Goal: Transaction & Acquisition: Purchase product/service

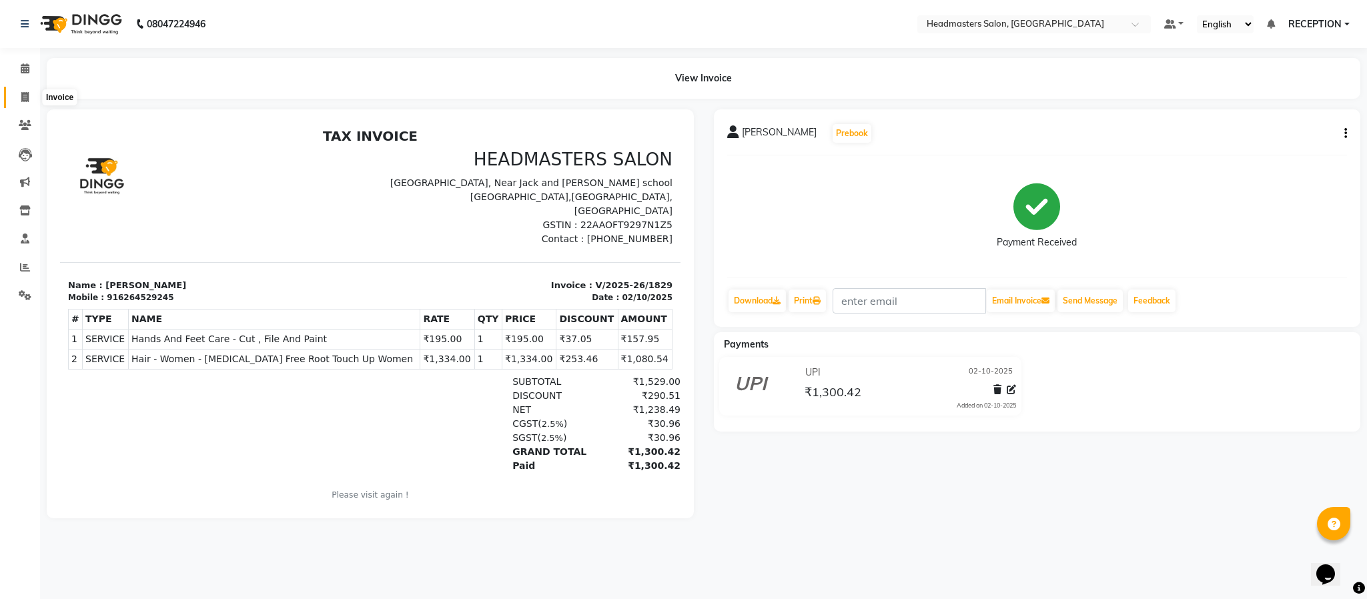
click at [30, 98] on span at bounding box center [24, 97] width 23 height 15
select select "service"
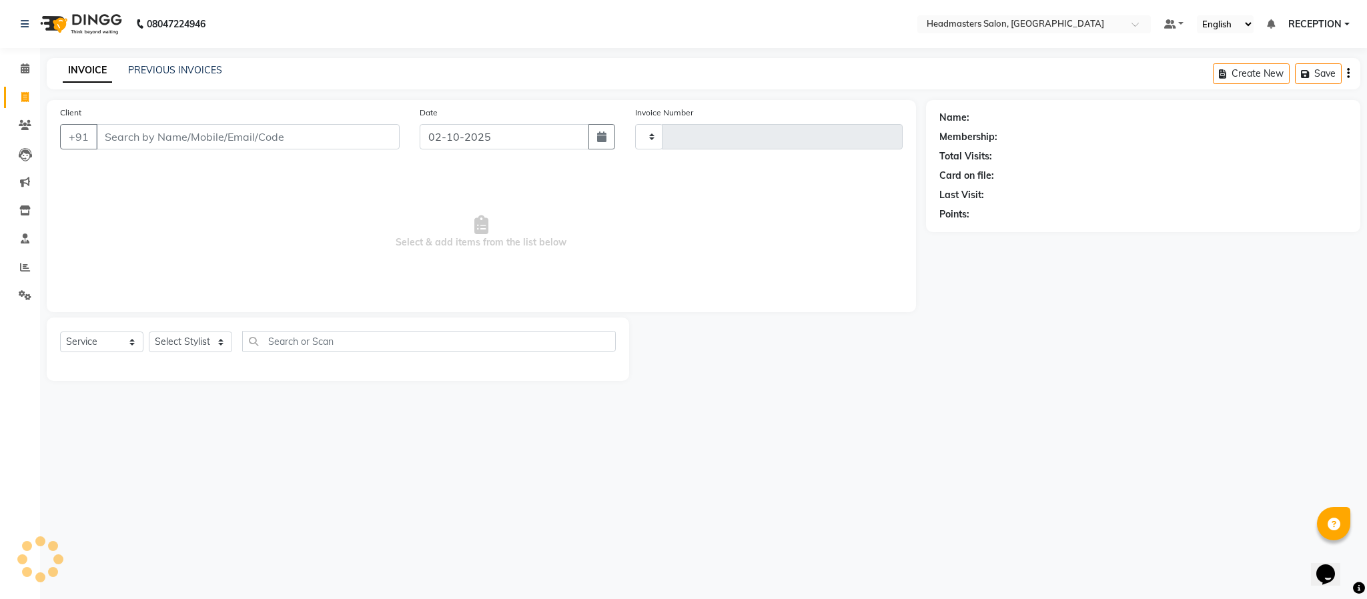
type input "1830"
select select "3454"
click at [1235, 154] on div "Total Visits:" at bounding box center [1143, 156] width 408 height 14
click at [191, 65] on link "PREVIOUS INVOICES" at bounding box center [175, 70] width 94 height 12
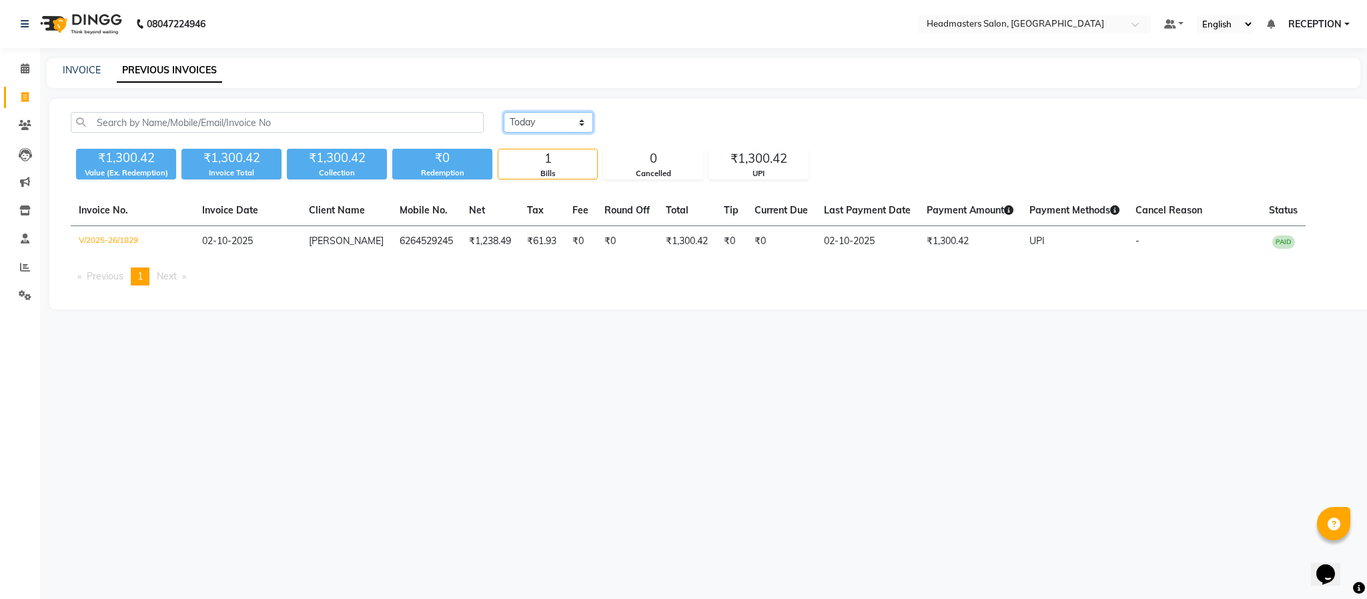
click at [560, 126] on select "Today Yesterday Custom Range" at bounding box center [548, 122] width 89 height 21
click at [504, 112] on select "Today Yesterday Custom Range" at bounding box center [548, 122] width 89 height 21
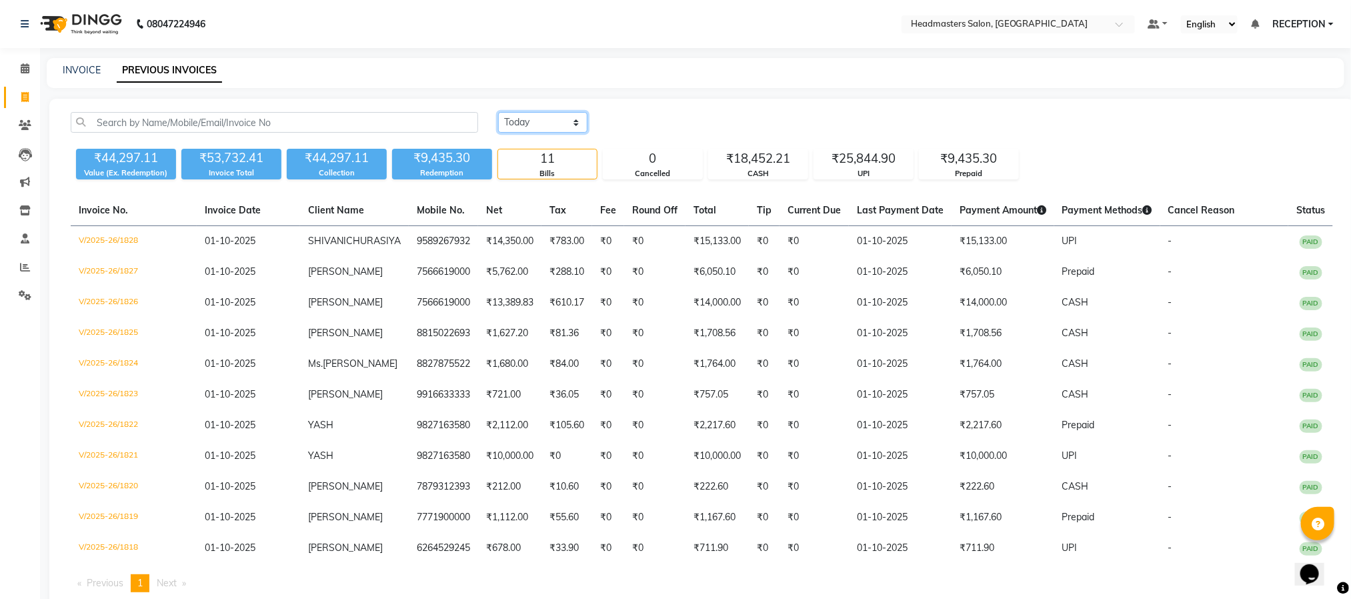
click at [533, 123] on select "Today Yesterday Custom Range" at bounding box center [542, 122] width 89 height 21
select select "today"
click at [498, 112] on select "Today Yesterday Custom Range" at bounding box center [542, 122] width 89 height 21
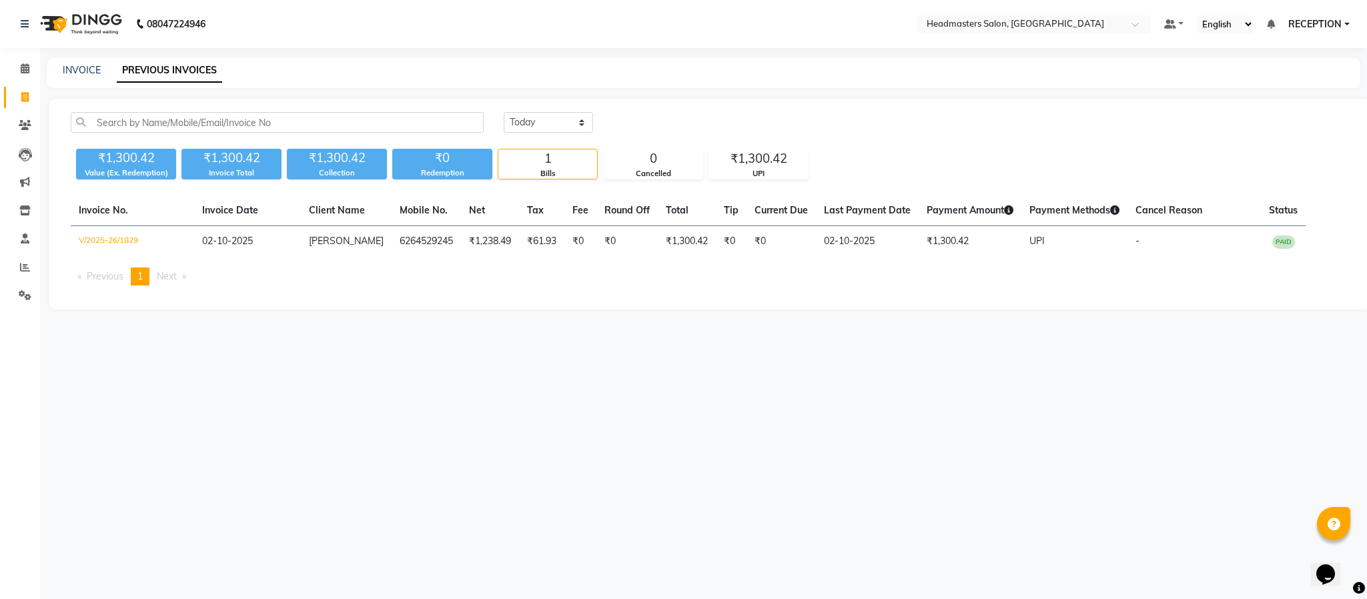
click at [534, 145] on div "₹1,300.42 Value (Ex. Redemption) ₹1,300.42 Invoice Total ₹1,300.42 Collection ₹…" at bounding box center [710, 161] width 1278 height 36
click at [88, 71] on link "INVOICE" at bounding box center [82, 70] width 38 height 12
select select "service"
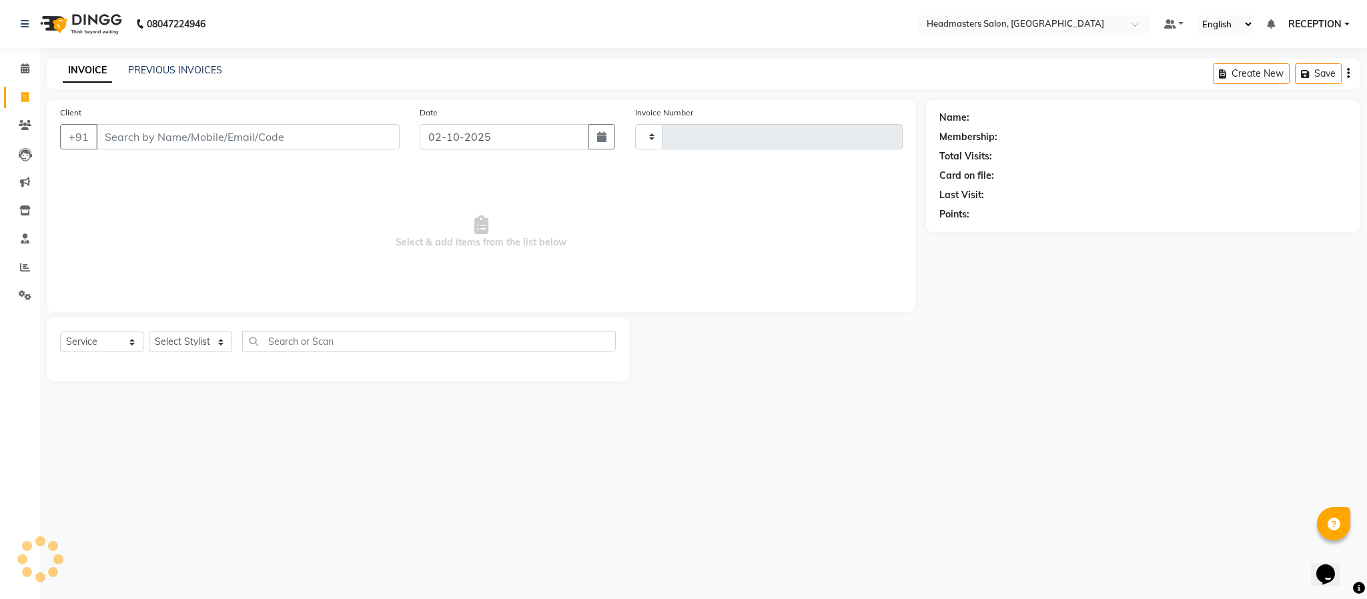
type input "1830"
select select "3454"
click at [211, 344] on select "Select Stylist AKASH ANJUM NEHA NEHA SAHU NISHA MANAGER RAHUL RECEPTION SHADAB …" at bounding box center [190, 342] width 83 height 21
select select "89828"
click at [149, 332] on select "Select Stylist AKASH ANJUM NEHA NEHA SAHU NISHA MANAGER RAHUL RECEPTION SHADAB …" at bounding box center [190, 342] width 83 height 21
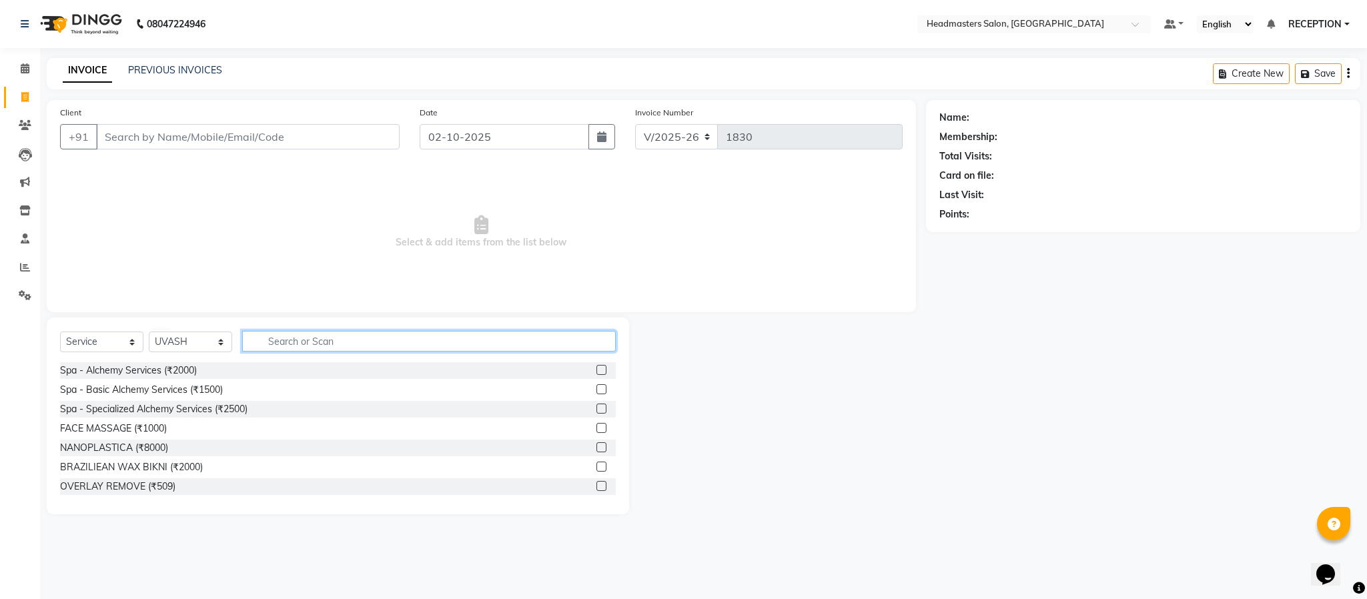
click at [338, 348] on input "text" at bounding box center [429, 341] width 374 height 21
type input "HAIR CUT"
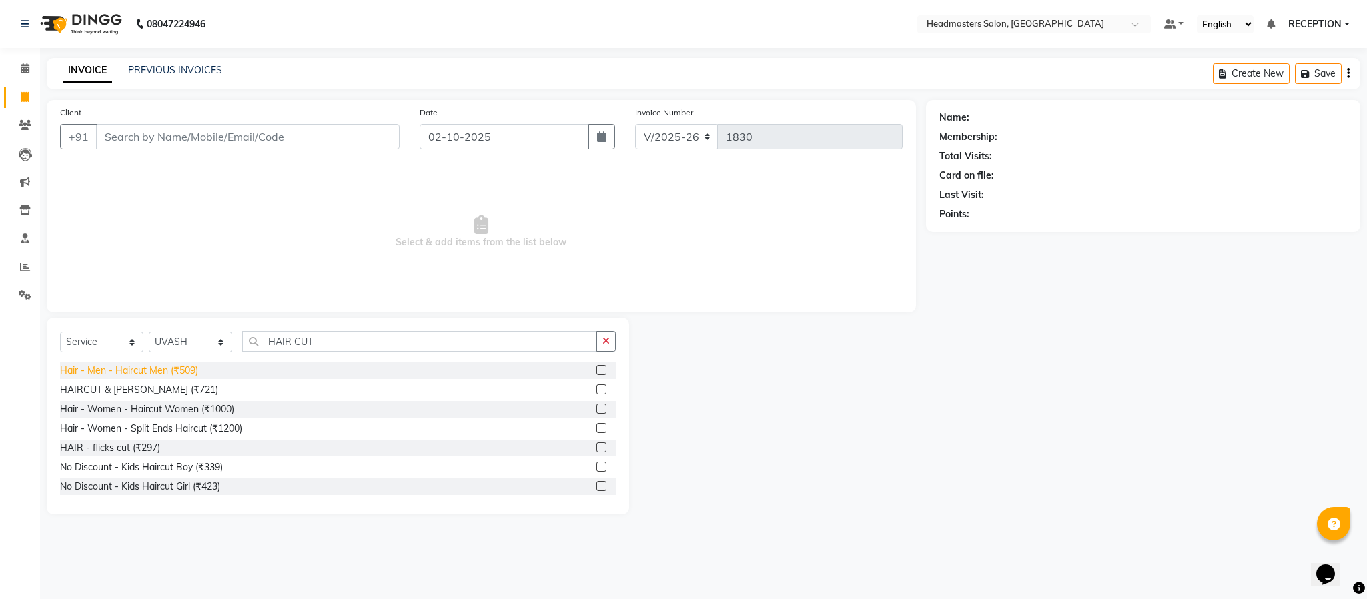
click at [185, 369] on div "Hair - Men - Haircut Men (₹509)" at bounding box center [129, 371] width 138 height 14
checkbox input "false"
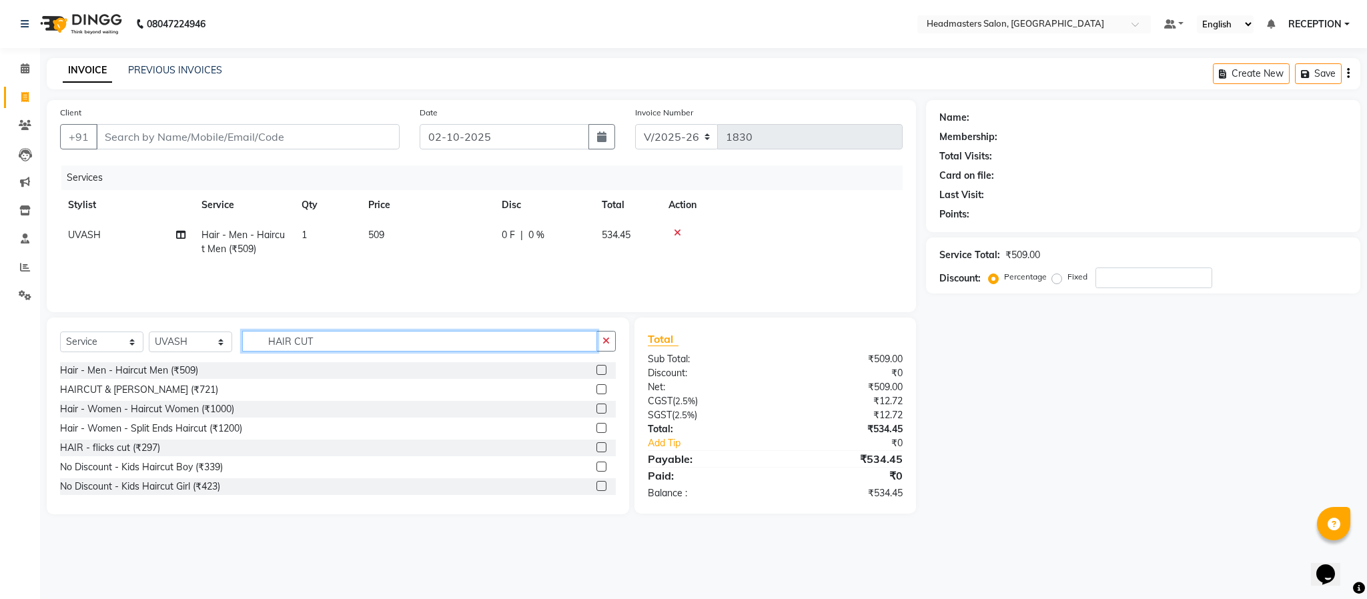
click at [318, 341] on input "HAIR CUT" at bounding box center [419, 341] width 355 height 21
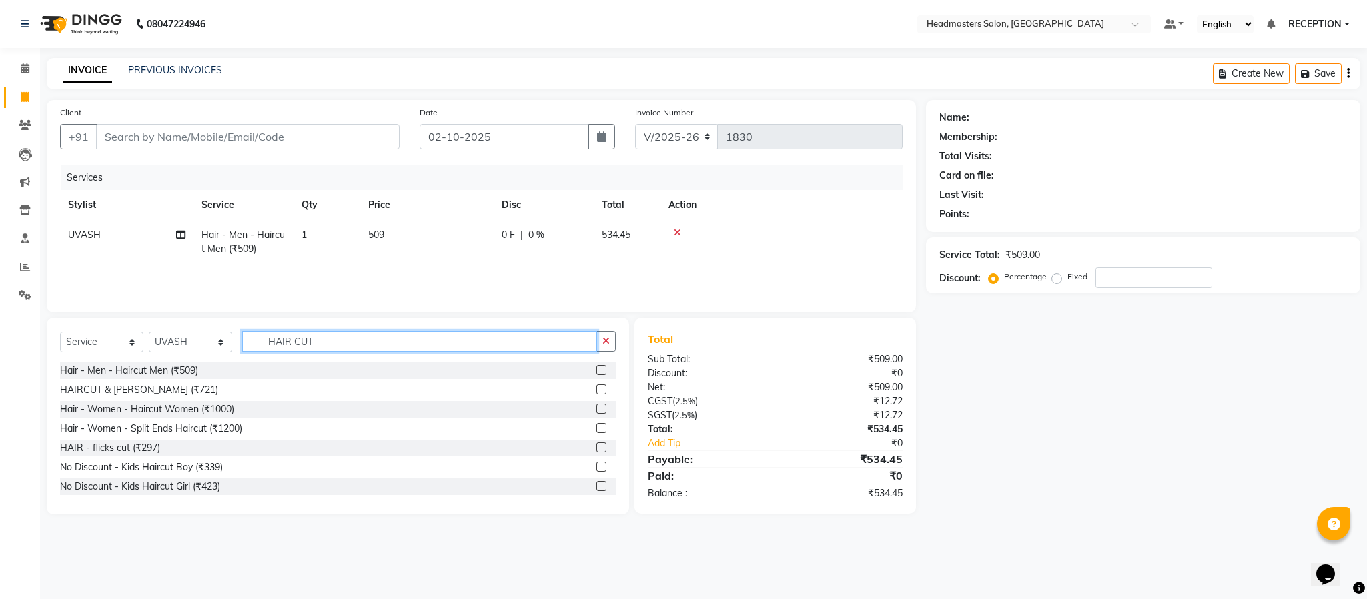
click at [318, 341] on input "HAIR CUT" at bounding box center [419, 341] width 355 height 21
type input "BEARD"
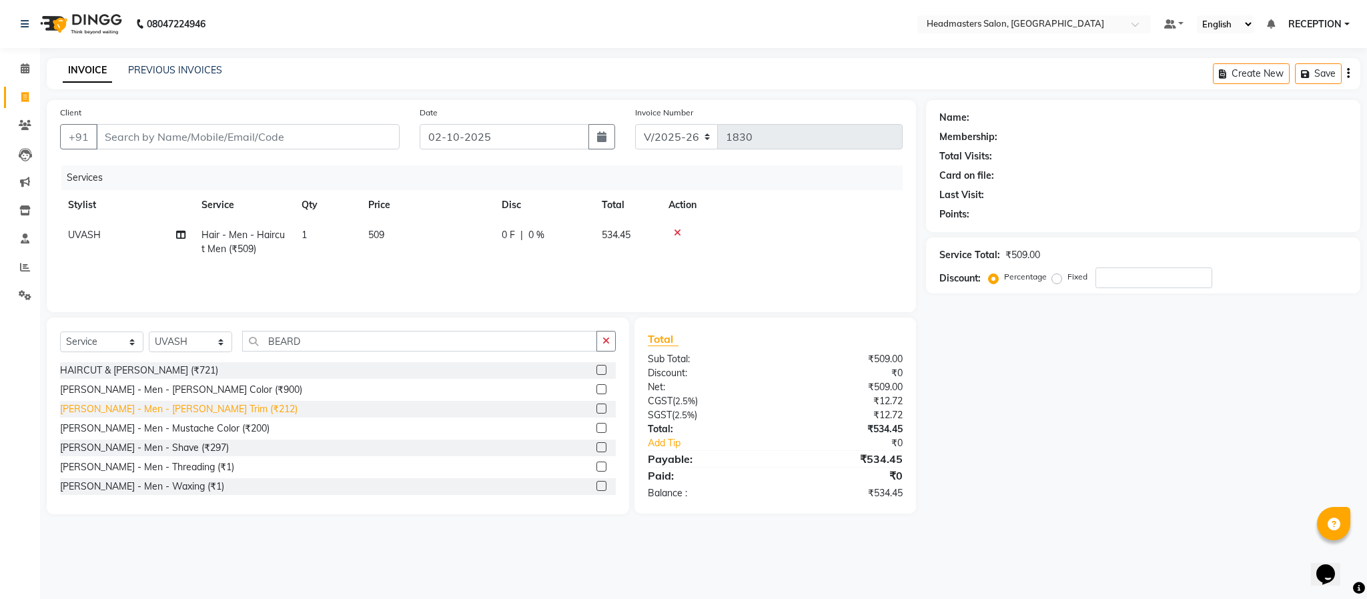
click at [180, 411] on div "Beard - Men - Beard Trim (₹212)" at bounding box center [178, 409] width 237 height 14
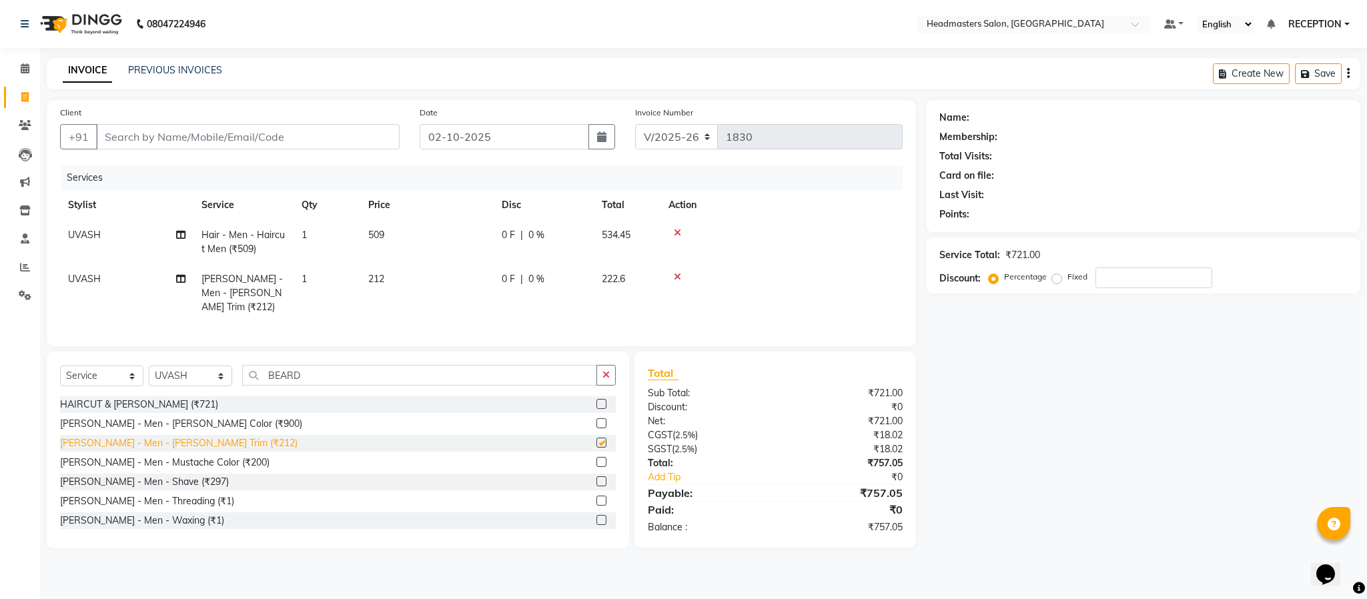
checkbox input "false"
click at [409, 274] on td "212" at bounding box center [426, 293] width 133 height 58
select select "89828"
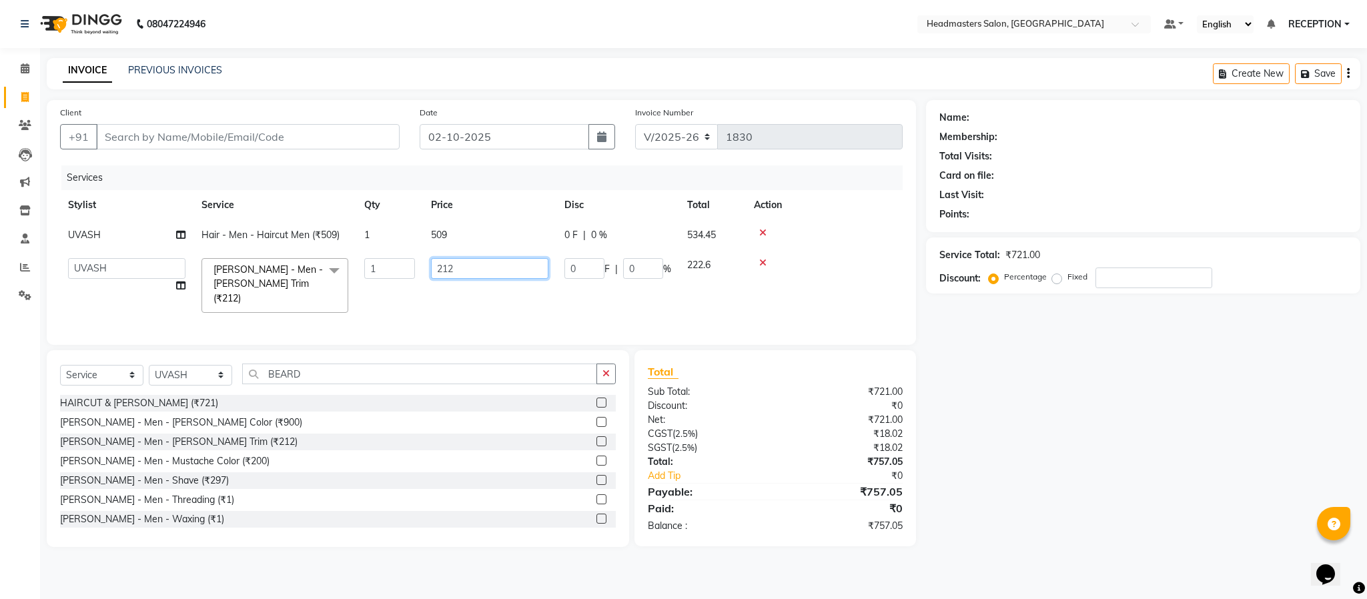
click at [463, 263] on input "212" at bounding box center [489, 268] width 117 height 21
type input "243"
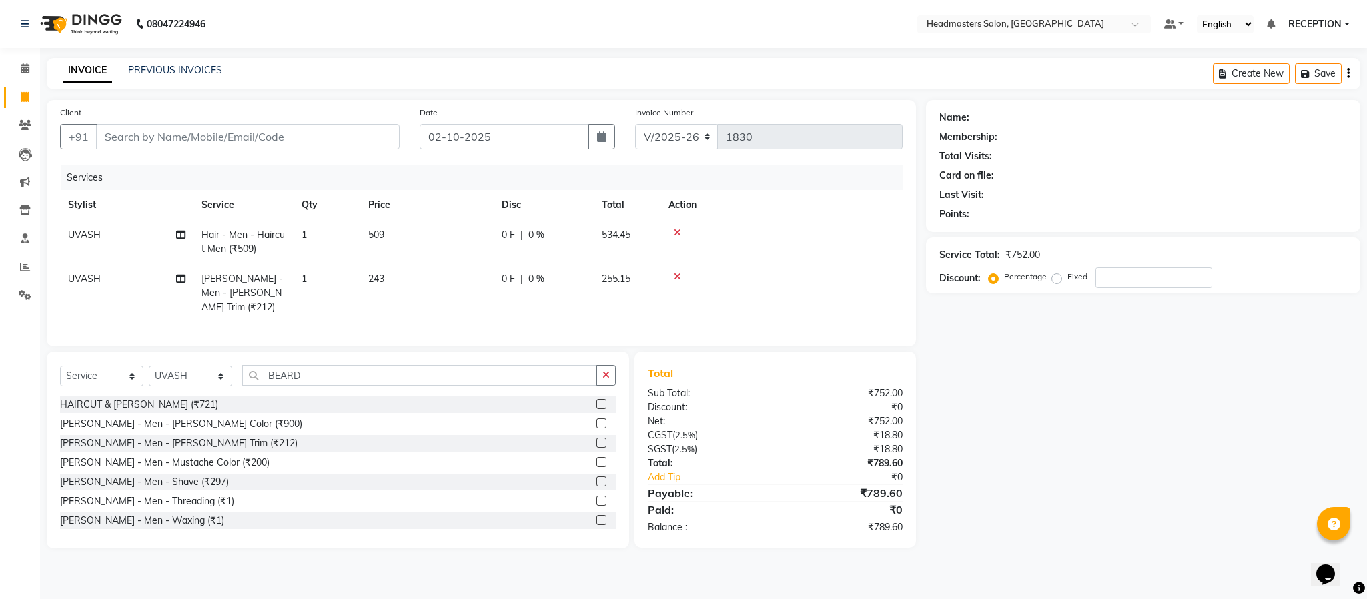
click at [469, 290] on td "243" at bounding box center [426, 293] width 133 height 58
select select "89828"
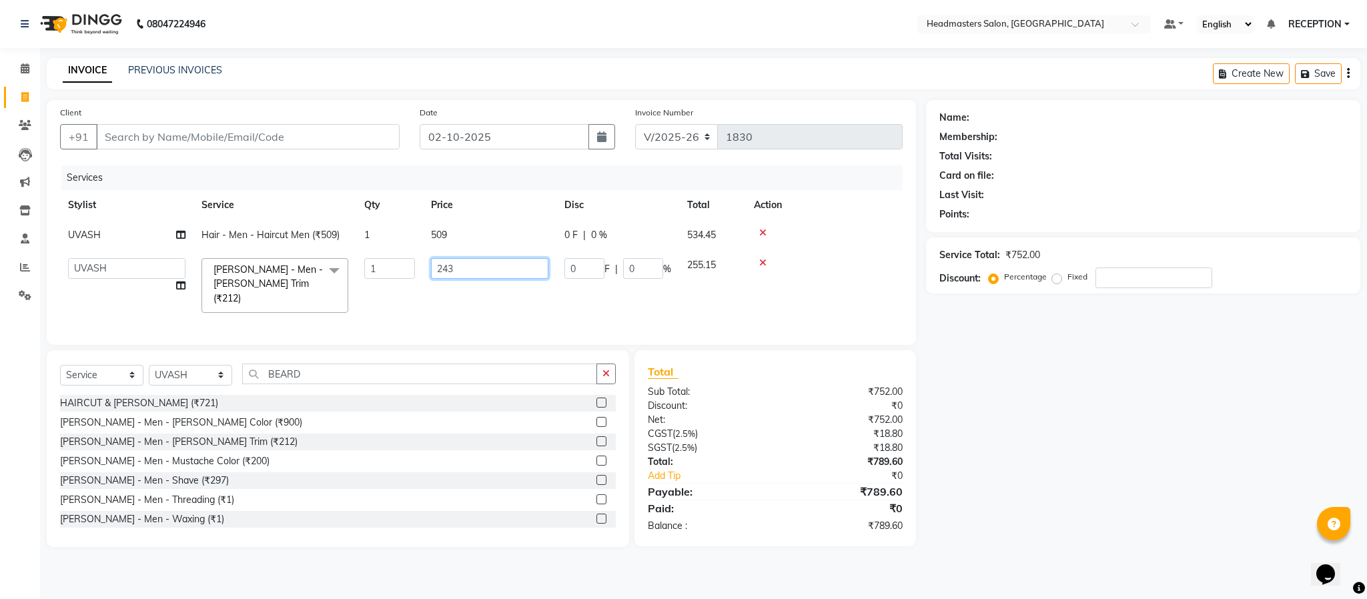
click at [457, 266] on input "243" at bounding box center [489, 268] width 117 height 21
type input "238"
click at [465, 291] on td "238" at bounding box center [489, 285] width 133 height 71
select select "89828"
click at [466, 272] on input "238" at bounding box center [489, 268] width 117 height 21
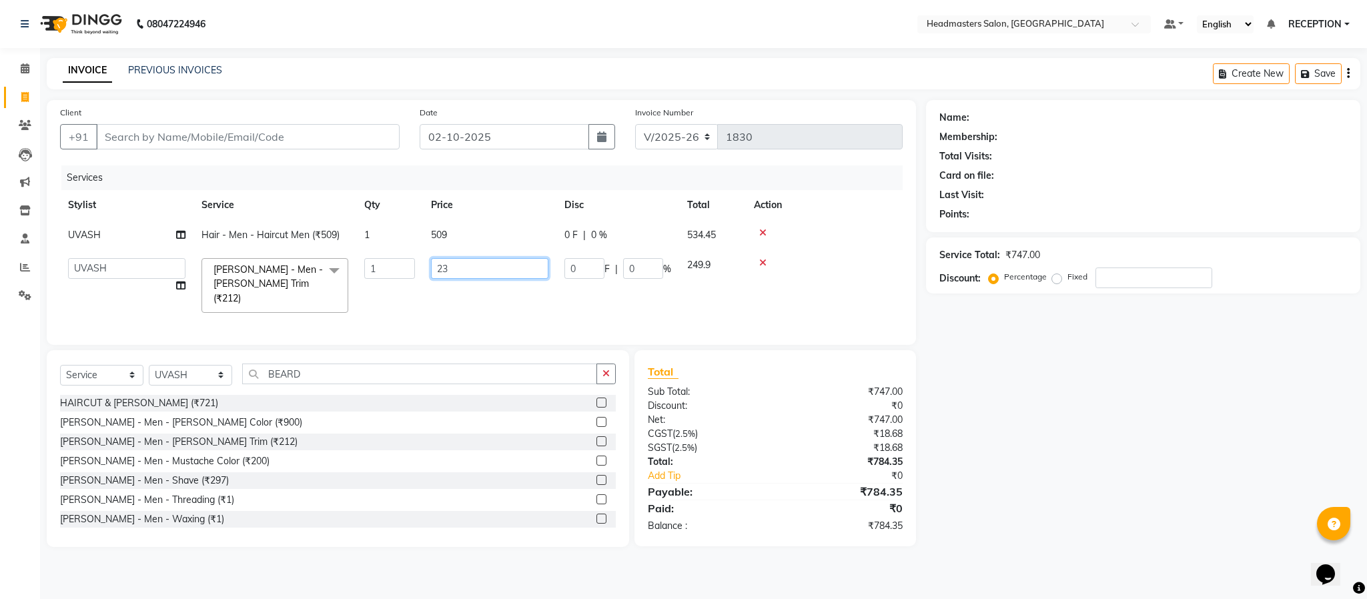
type input "239"
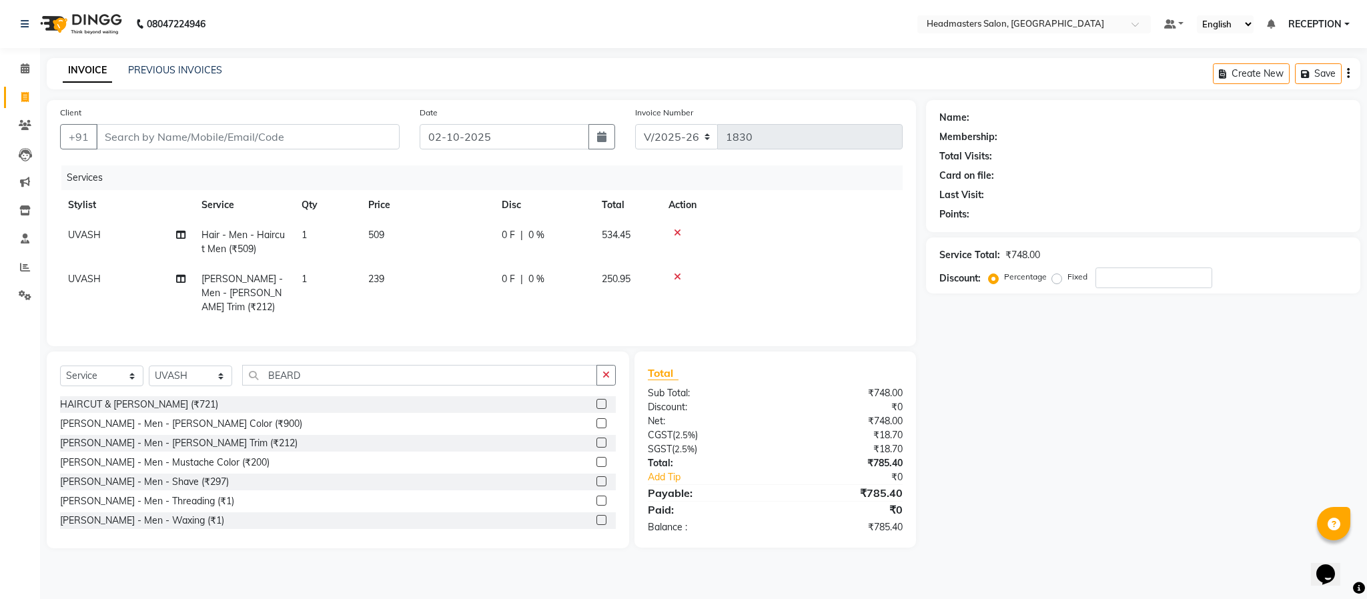
click at [470, 298] on td "239" at bounding box center [426, 293] width 133 height 58
select select "89828"
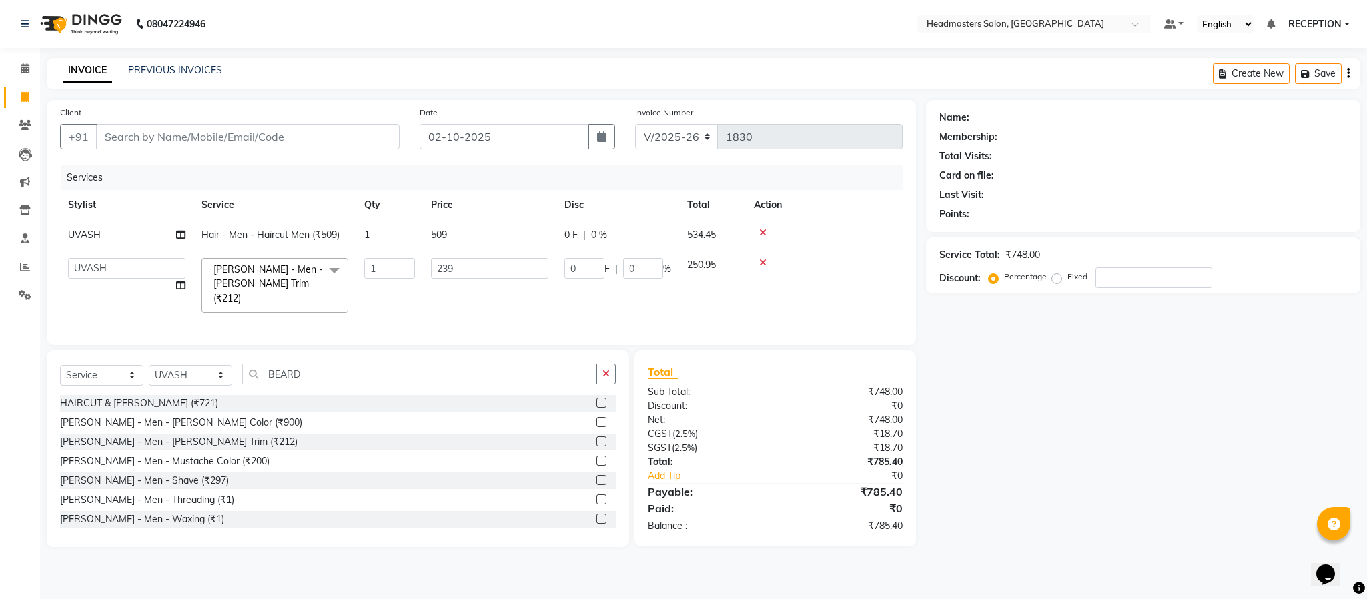
click at [464, 244] on td "509" at bounding box center [489, 235] width 133 height 30
select select "89828"
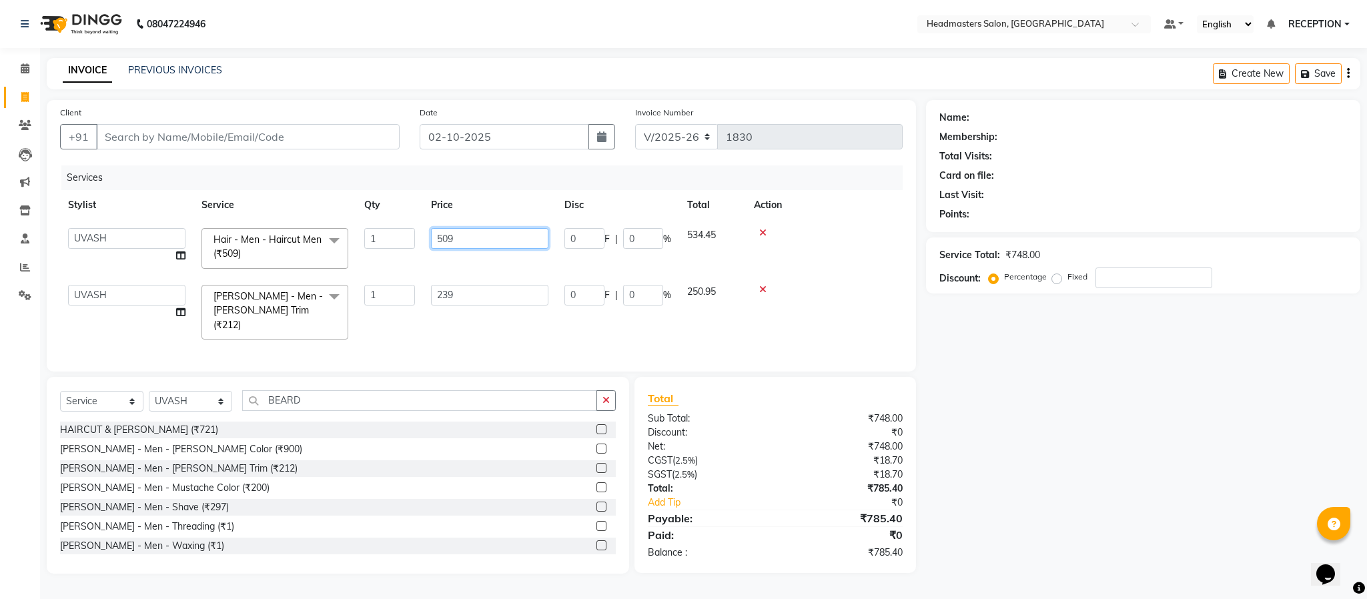
click at [468, 240] on input "509" at bounding box center [489, 238] width 117 height 21
type input "524"
click at [471, 259] on tbody "AKASH ANJUM NEHA NEHA SAHU NISHA MANAGER RAHUL RECEPTION SHADAB suman UVASH VIK…" at bounding box center [481, 283] width 842 height 127
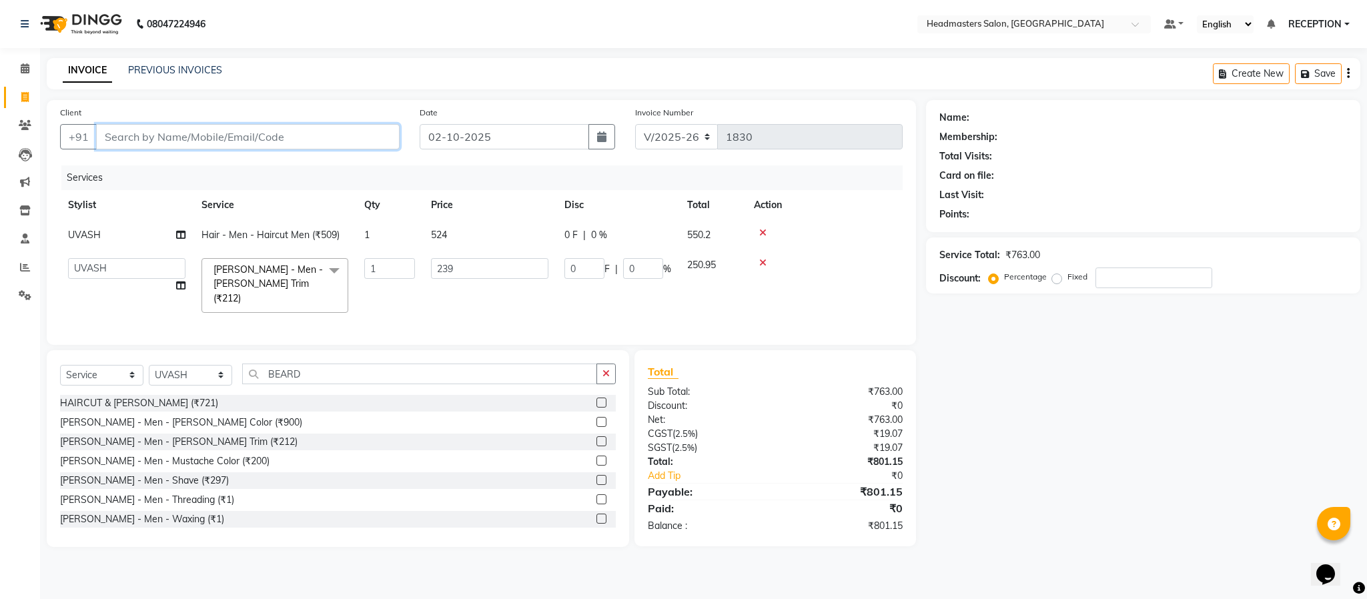
click at [181, 140] on input "Client" at bounding box center [247, 136] width 303 height 25
type input "9"
type input "0"
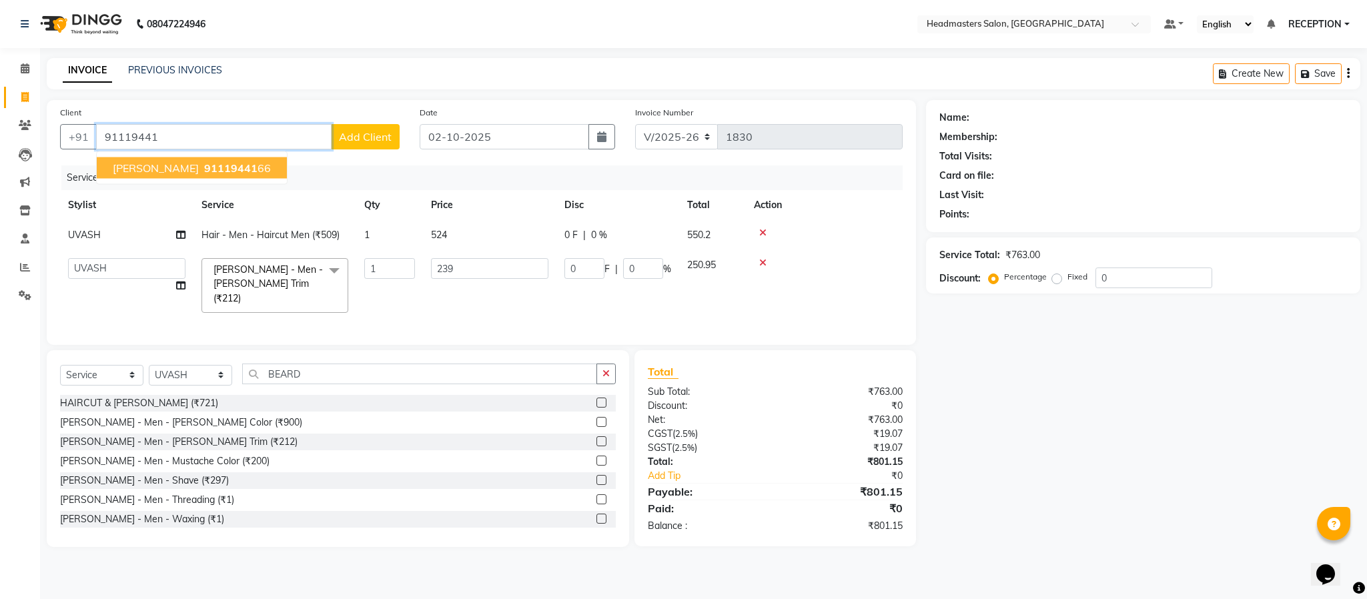
click at [170, 169] on span "NAMAN JAIN" at bounding box center [156, 167] width 86 height 13
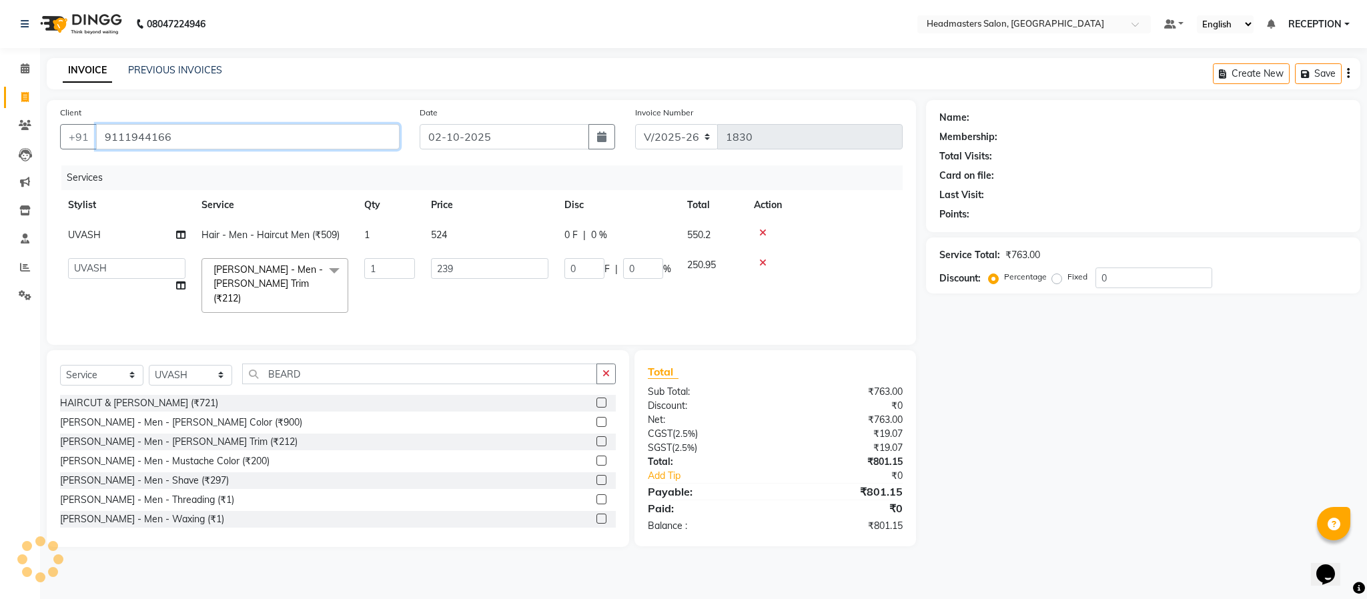
type input "9111944166"
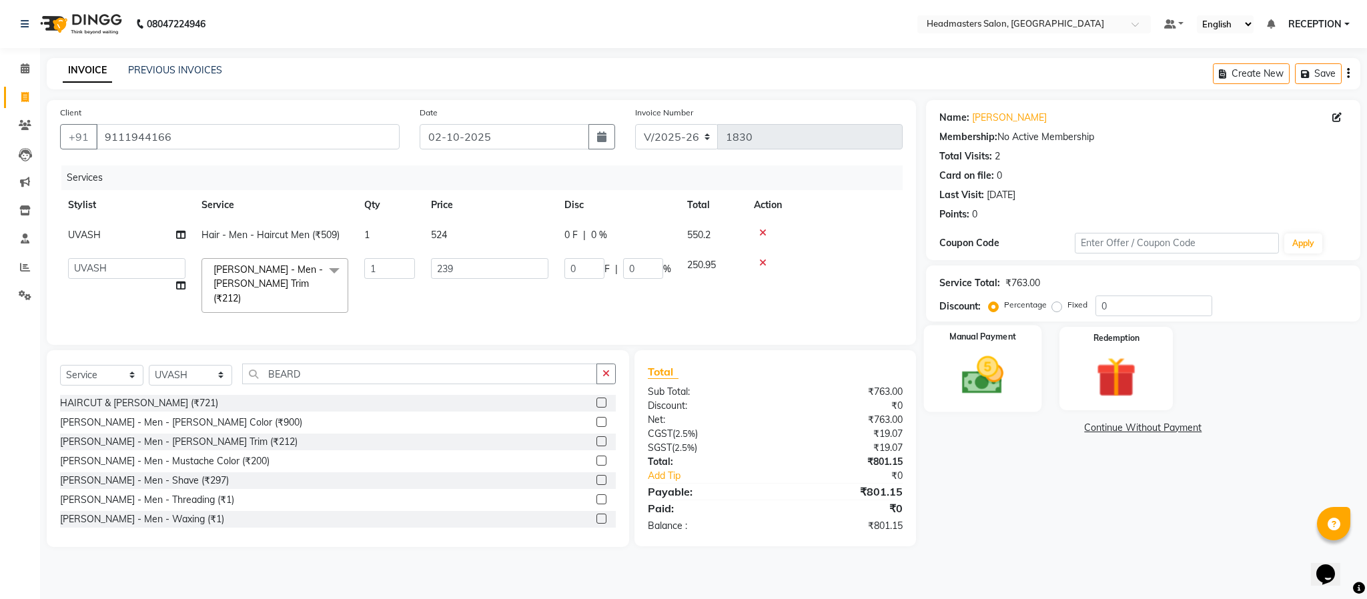
click at [999, 380] on img at bounding box center [983, 376] width 68 height 48
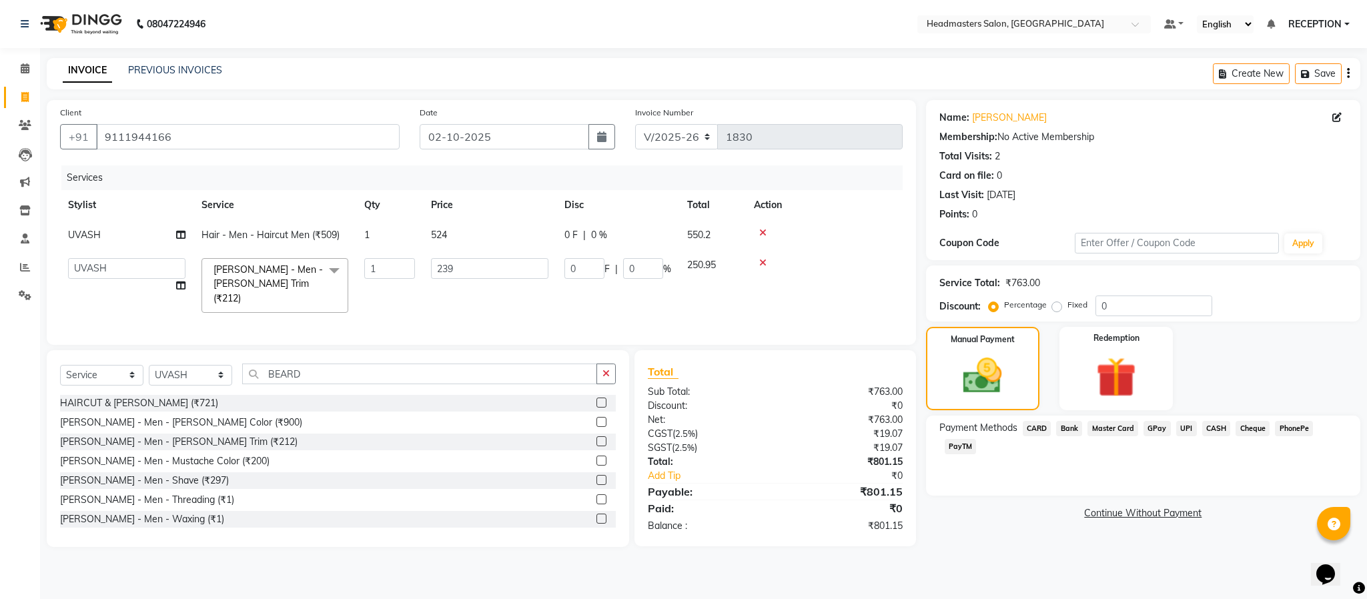
click at [1219, 426] on span "CASH" at bounding box center [1216, 428] width 29 height 15
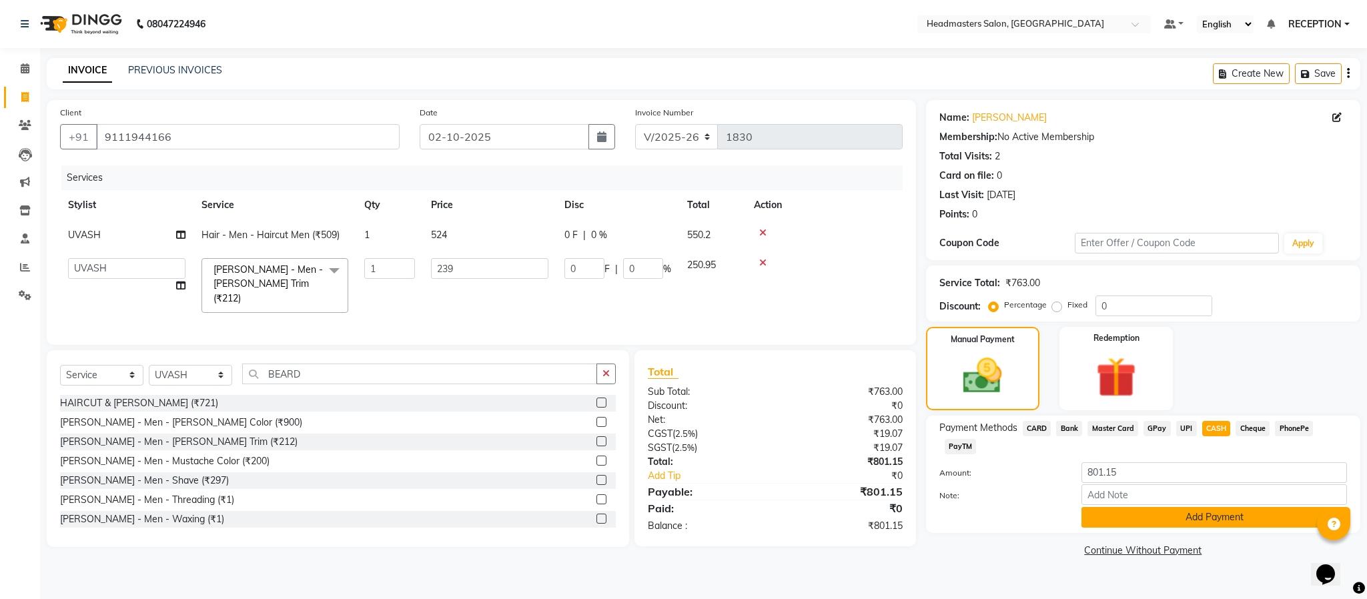
click at [1201, 514] on button "Add Payment" at bounding box center [1213, 517] width 265 height 21
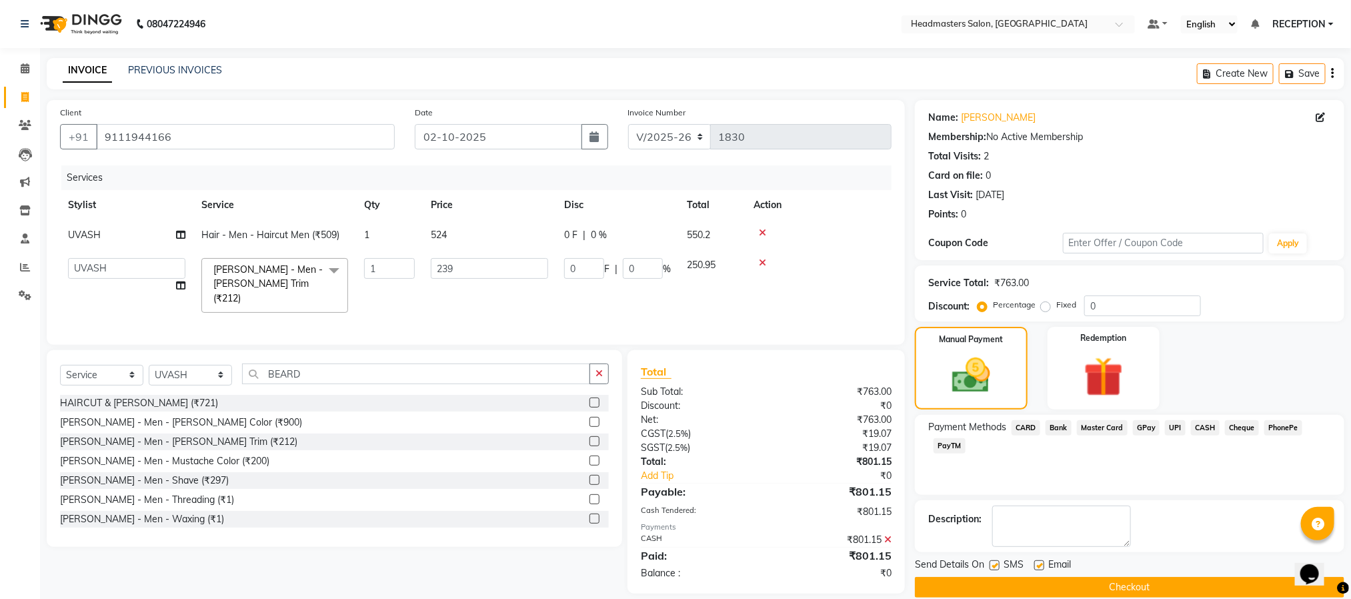
click at [1175, 581] on button "Checkout" at bounding box center [1130, 587] width 430 height 21
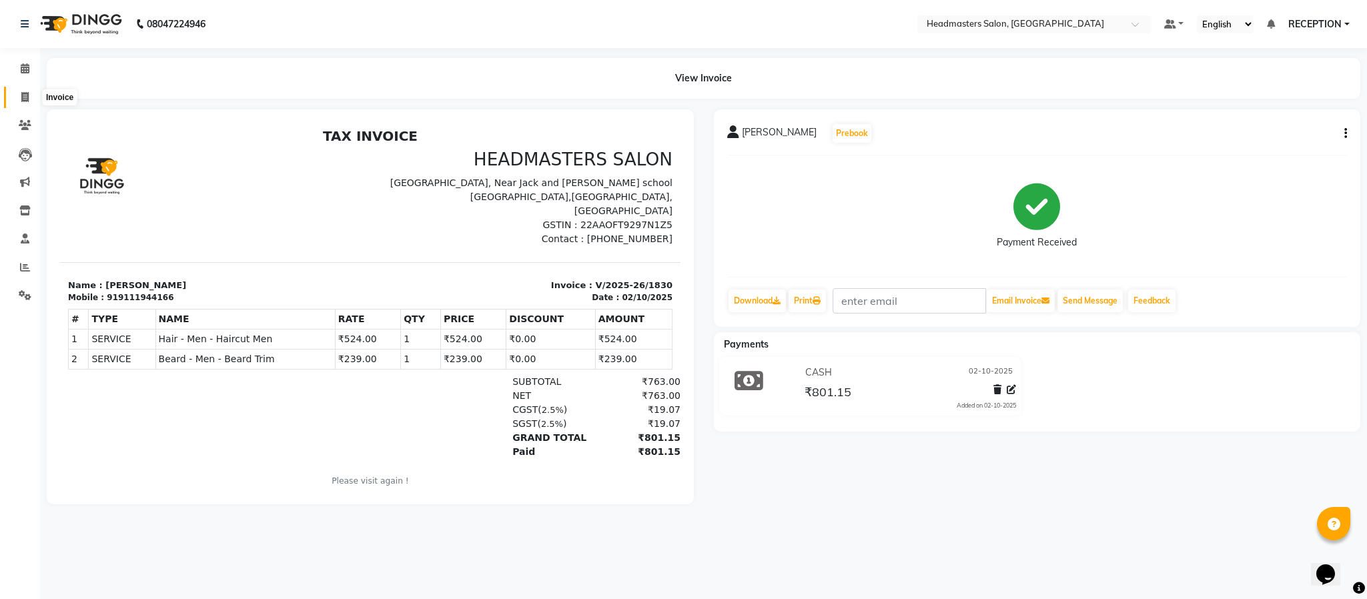
click at [22, 100] on icon at bounding box center [24, 97] width 7 height 10
select select "service"
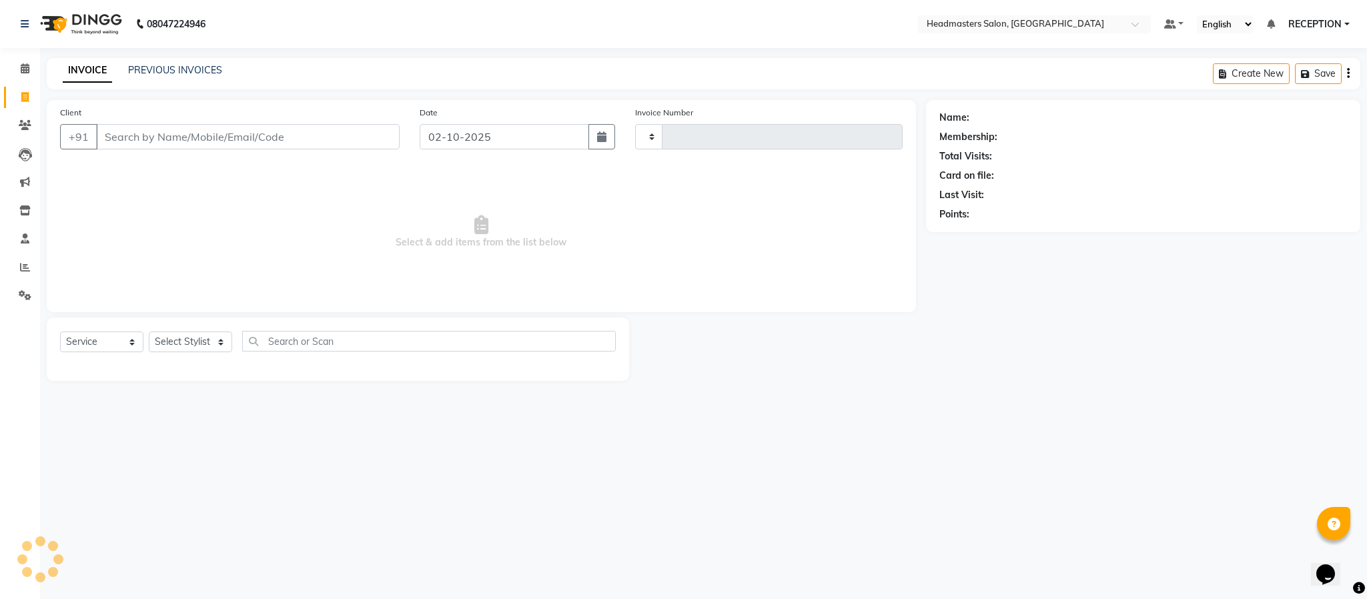
type input "1831"
select select "3454"
click at [202, 334] on select "Select Stylist AKASH ANJUM NEHA NEHA SAHU NISHA MANAGER RAHUL RECEPTION SHADAB …" at bounding box center [190, 342] width 83 height 21
select select "15422"
click at [149, 332] on select "Select Stylist AKASH ANJUM NEHA NEHA SAHU NISHA MANAGER RAHUL RECEPTION SHADAB …" at bounding box center [190, 342] width 83 height 21
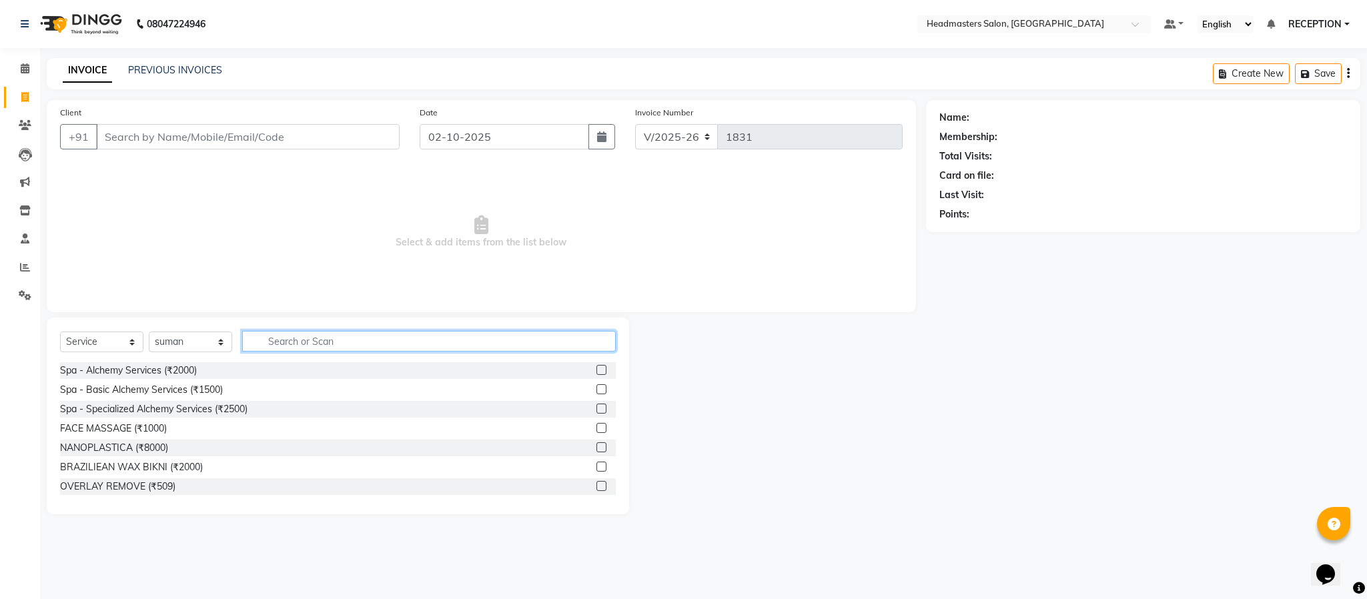
click at [383, 348] on input "text" at bounding box center [429, 341] width 374 height 21
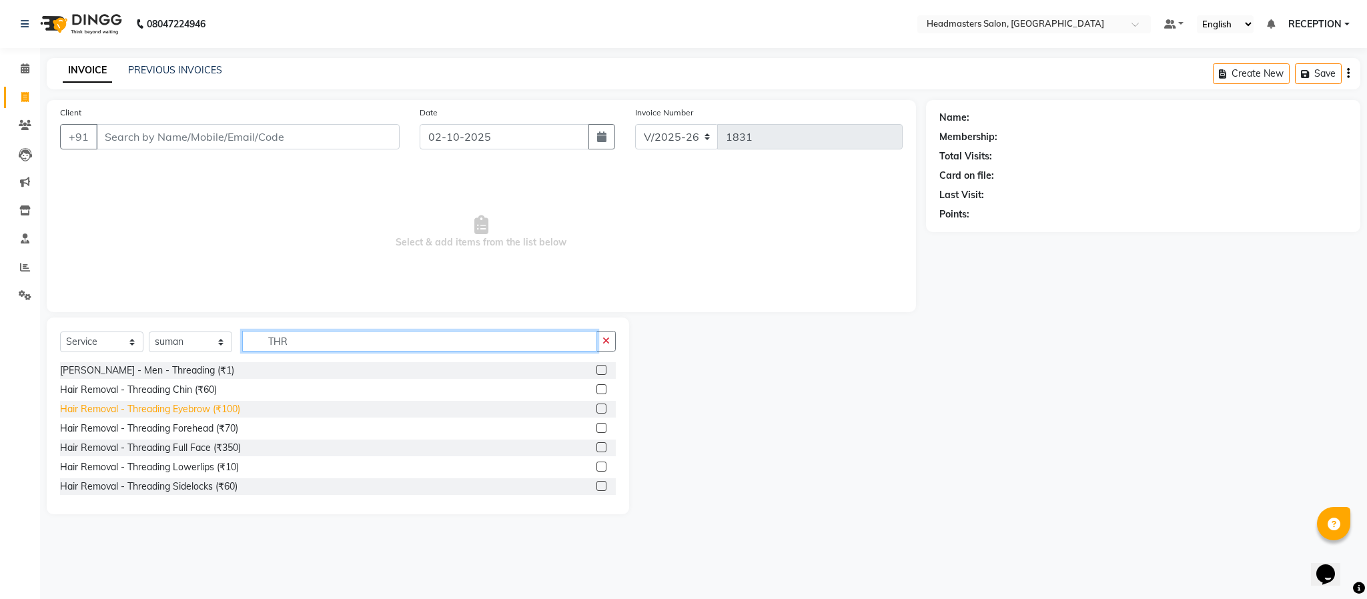
type input "THR"
click at [206, 410] on div "Hair Removal - Threading Eyebrow (₹100)" at bounding box center [150, 409] width 180 height 14
checkbox input "false"
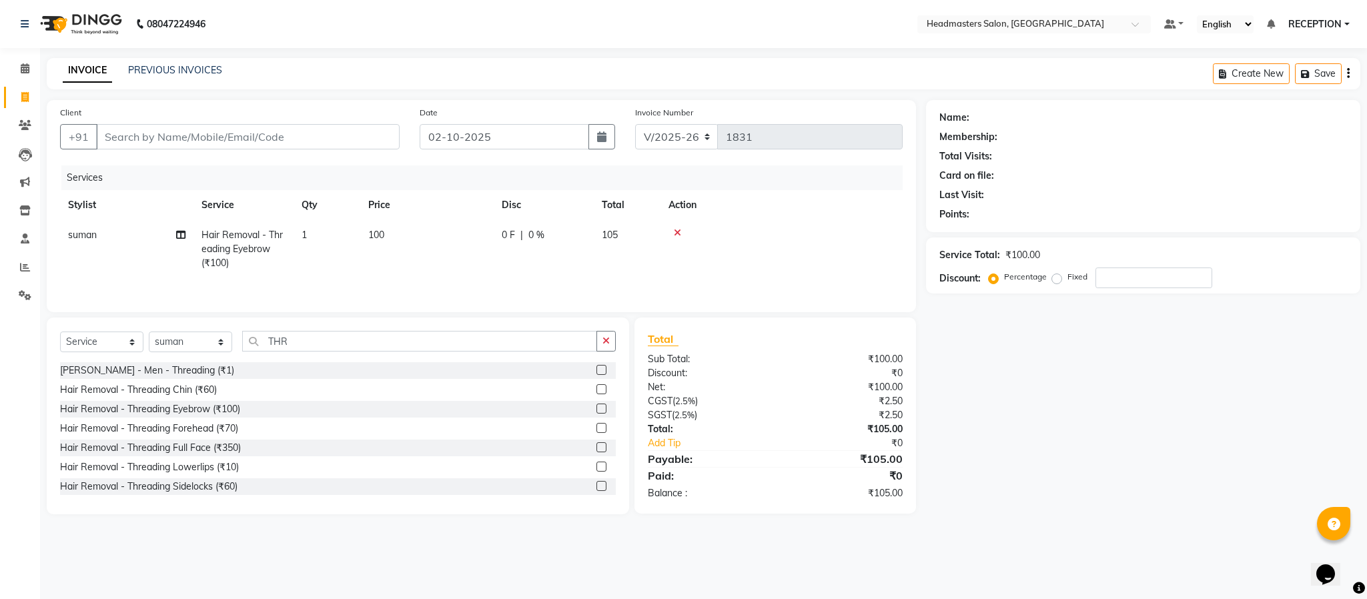
scroll to position [21, 0]
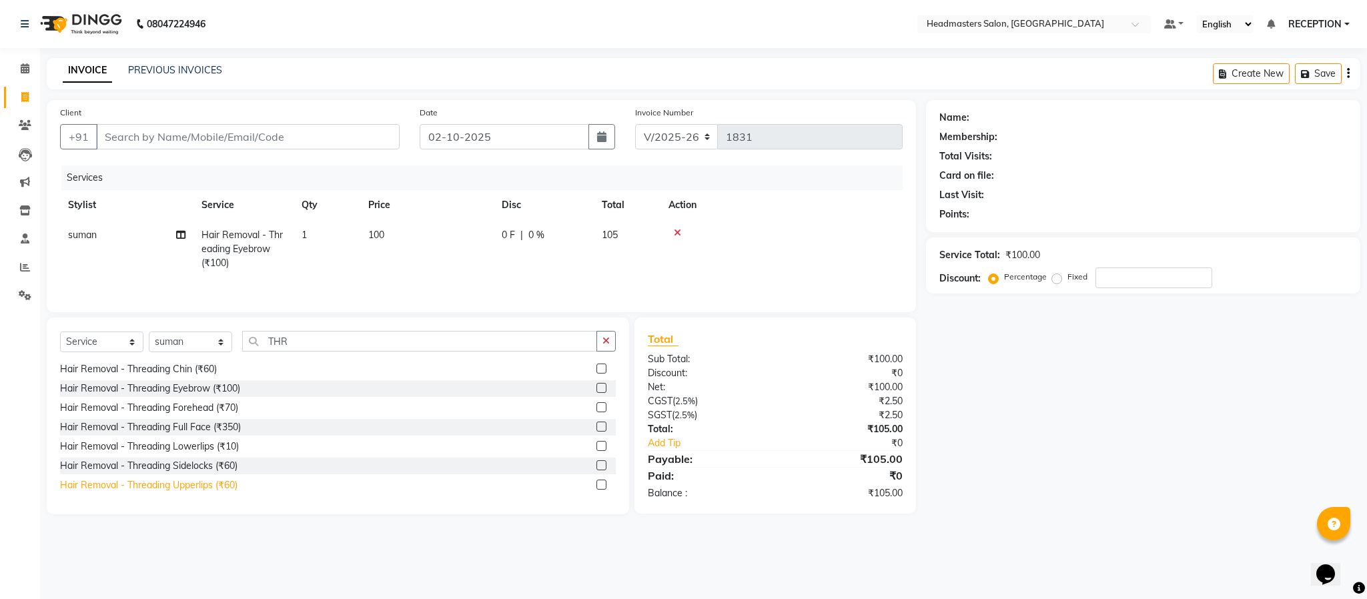
click at [221, 484] on div "Hair Removal - Threading Upperlips (₹60)" at bounding box center [148, 485] width 177 height 14
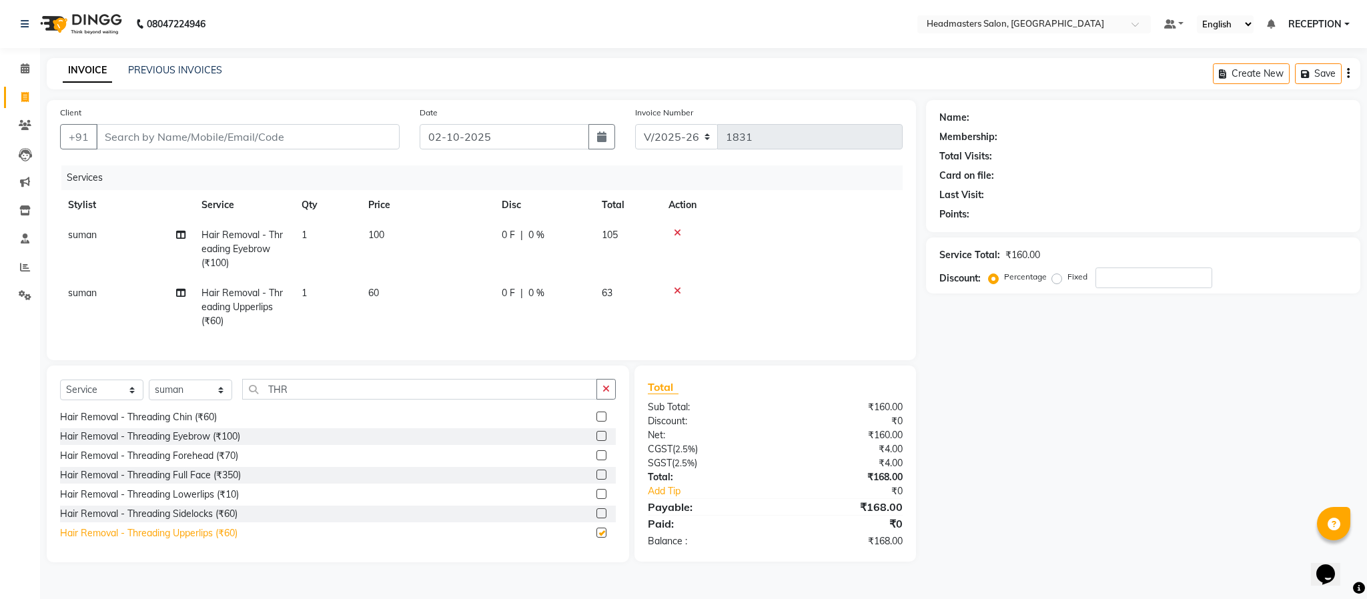
checkbox input "false"
click at [416, 231] on td "100" at bounding box center [426, 249] width 133 height 58
select select "15422"
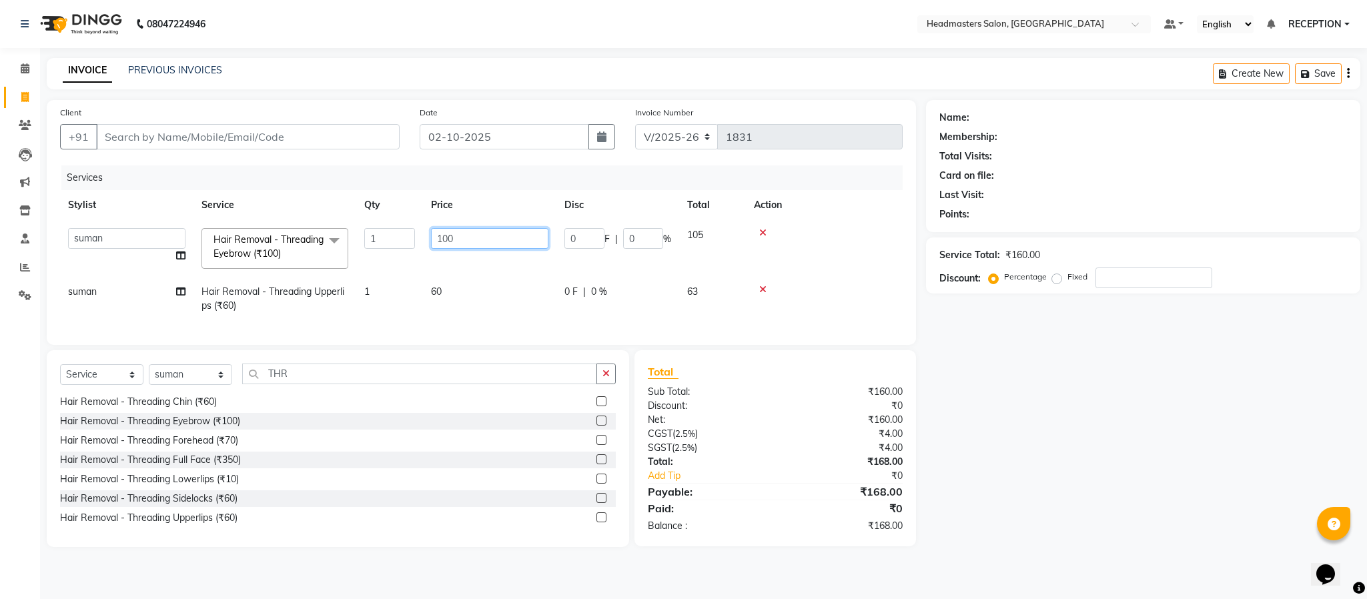
click at [466, 238] on input "100" at bounding box center [489, 238] width 117 height 21
type input "114"
click at [470, 266] on td "114" at bounding box center [489, 248] width 133 height 57
select select "15422"
click at [479, 232] on input "114" at bounding box center [489, 238] width 117 height 21
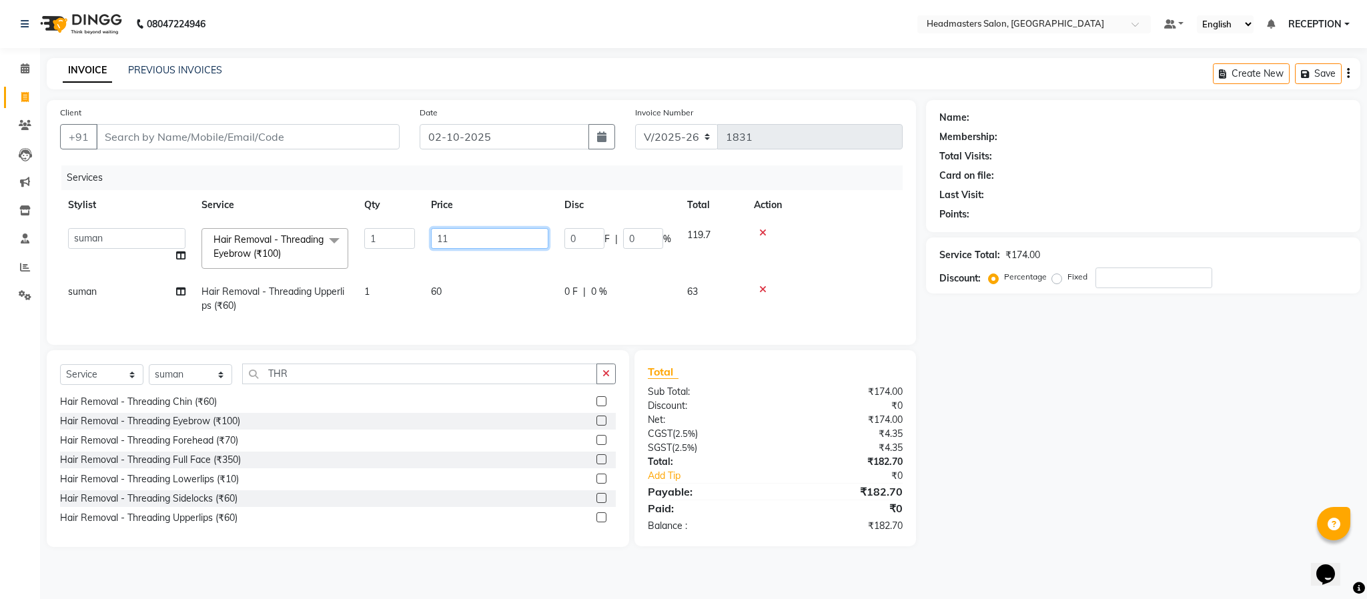
type input "113"
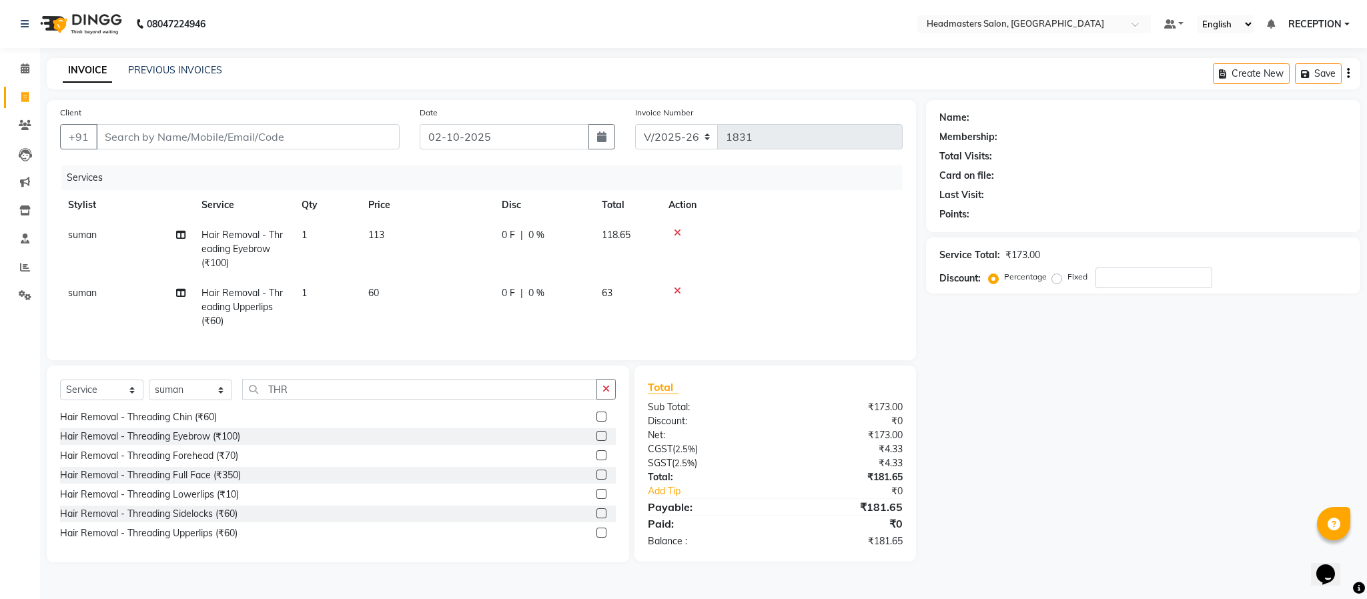
click at [479, 272] on td "113" at bounding box center [426, 249] width 133 height 58
select select "15422"
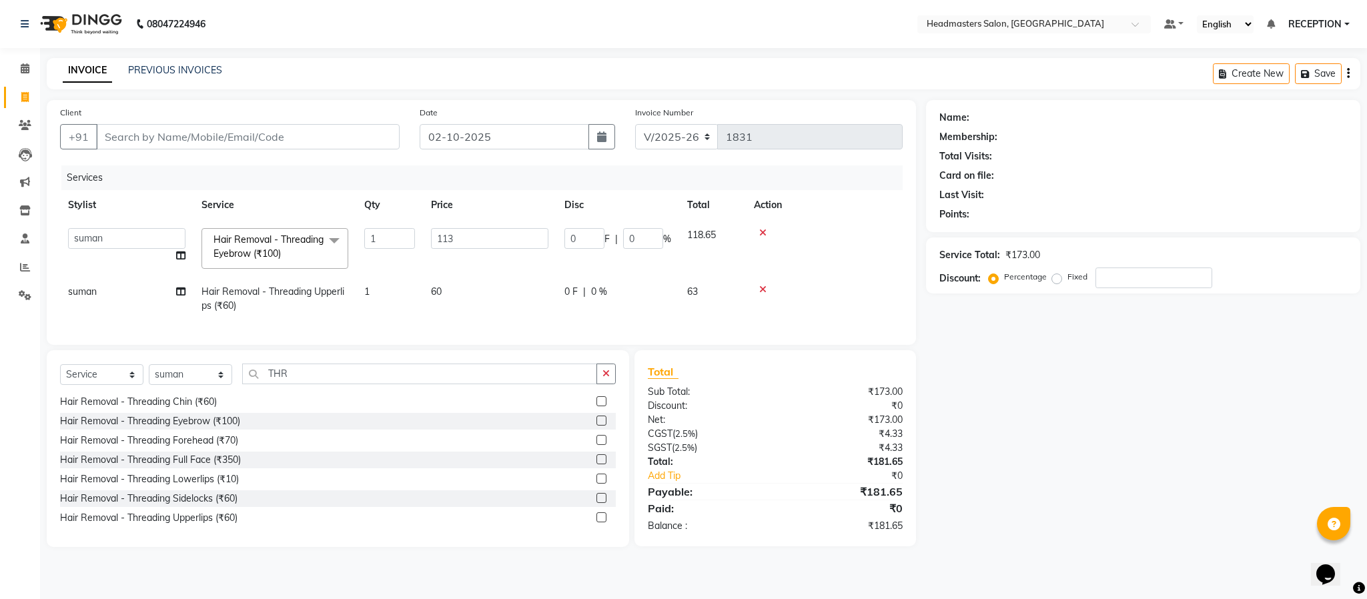
click at [462, 312] on td "60" at bounding box center [489, 299] width 133 height 44
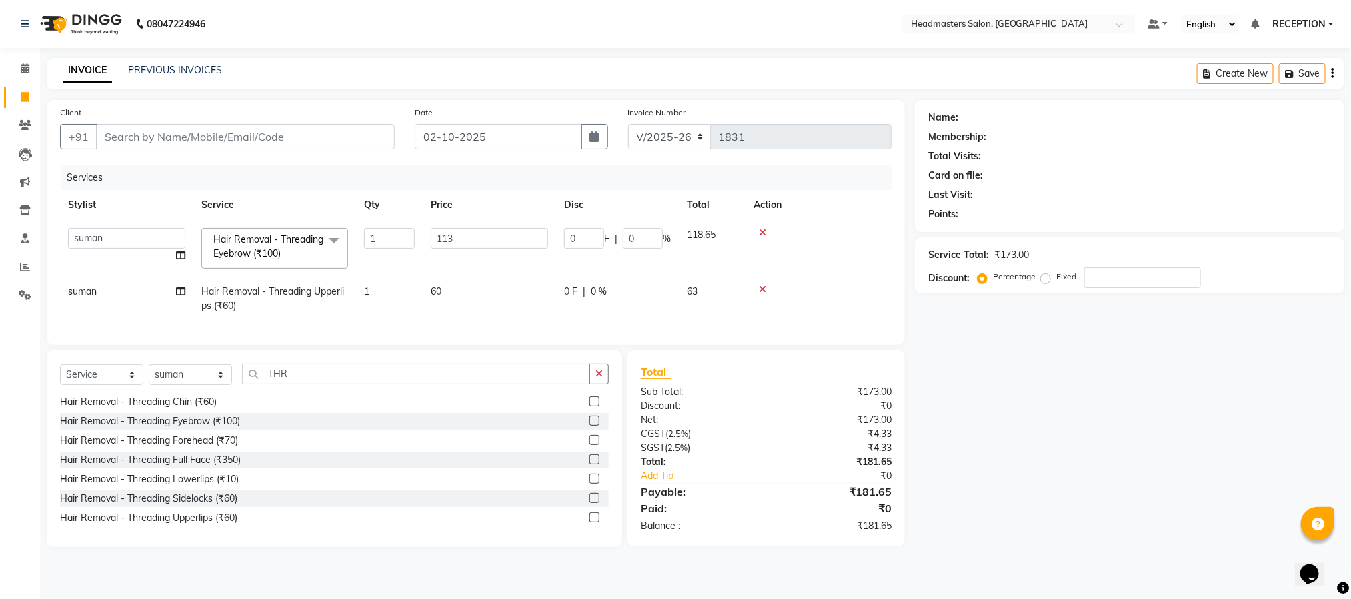
select select "15422"
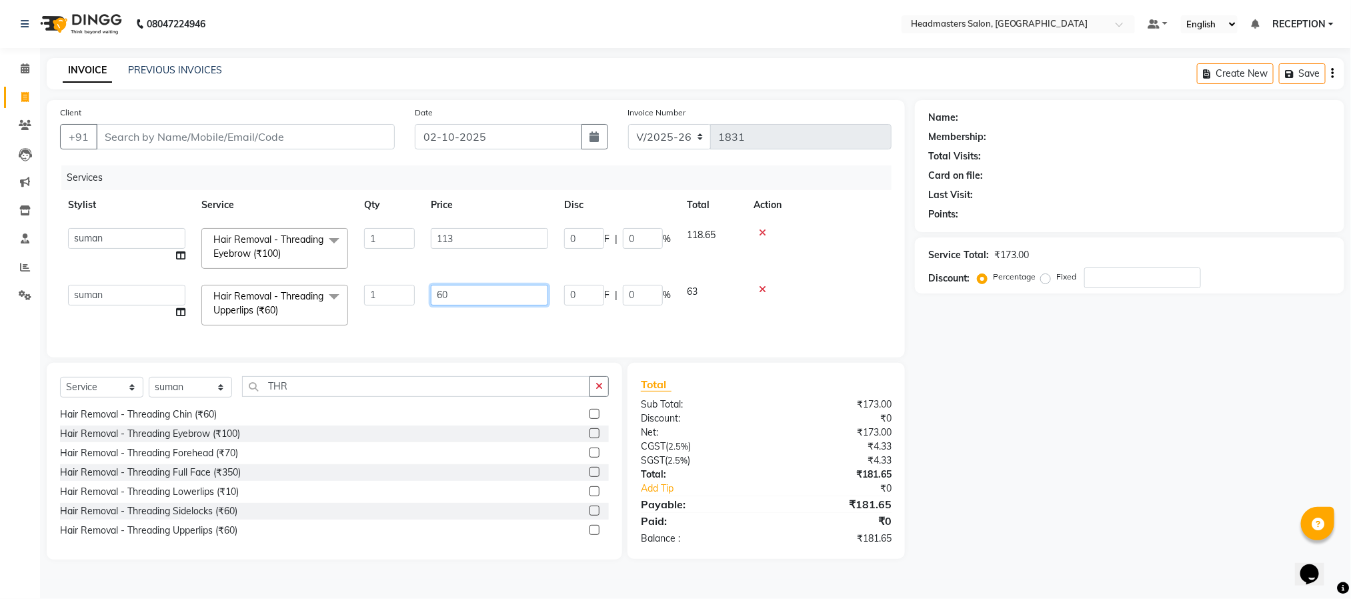
click at [462, 305] on input "60" at bounding box center [489, 295] width 117 height 21
type input "65"
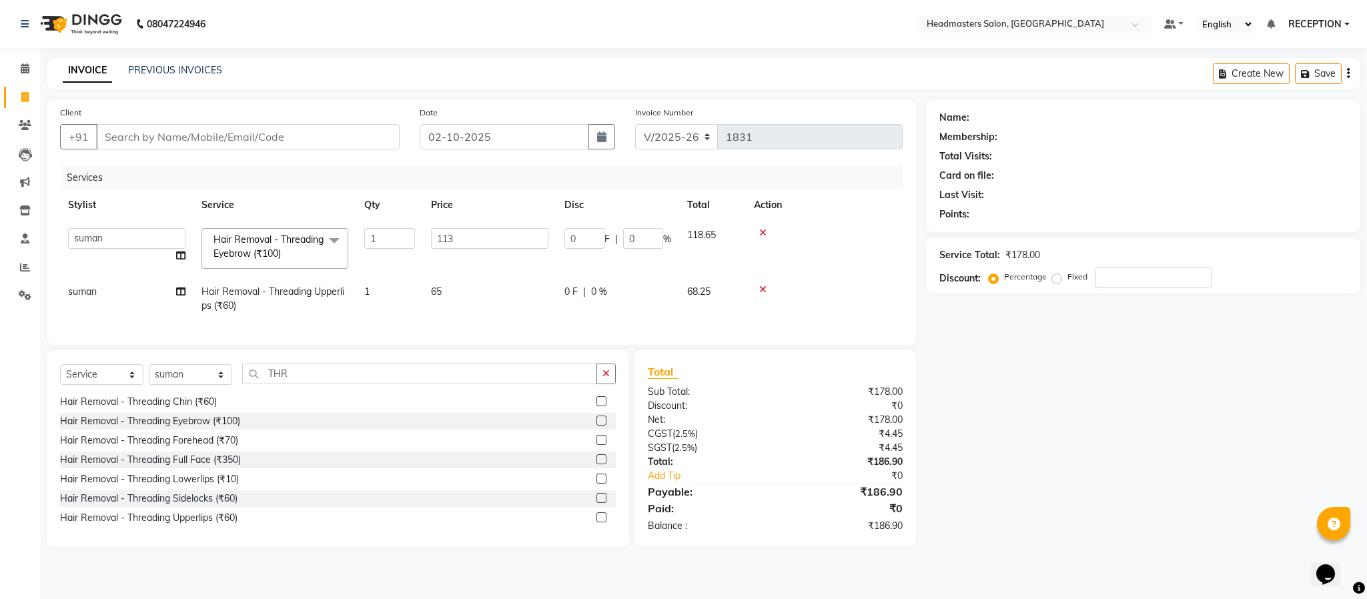
click at [468, 332] on div "Services Stylist Service Qty Price Disc Total Action AKASH ANJUM NEHA NEHA SAHU…" at bounding box center [481, 248] width 842 height 166
click at [462, 314] on td "65" at bounding box center [489, 299] width 133 height 44
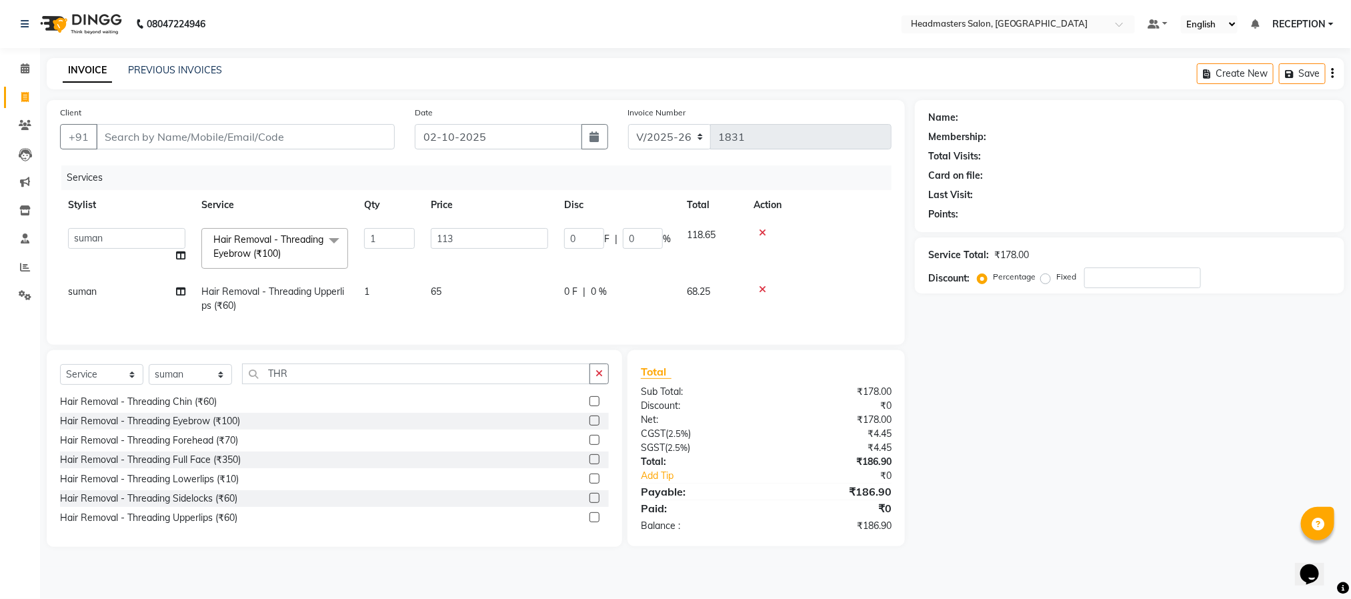
select select "15422"
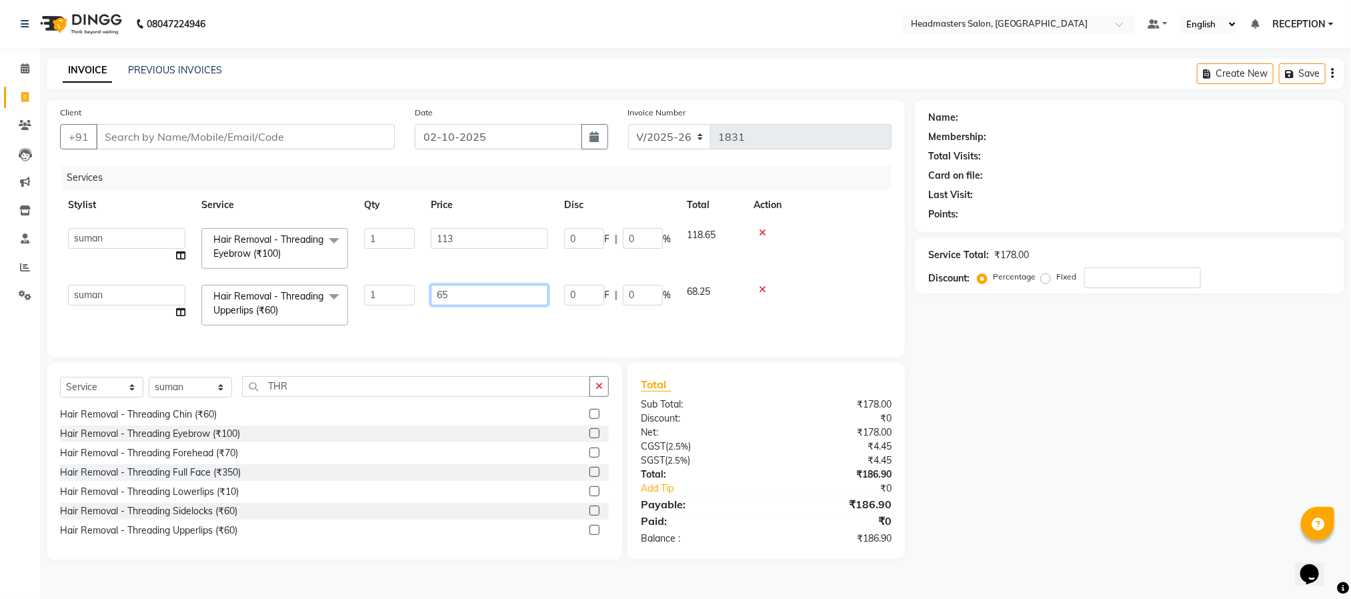
click at [462, 305] on input "65" at bounding box center [489, 295] width 117 height 21
type input "67"
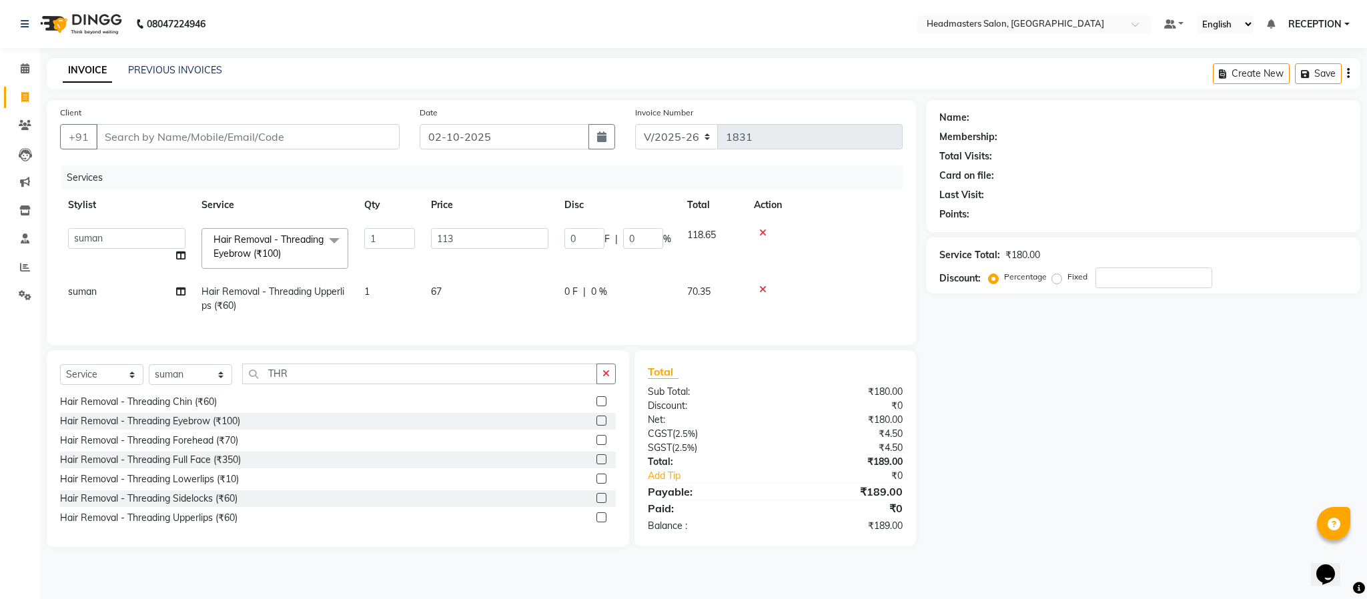
click at [468, 332] on div "Services Stylist Service Qty Price Disc Total Action AKASH ANJUM NEHA NEHA SAHU…" at bounding box center [481, 248] width 842 height 166
click at [183, 385] on select "Select Stylist AKASH ANJUM NEHA NEHA SAHU NISHA MANAGER RAHUL RECEPTION SHADAB …" at bounding box center [190, 374] width 83 height 21
select select "61632"
click at [149, 385] on select "Select Stylist AKASH ANJUM NEHA NEHA SAHU NISHA MANAGER RAHUL RECEPTION SHADAB …" at bounding box center [190, 374] width 83 height 21
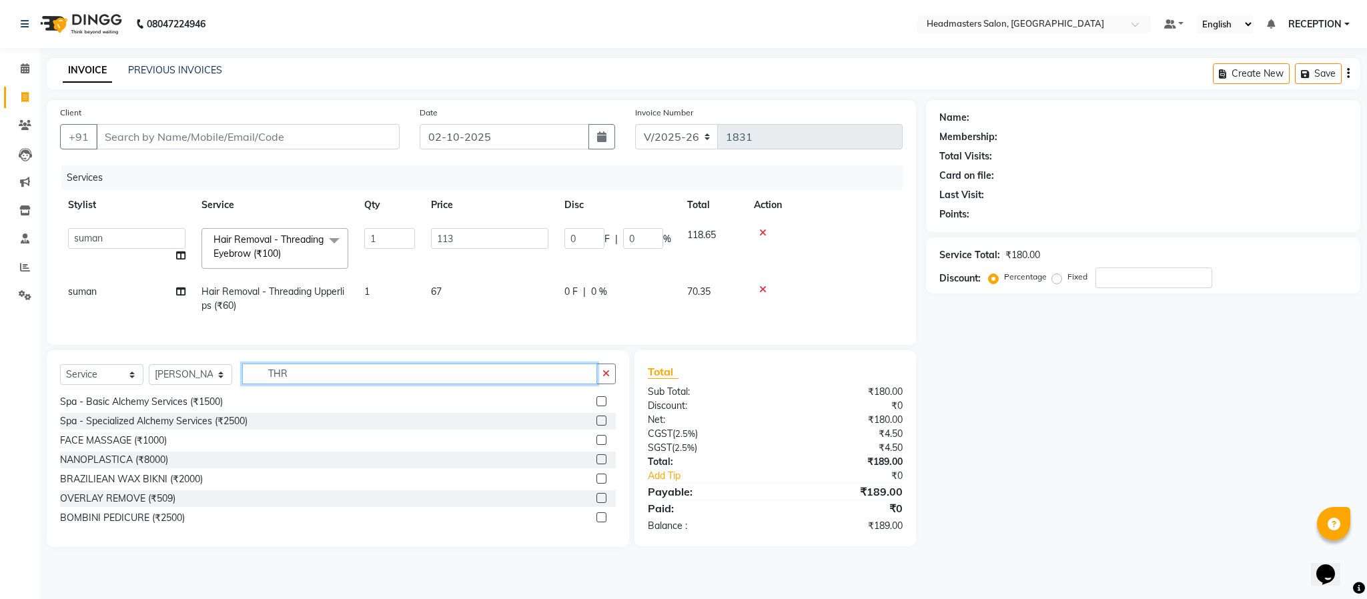
click at [321, 384] on input "THR" at bounding box center [419, 374] width 355 height 21
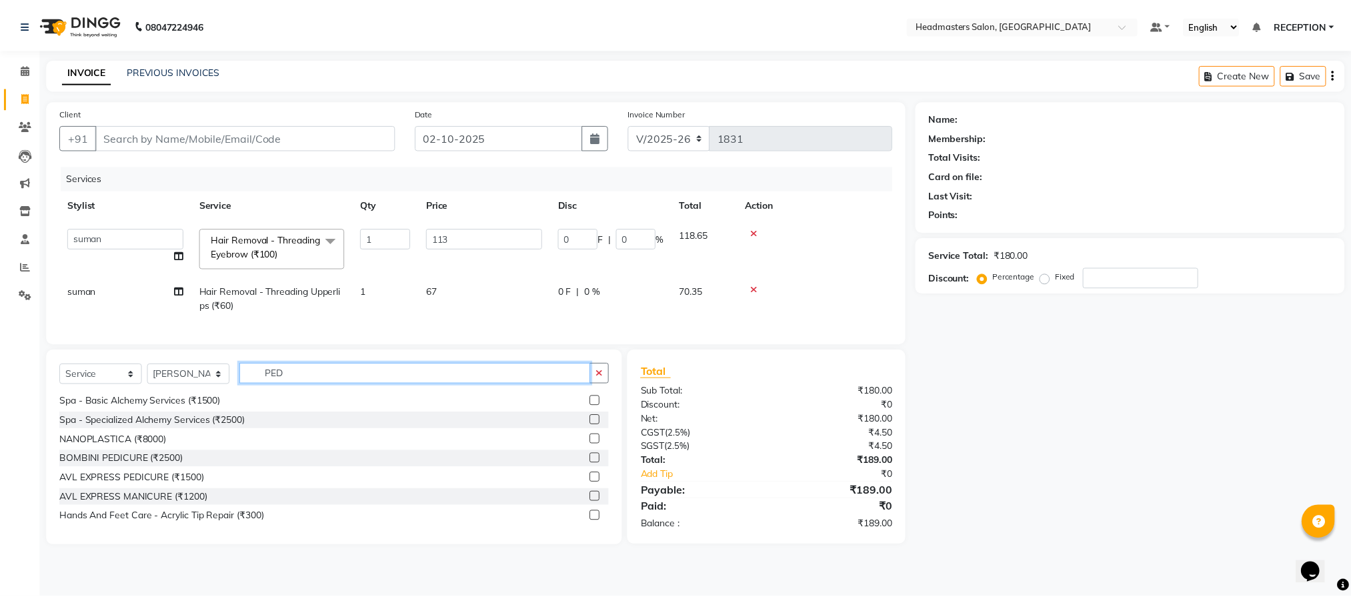
scroll to position [0, 0]
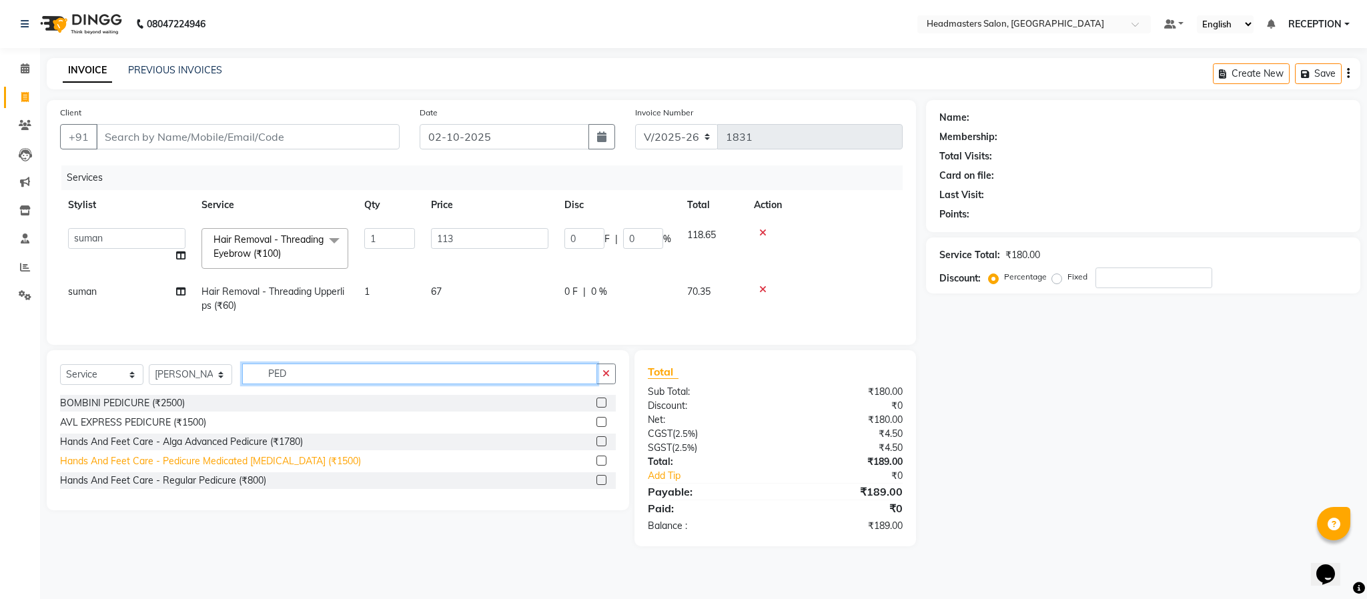
type input "PED"
click at [268, 468] on div "Hands And Feet Care - Pedicure Medicated Footlogix (₹1500)" at bounding box center [210, 461] width 301 height 14
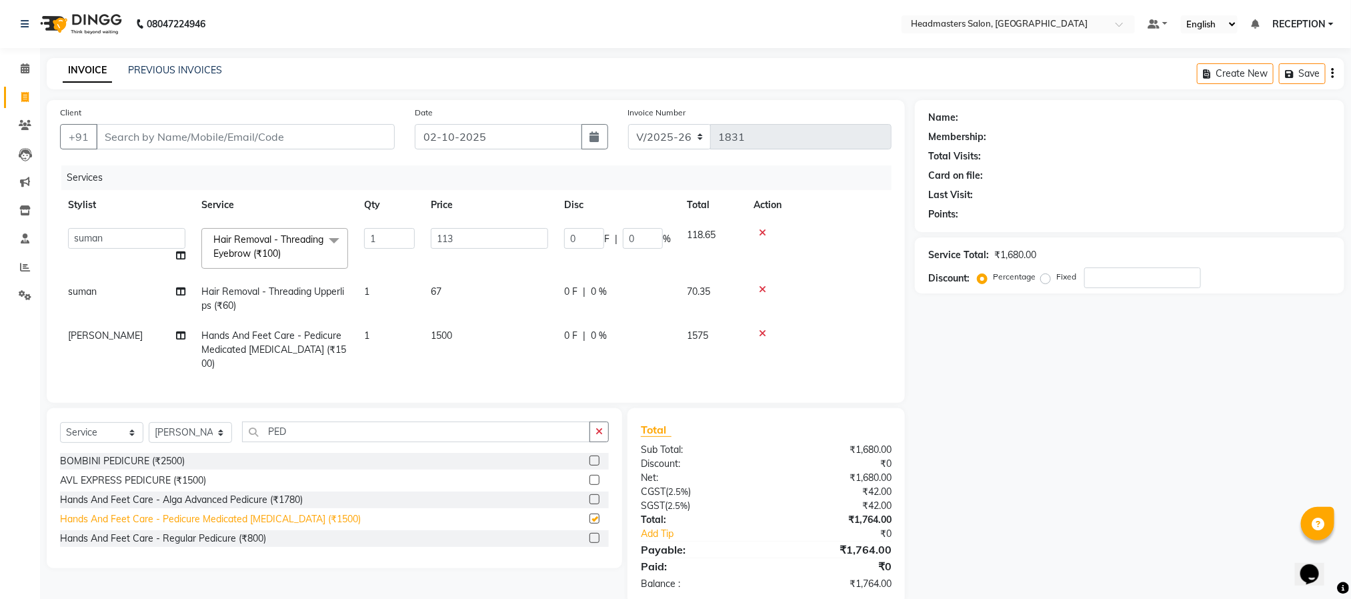
checkbox input "false"
click at [1097, 431] on div "Name: Membership: Total Visits: Card on file: Last Visit: Points: Service Total…" at bounding box center [1135, 352] width 440 height 504
click at [916, 479] on div "Name: Membership: Total Visits: Card on file: Last Visit: Points: Service Total…" at bounding box center [1135, 352] width 440 height 504
click at [186, 442] on select "Select Stylist AKASH ANJUM NEHA NEHA SAHU NISHA MANAGER RAHUL RECEPTION SHADAB …" at bounding box center [190, 432] width 83 height 21
select select "34282"
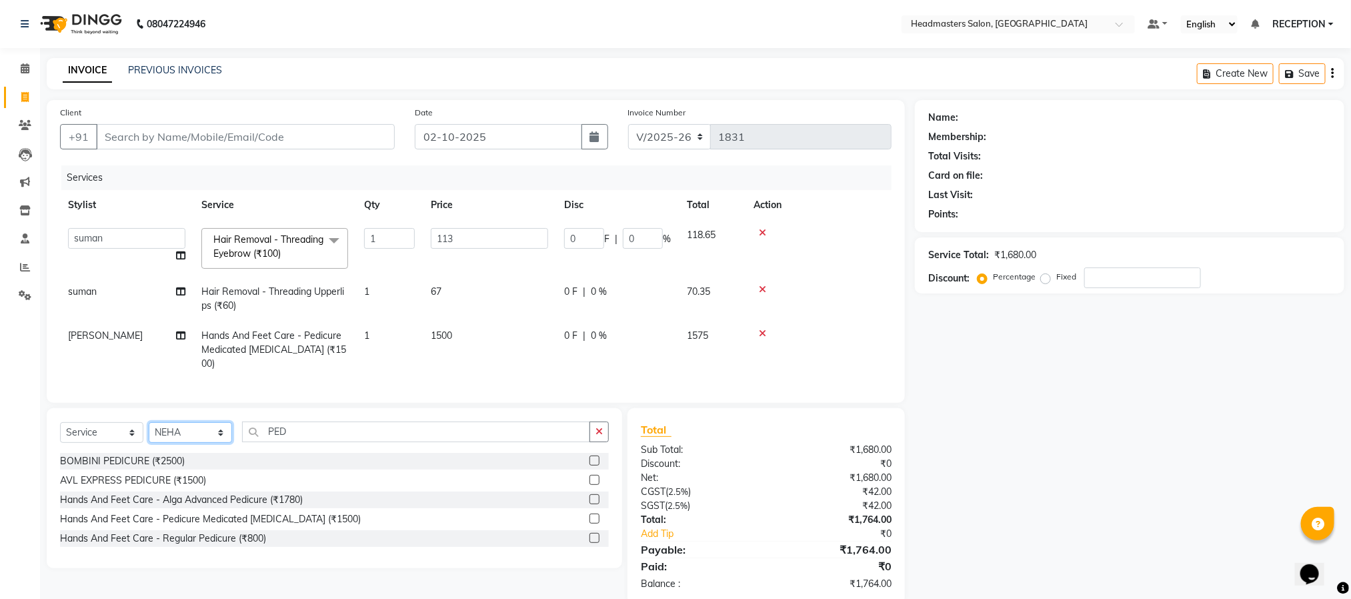
click at [149, 438] on select "Select Stylist AKASH ANJUM NEHA NEHA SAHU NISHA MANAGER RAHUL RECEPTION SHADAB …" at bounding box center [190, 432] width 83 height 21
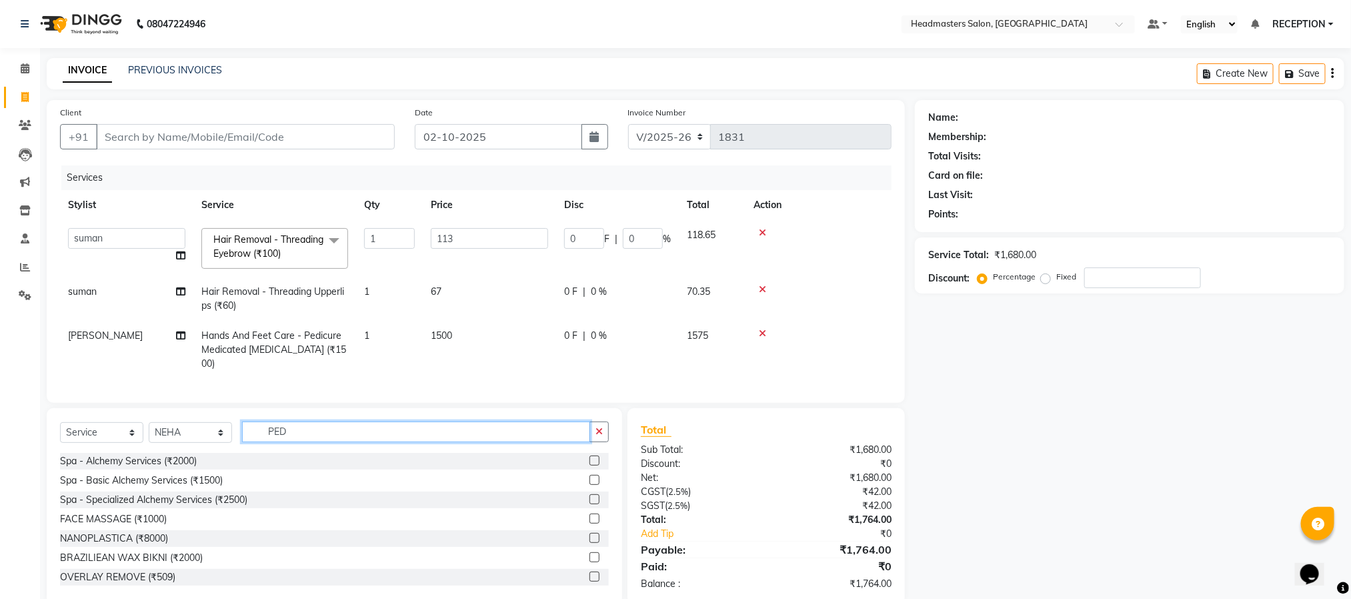
click at [305, 442] on input "PED" at bounding box center [416, 432] width 348 height 21
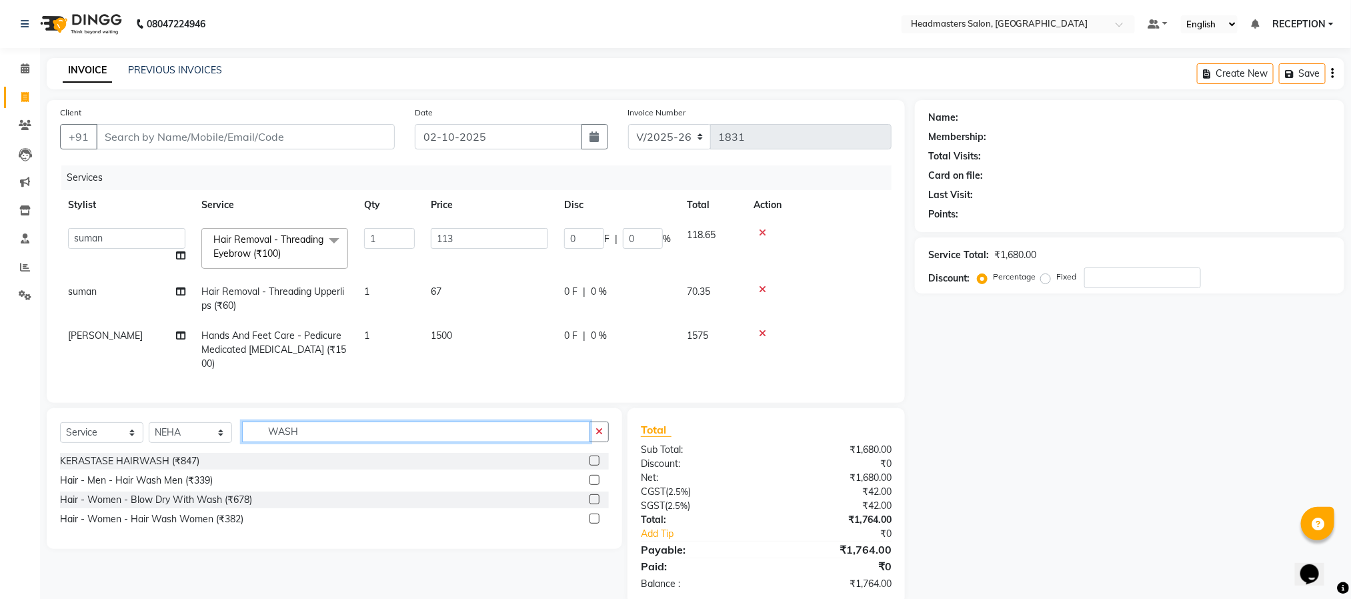
scroll to position [41, 0]
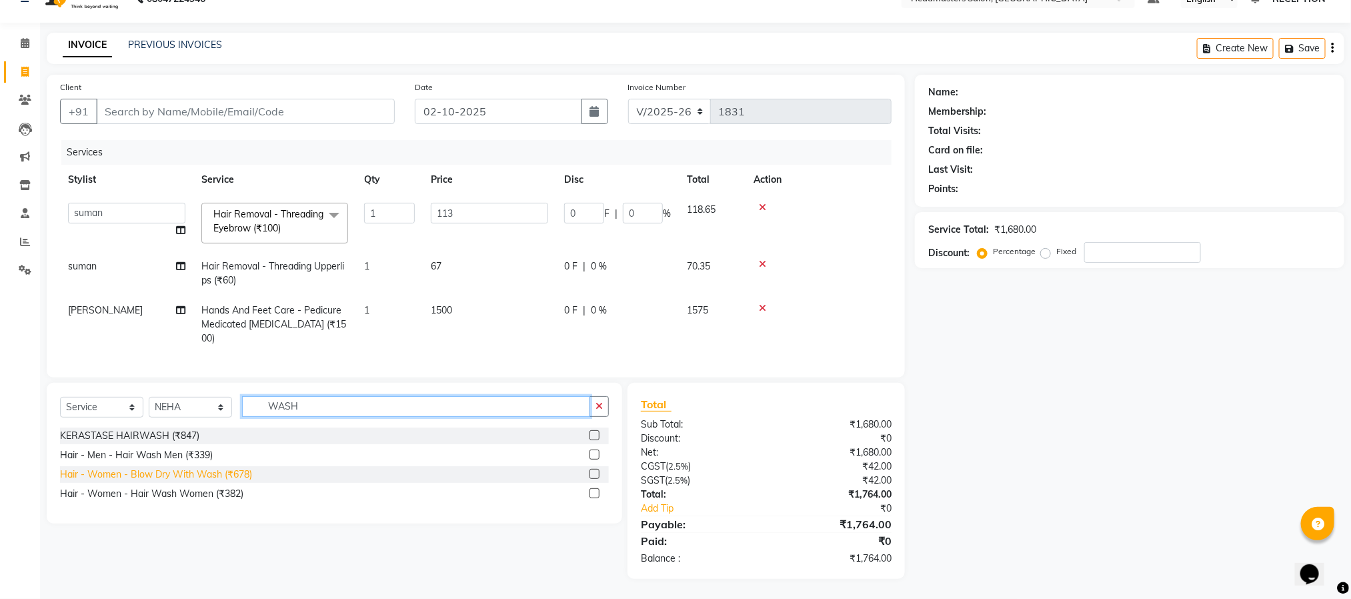
type input "WASH"
click at [233, 479] on div "Hair - Women - Blow Dry With Wash (₹678)" at bounding box center [156, 475] width 192 height 14
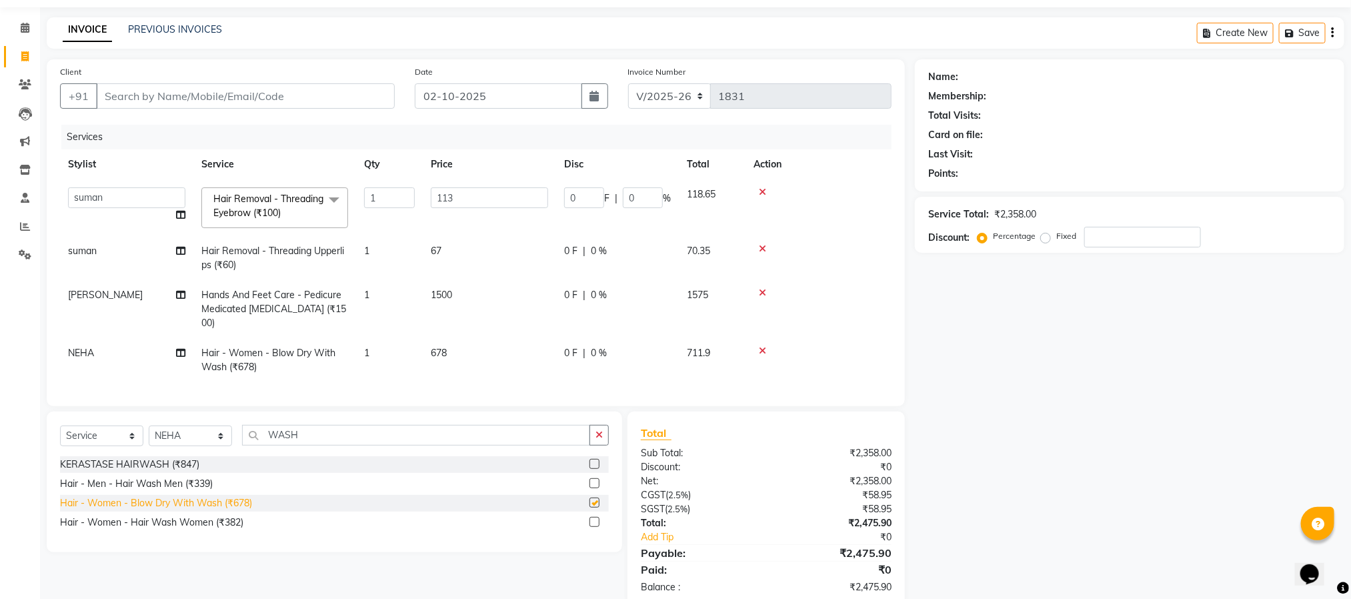
checkbox input "false"
click at [472, 353] on td "678" at bounding box center [489, 360] width 133 height 44
select select "34282"
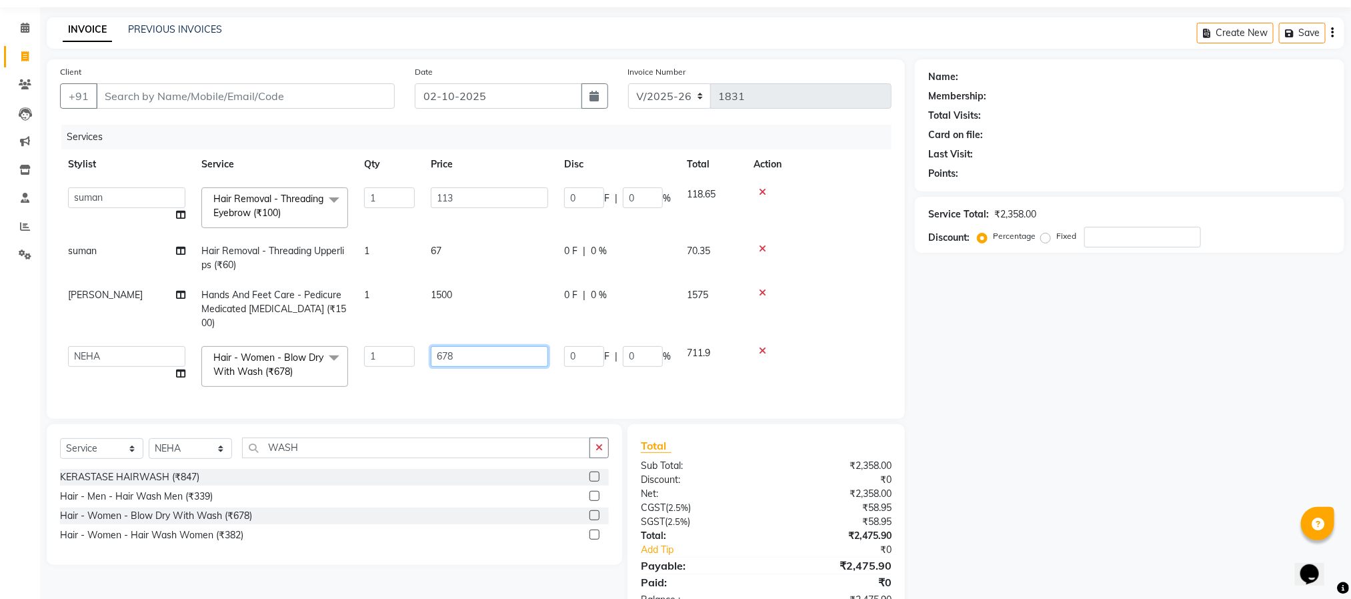
click at [472, 353] on input "678" at bounding box center [489, 356] width 117 height 21
type input "690"
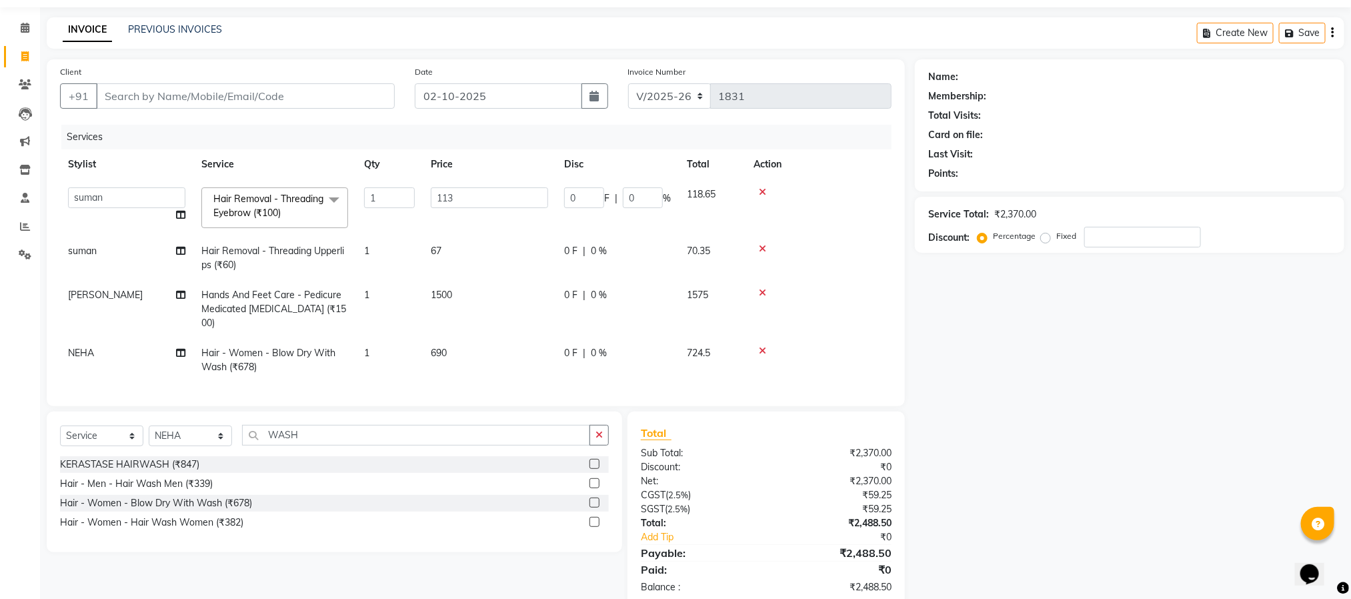
click at [525, 388] on div "Services Stylist Service Qty Price Disc Total Action AKASH ANJUM NEHA NEHA SAHU…" at bounding box center [476, 259] width 832 height 268
click at [462, 343] on td "690" at bounding box center [489, 360] width 133 height 44
select select "34282"
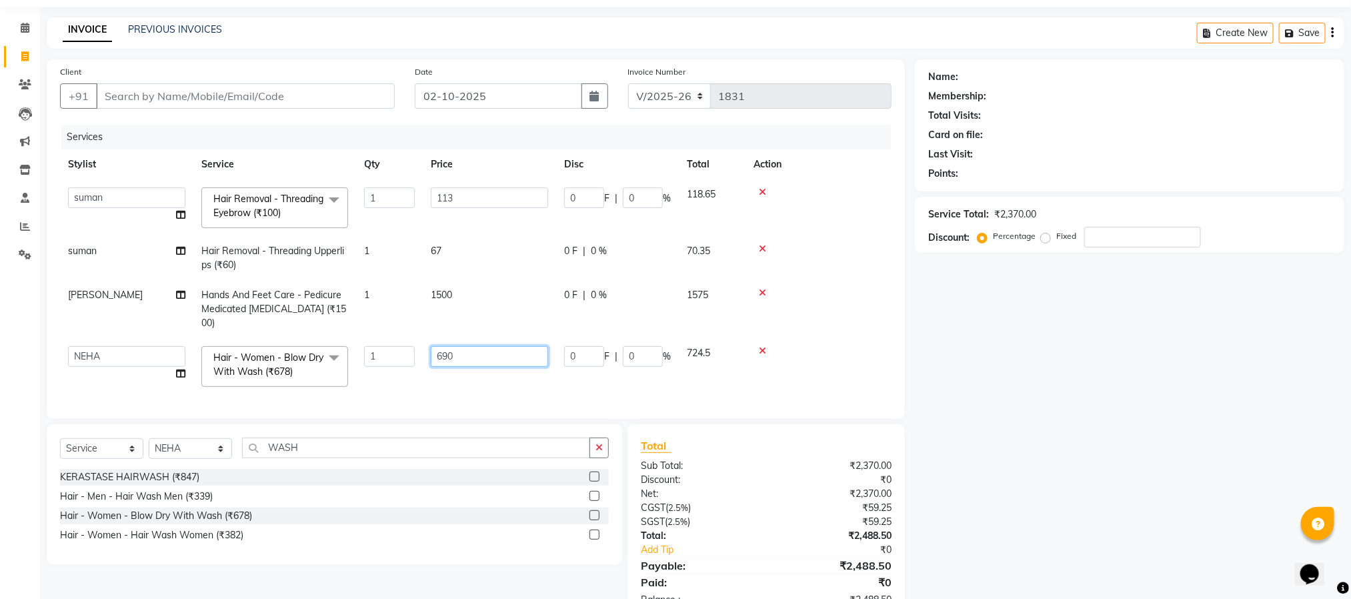
drag, startPoint x: 462, startPoint y: 343, endPoint x: 464, endPoint y: 358, distance: 15.5
click at [464, 358] on td "690" at bounding box center [489, 366] width 133 height 57
click at [464, 358] on input "690" at bounding box center [489, 356] width 117 height 21
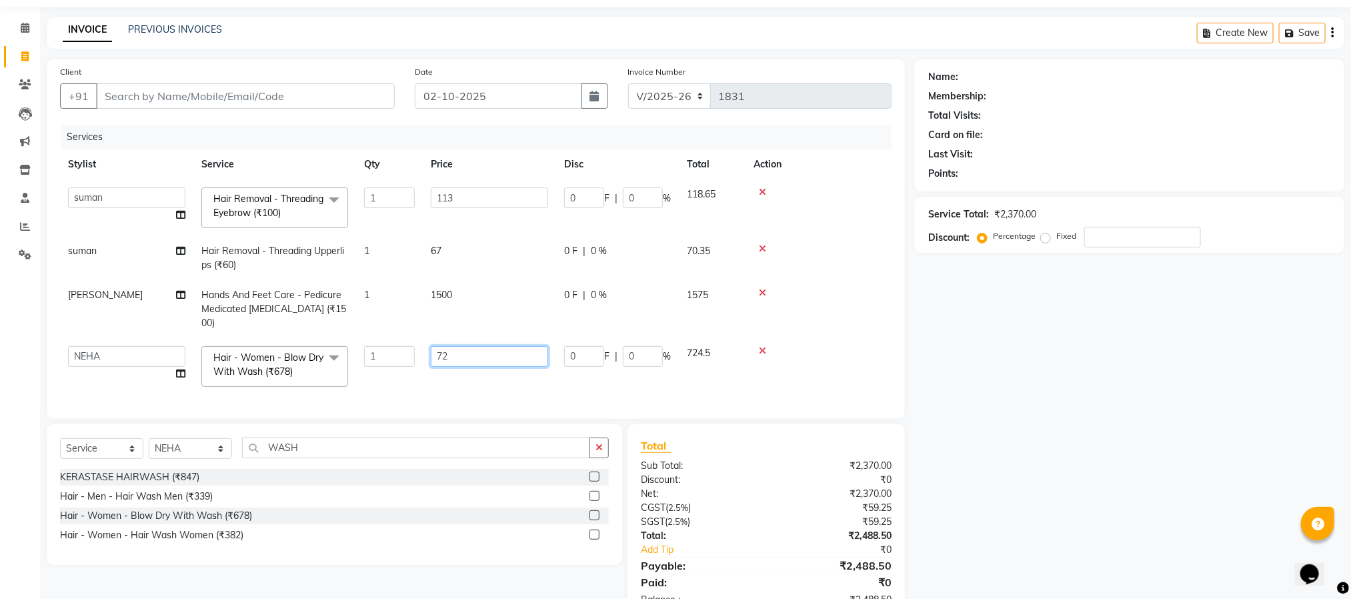
type input "720"
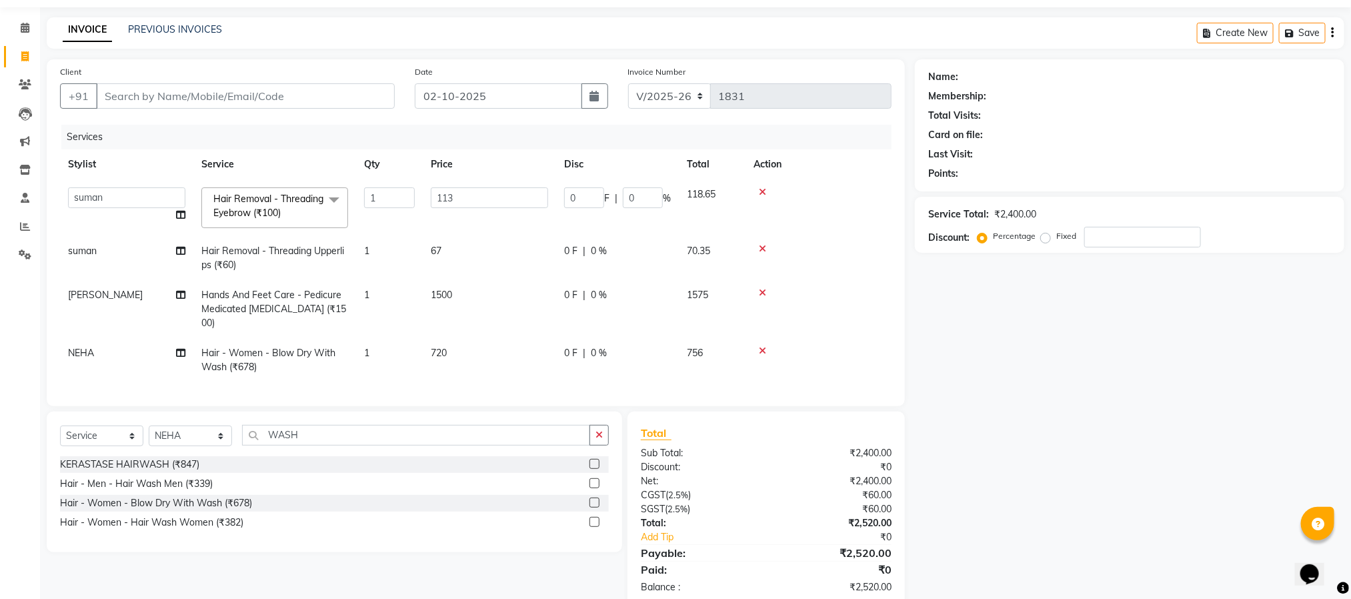
click at [473, 381] on td "720" at bounding box center [489, 360] width 133 height 44
select select "34282"
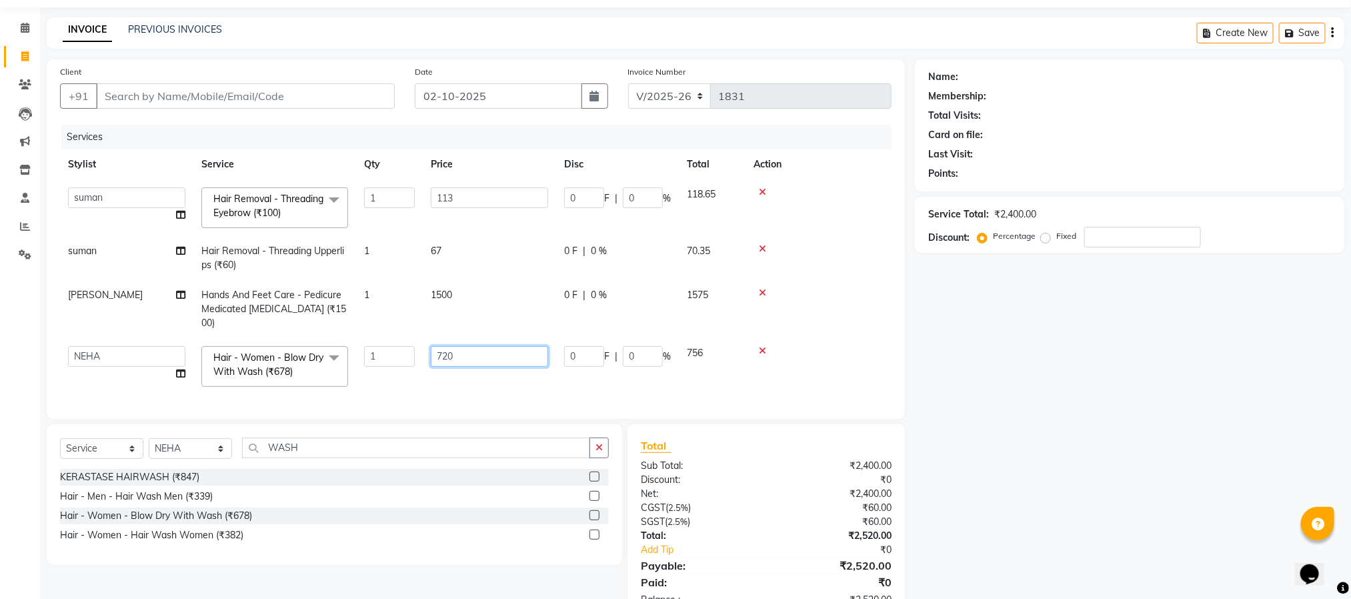
click at [480, 362] on input "720" at bounding box center [489, 356] width 117 height 21
type input "780"
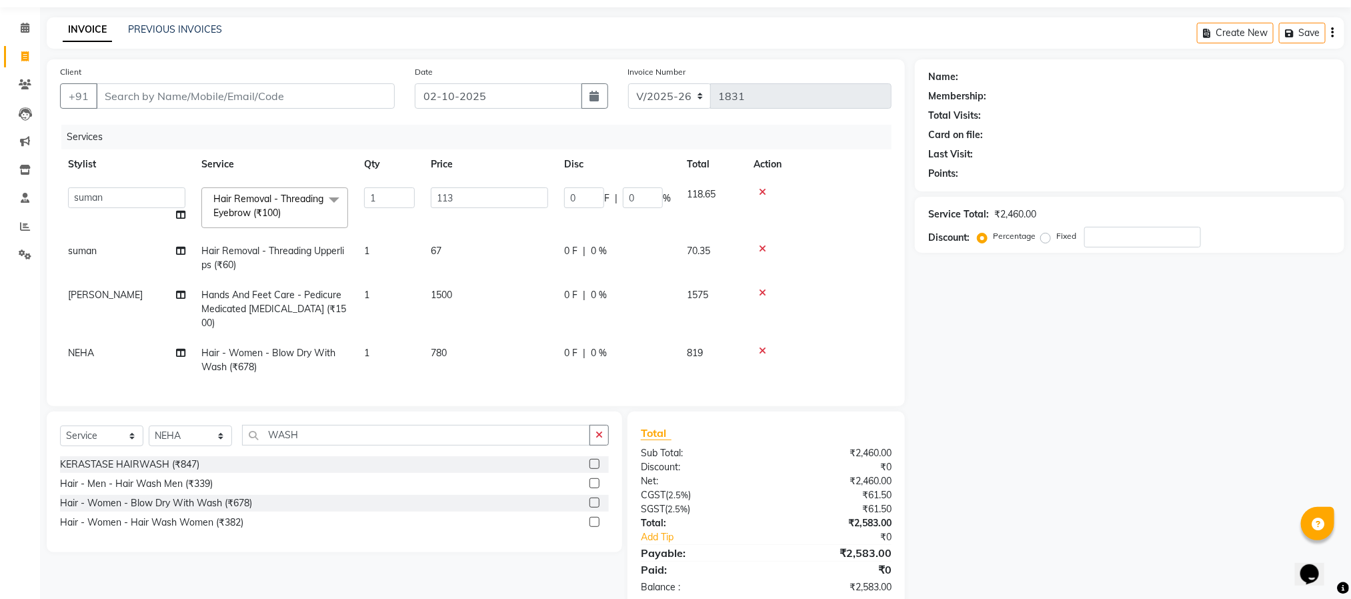
click at [489, 389] on div "Services Stylist Service Qty Price Disc Total Action AKASH ANJUM NEHA NEHA SAHU…" at bounding box center [476, 259] width 832 height 268
click at [478, 358] on td "780" at bounding box center [489, 360] width 133 height 44
select select "34282"
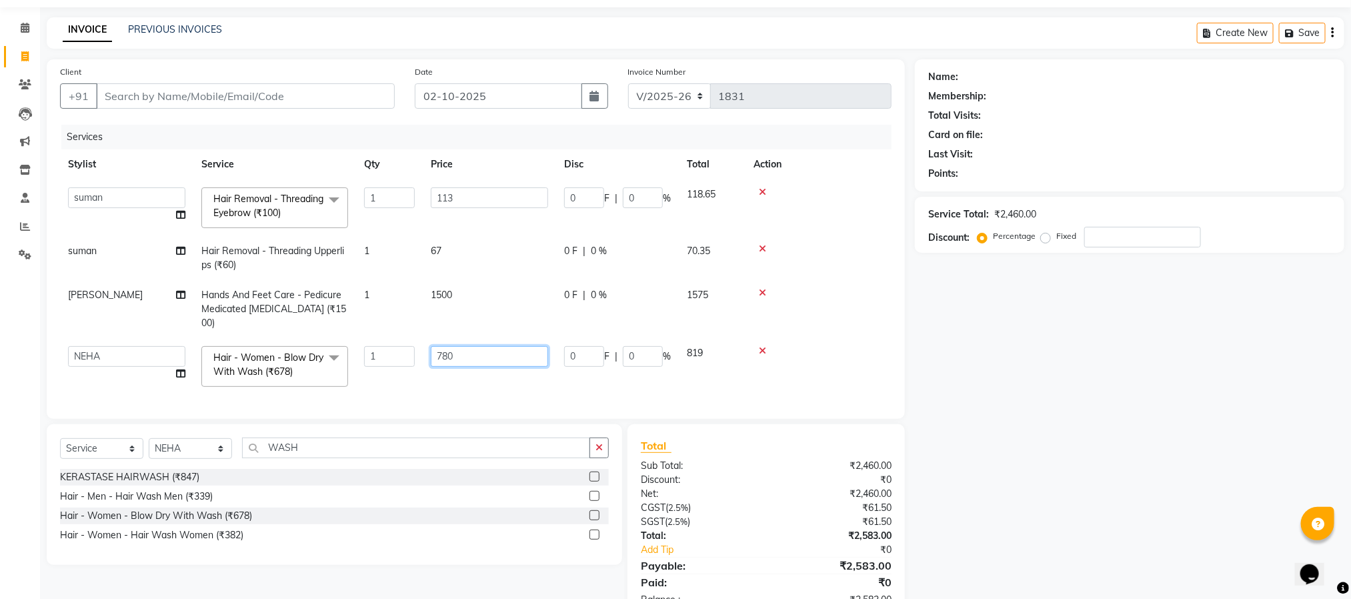
click at [478, 358] on input "780" at bounding box center [489, 356] width 117 height 21
type input "770"
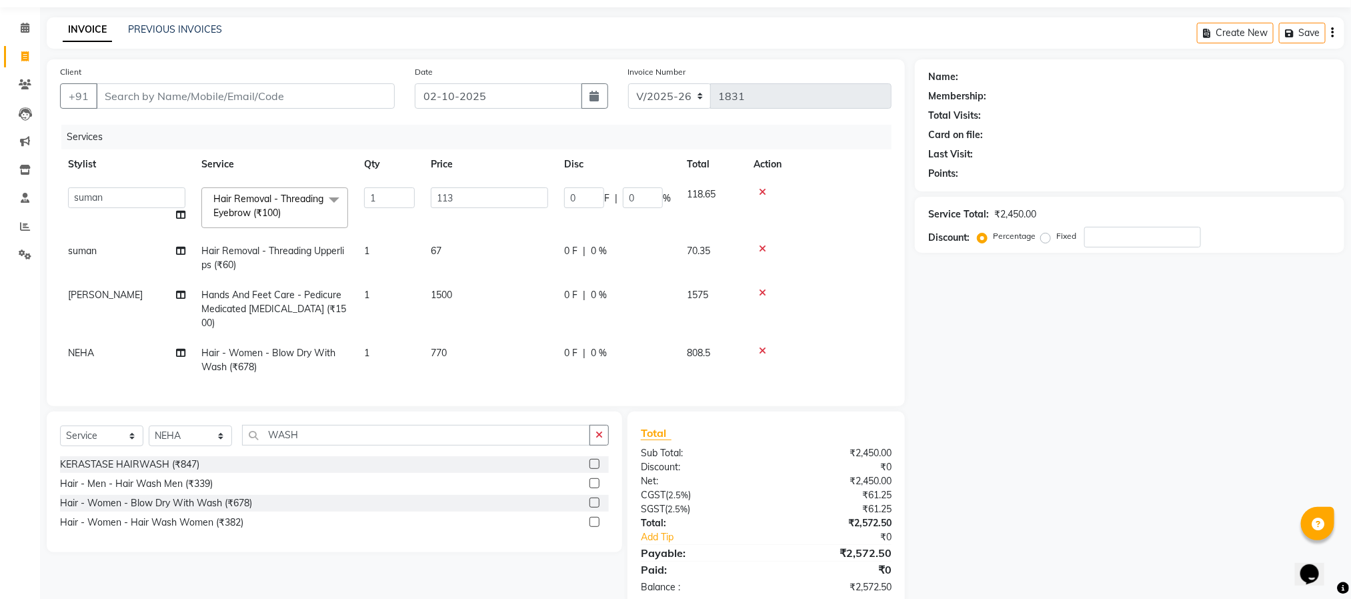
click at [491, 384] on div "Services Stylist Service Qty Price Disc Total Action AKASH ANJUM NEHA NEHA SAHU…" at bounding box center [476, 259] width 832 height 268
click at [477, 358] on td "770" at bounding box center [489, 360] width 133 height 44
select select "34282"
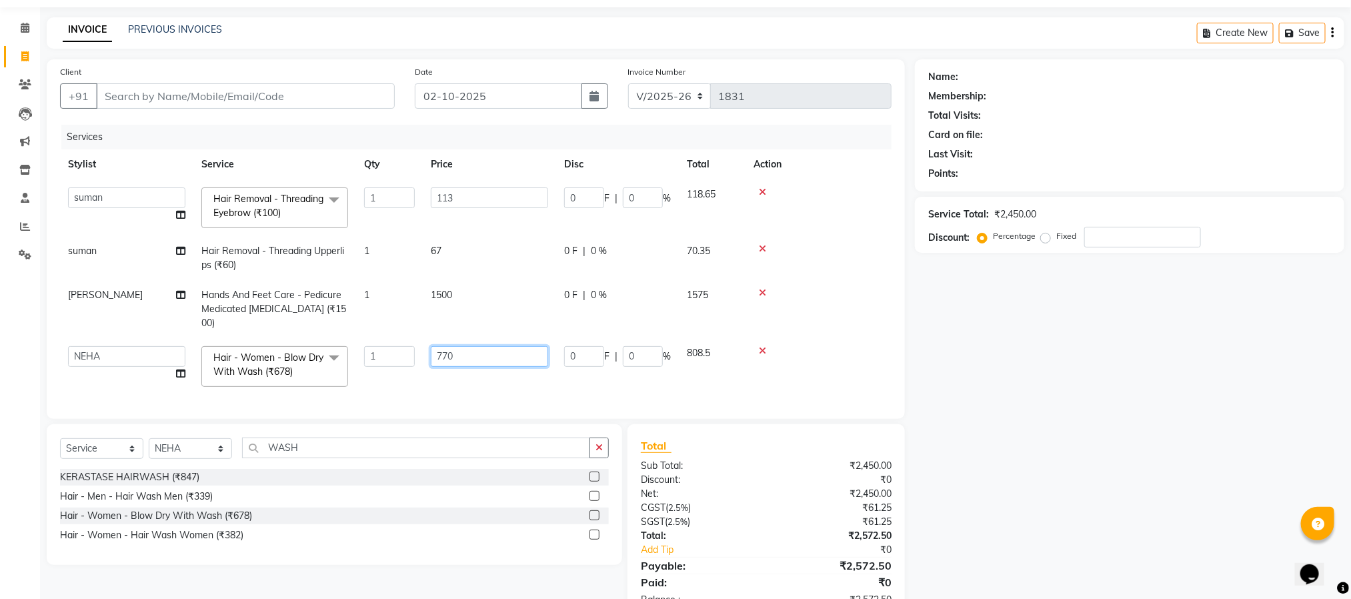
click at [477, 358] on input "770" at bounding box center [489, 356] width 117 height 21
type input "761"
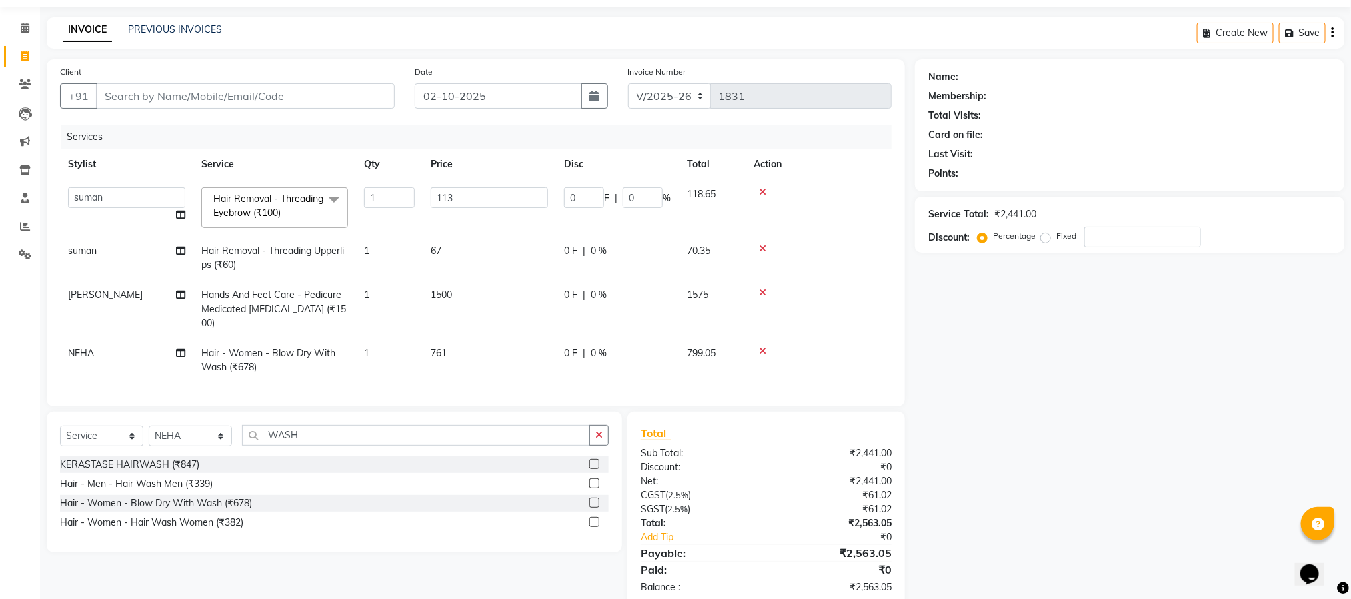
click at [483, 382] on td "761" at bounding box center [489, 360] width 133 height 44
select select "34282"
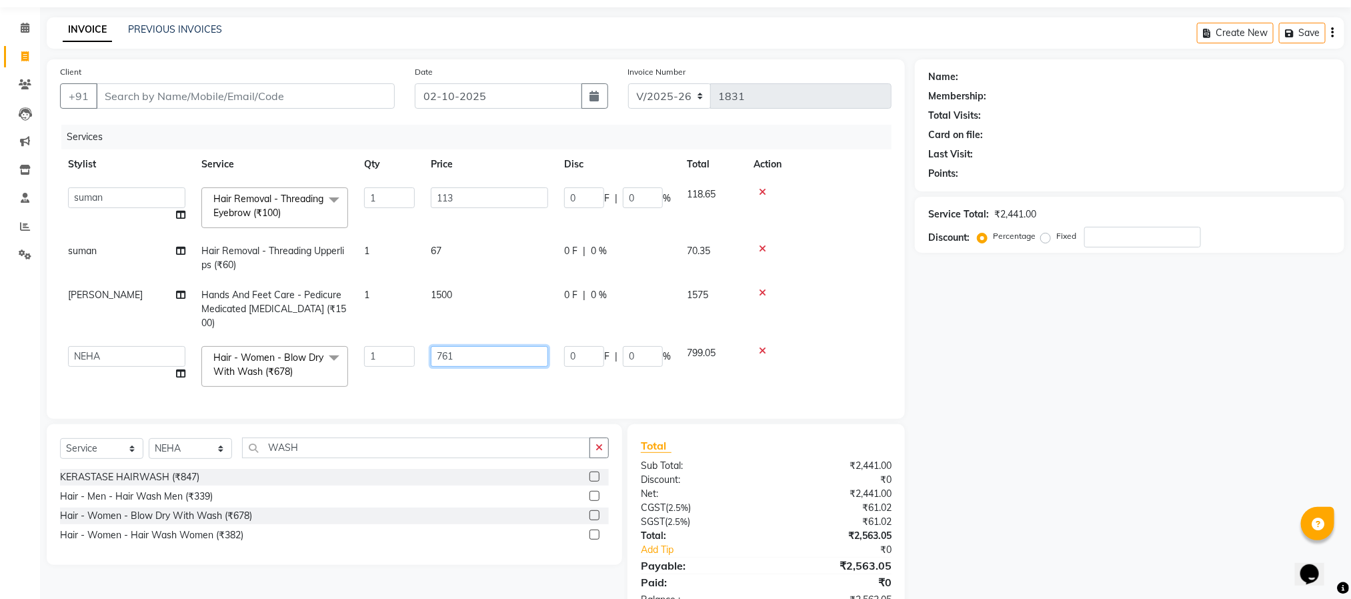
click at [476, 352] on input "761" at bounding box center [489, 356] width 117 height 21
type input "762"
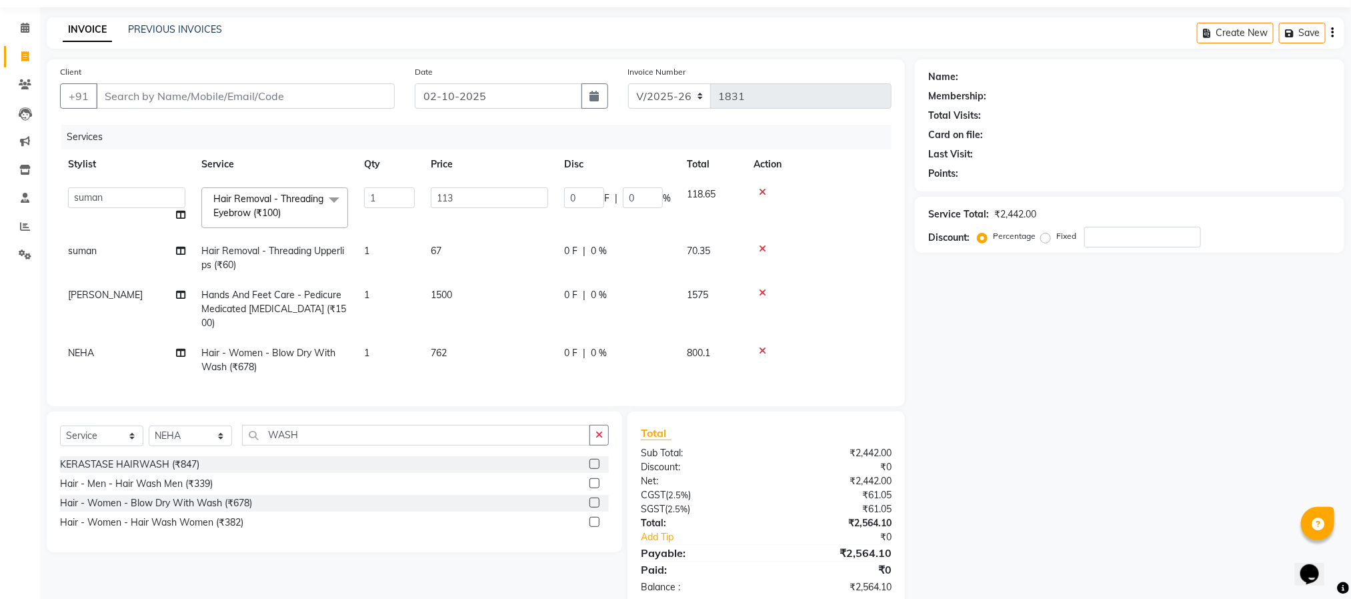
click at [486, 382] on td "762" at bounding box center [489, 360] width 133 height 44
select select "34282"
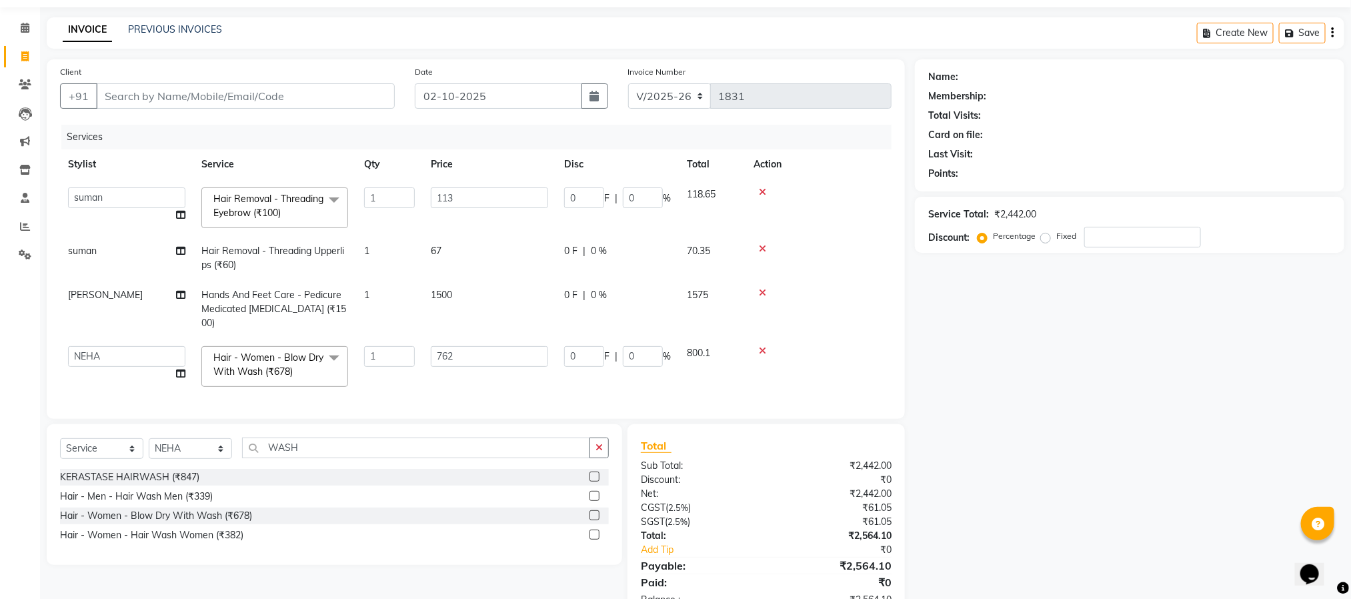
click at [1195, 449] on div "Name: Membership: Total Visits: Card on file: Last Visit: Points: Service Total…" at bounding box center [1135, 339] width 440 height 561
click at [321, 103] on input "Client" at bounding box center [245, 95] width 299 height 25
type input "H"
type input "0"
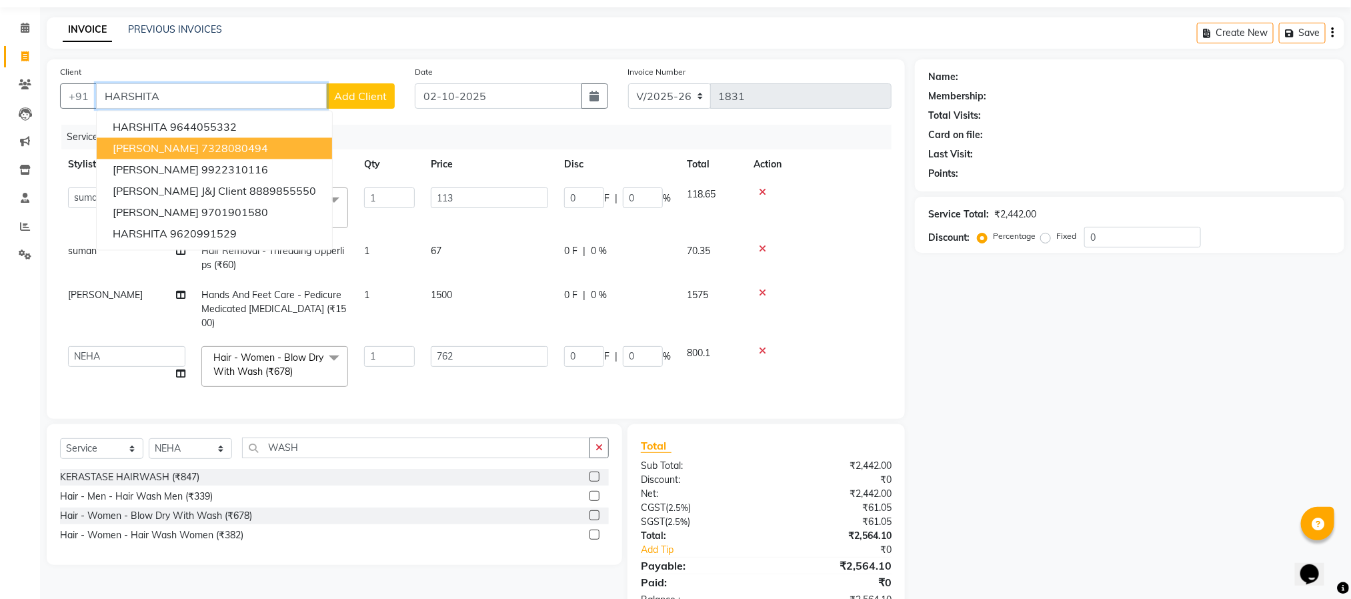
click at [133, 148] on span "harshita passary" at bounding box center [156, 148] width 86 height 13
type input "7328080494"
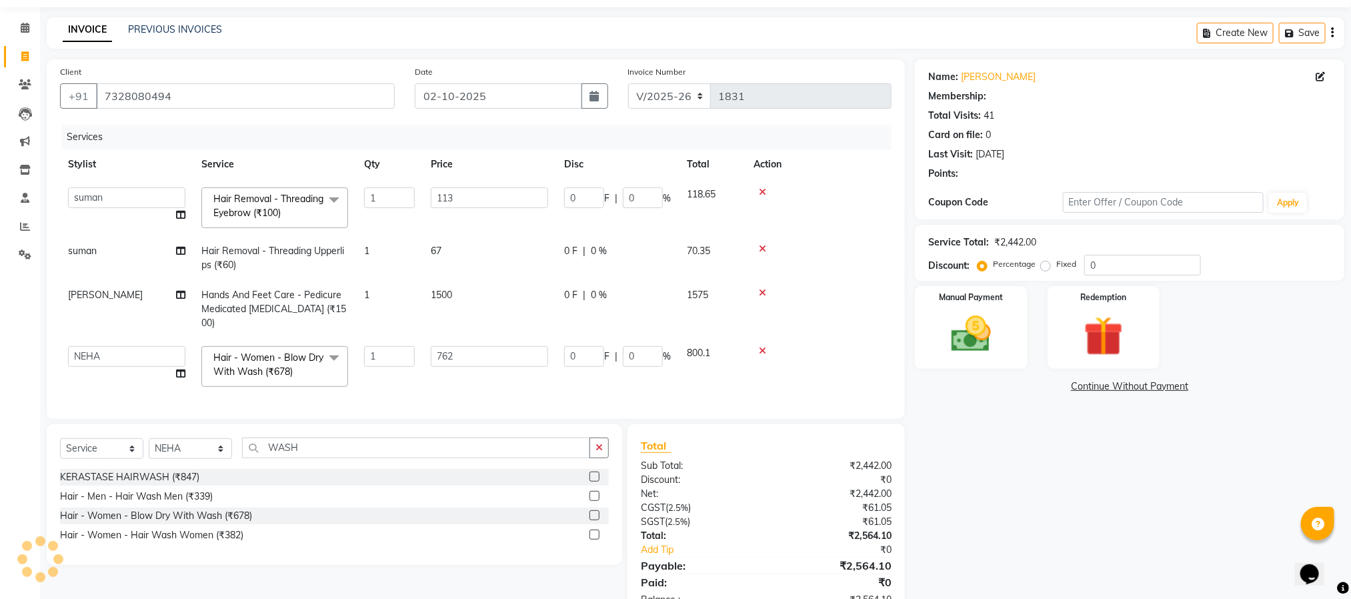
type input "22.6"
type input "20"
type input "152.4"
type input "20"
select select "1: Object"
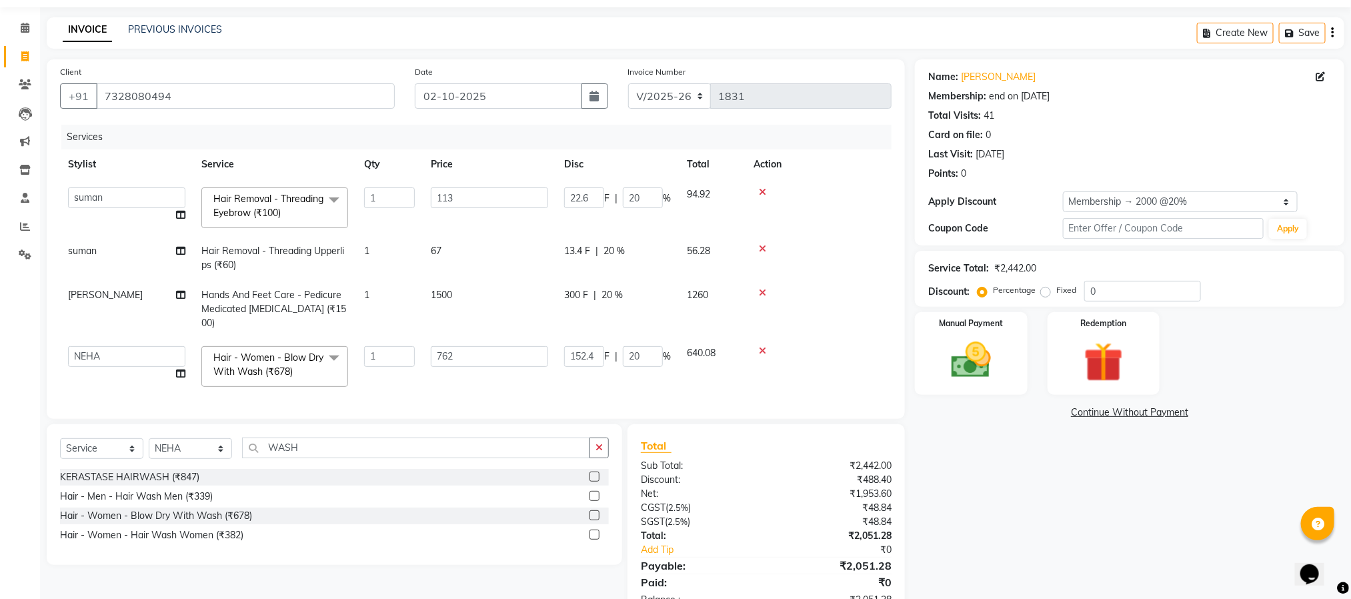
scroll to position [99, 0]
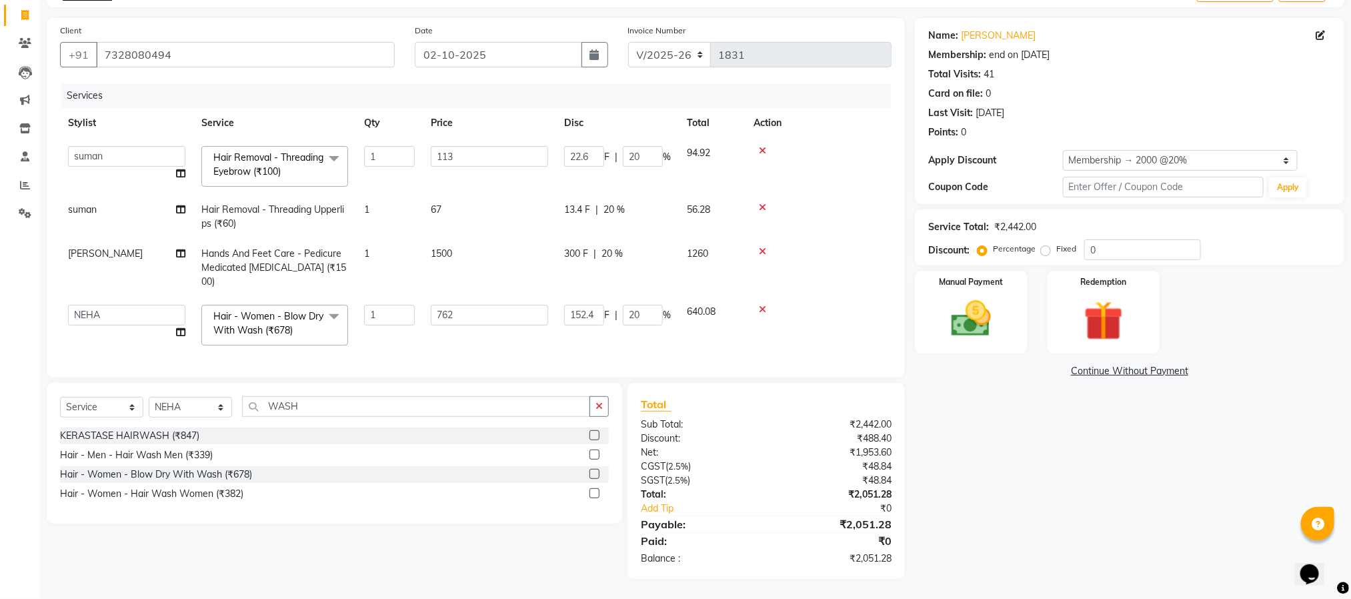
click at [1279, 523] on div "Name: Harshita Passary Membership: end on 10-02-2026 Total Visits: 41 Card on f…" at bounding box center [1135, 298] width 440 height 561
click at [1245, 511] on div "Name: Harshita Passary Membership: end on 10-02-2026 Total Visits: 41 Card on f…" at bounding box center [1135, 298] width 440 height 561
click at [1211, 489] on div "Name: Harshita Passary Membership: end on 10-02-2026 Total Visits: 41 Card on f…" at bounding box center [1135, 298] width 440 height 561
click at [969, 318] on img at bounding box center [971, 318] width 67 height 47
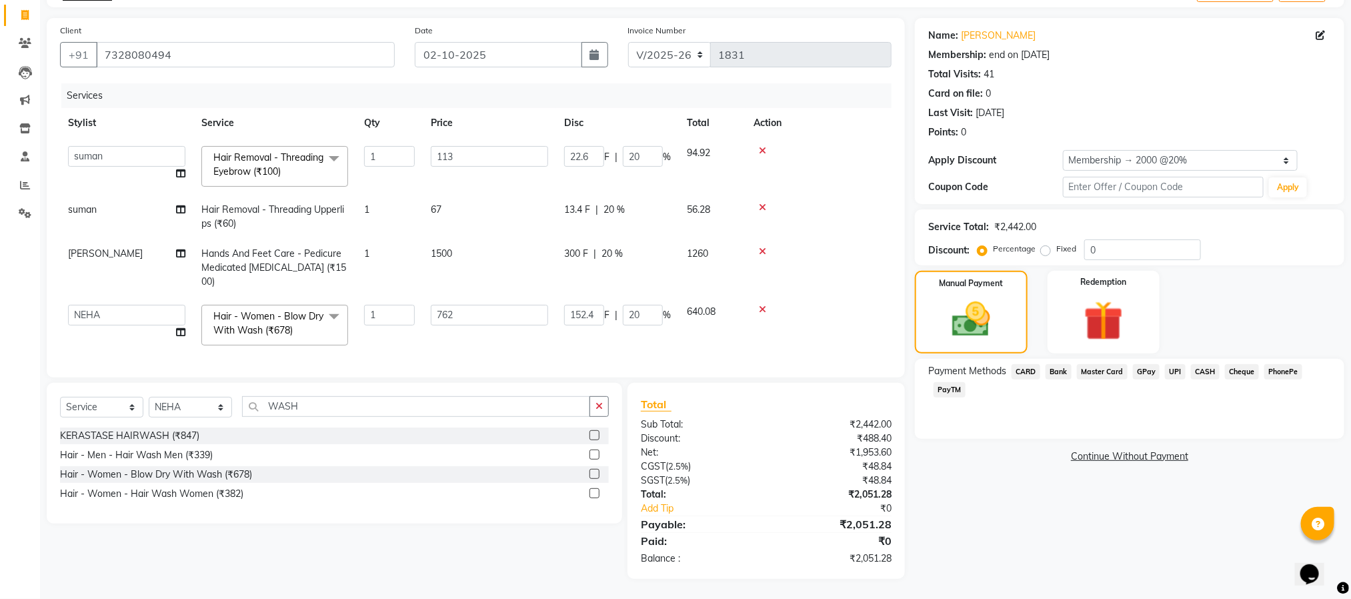
click at [1199, 364] on span "CASH" at bounding box center [1205, 371] width 29 height 15
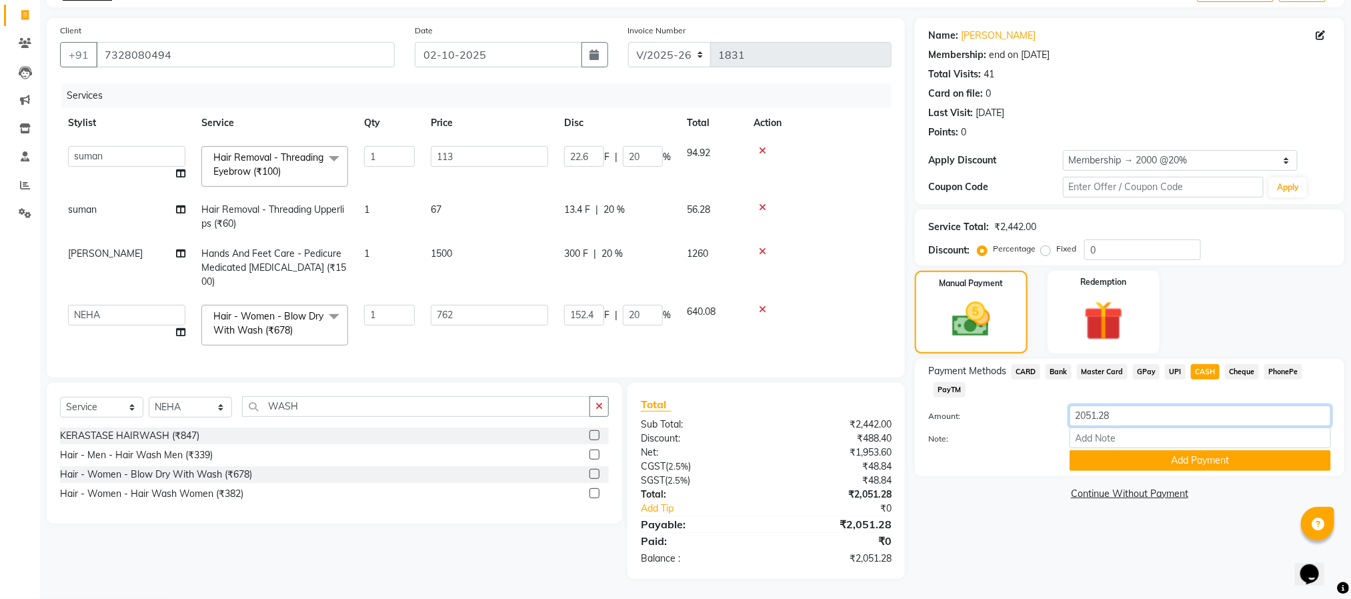
click at [1151, 406] on input "2051.28" at bounding box center [1200, 416] width 261 height 21
type input "2000"
click at [1185, 450] on button "Add Payment" at bounding box center [1200, 460] width 261 height 21
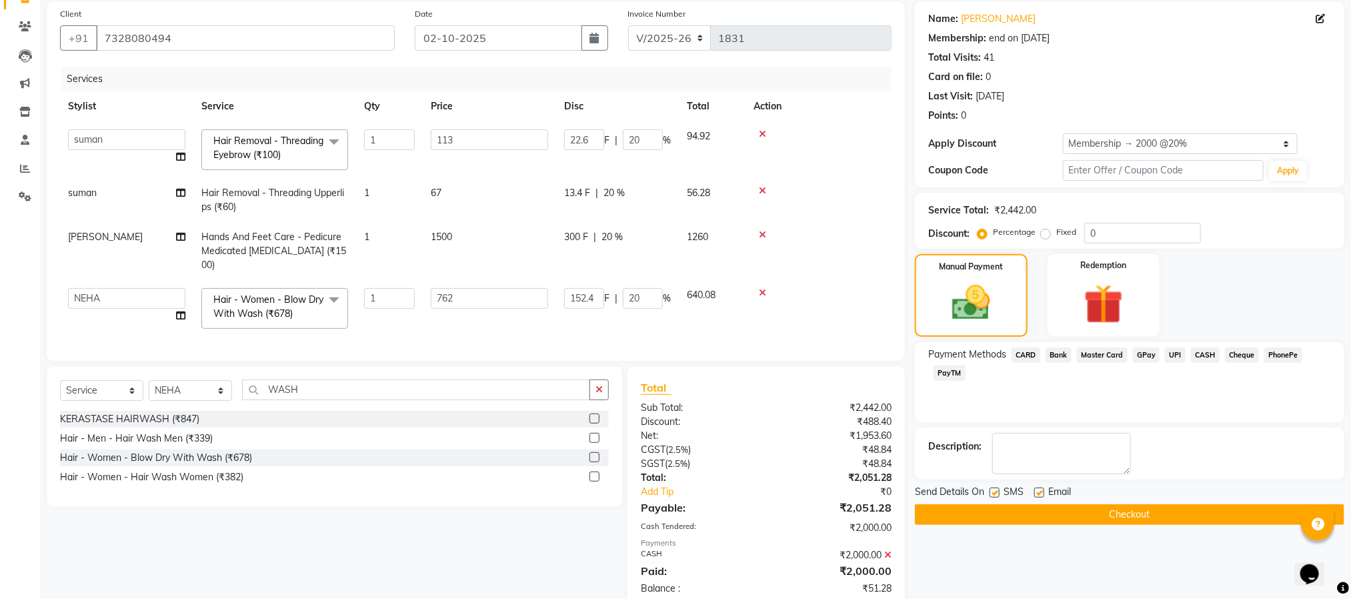
click at [1179, 357] on span "UPI" at bounding box center [1175, 355] width 21 height 15
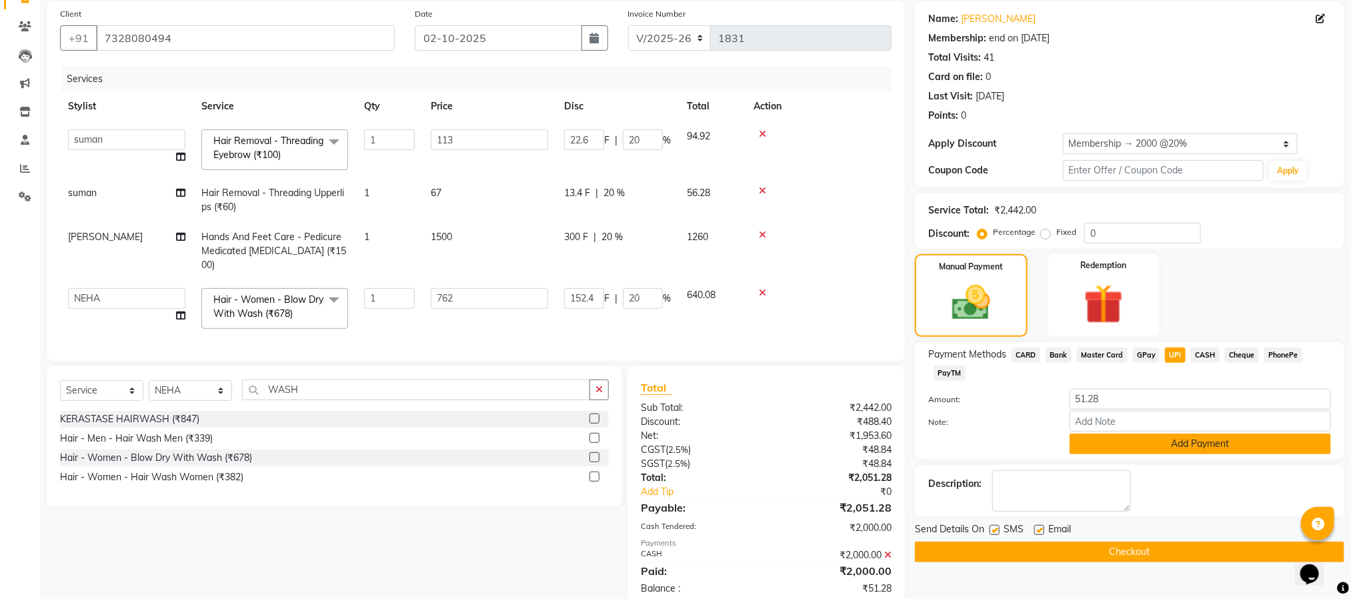
click at [1171, 445] on button "Add Payment" at bounding box center [1200, 444] width 261 height 21
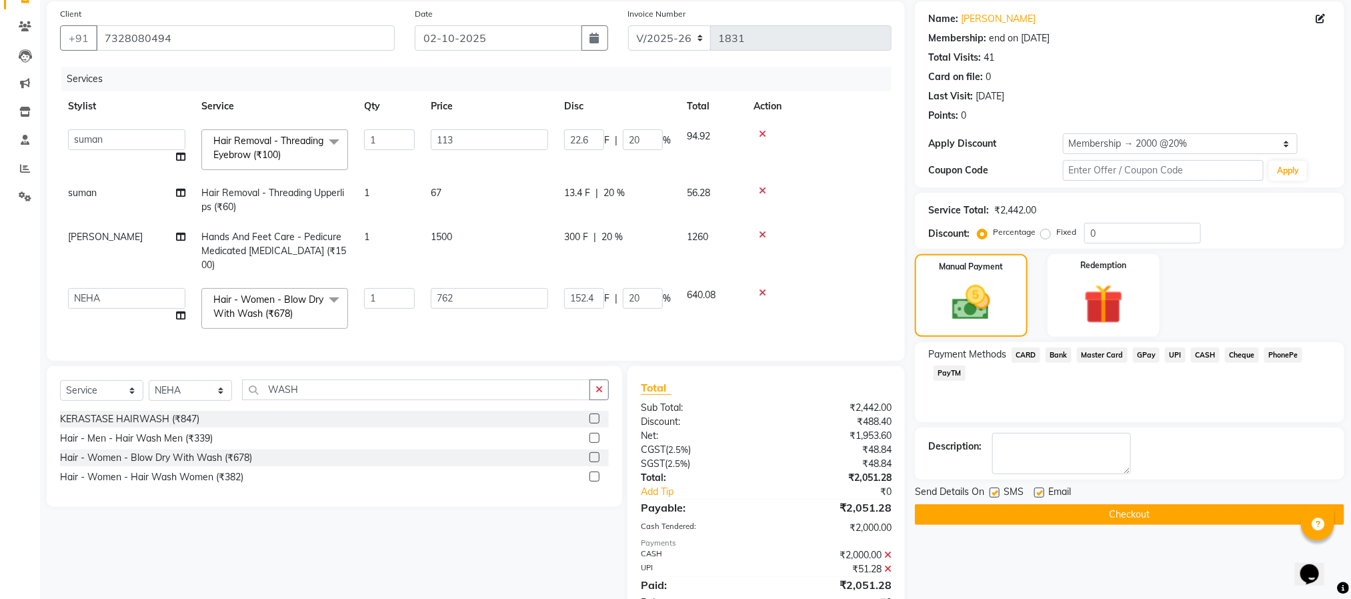
scroll to position [160, 0]
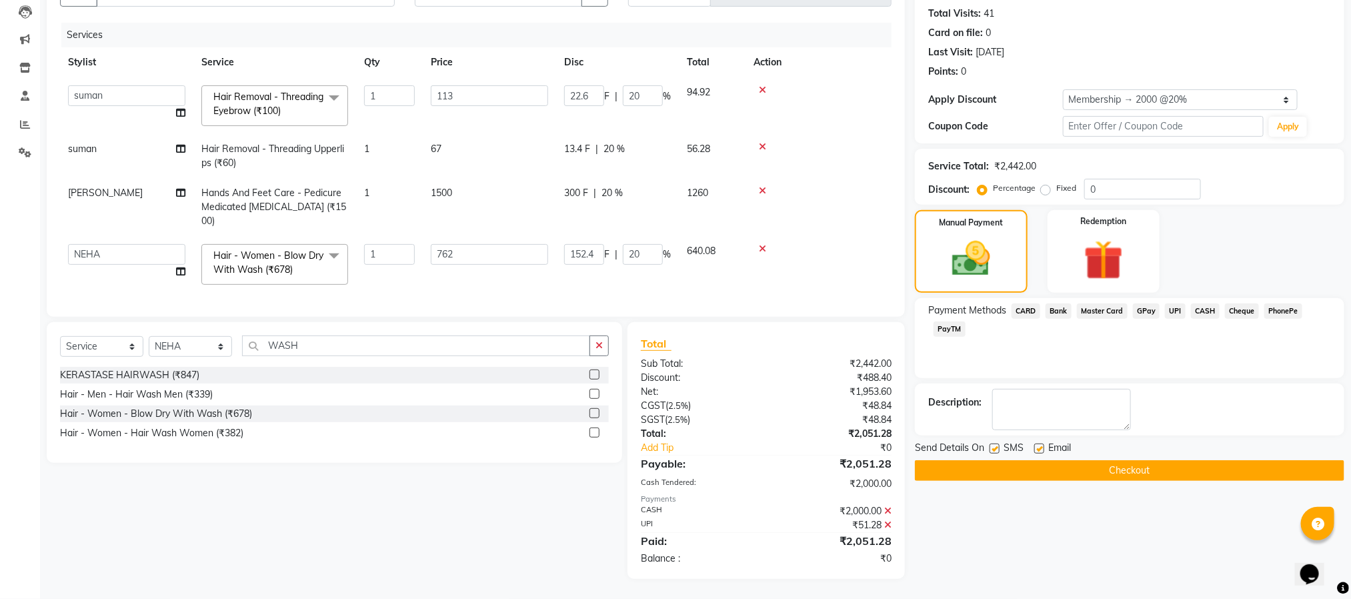
click at [1111, 460] on button "Checkout" at bounding box center [1130, 470] width 430 height 21
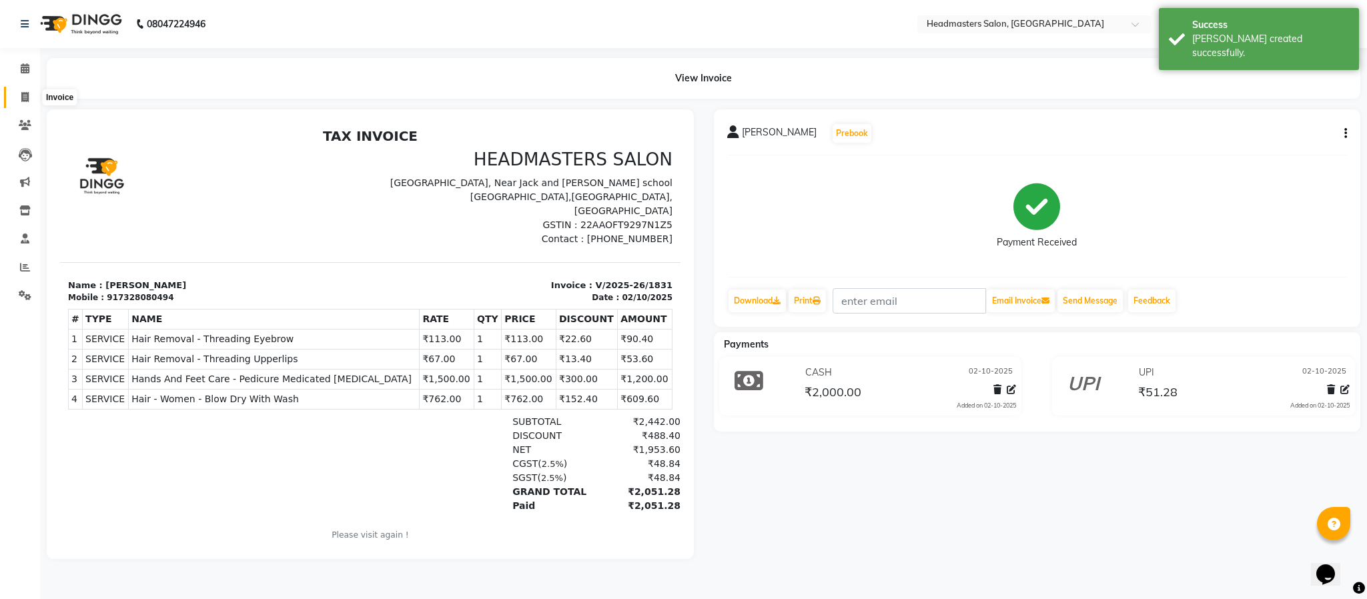
click at [25, 99] on icon at bounding box center [24, 97] width 7 height 10
select select "service"
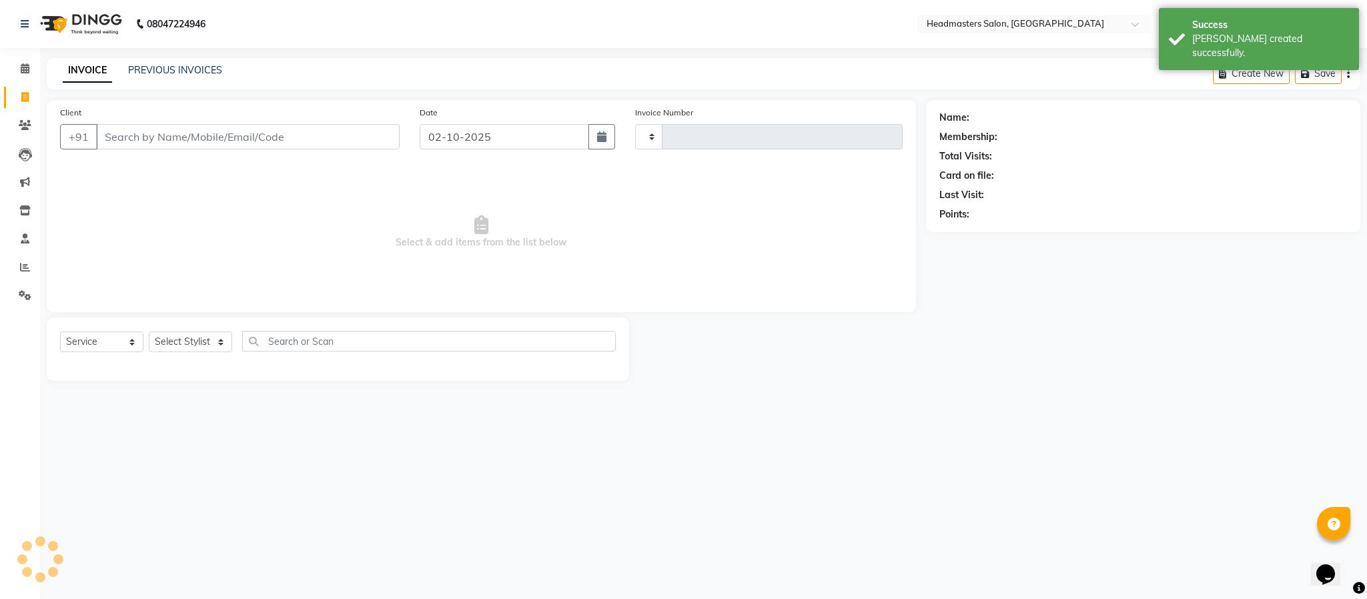
type input "1832"
select select "3454"
click at [210, 64] on link "PREVIOUS INVOICES" at bounding box center [175, 70] width 94 height 12
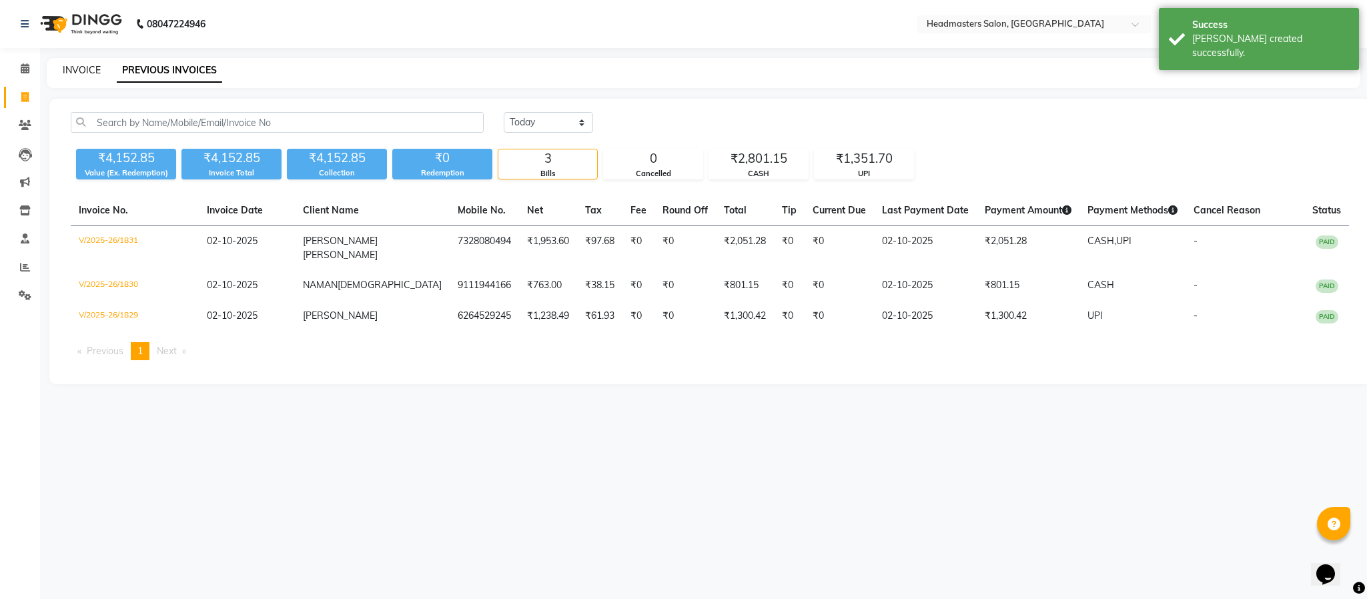
click at [96, 69] on link "INVOICE" at bounding box center [82, 70] width 38 height 12
select select "3454"
select select "service"
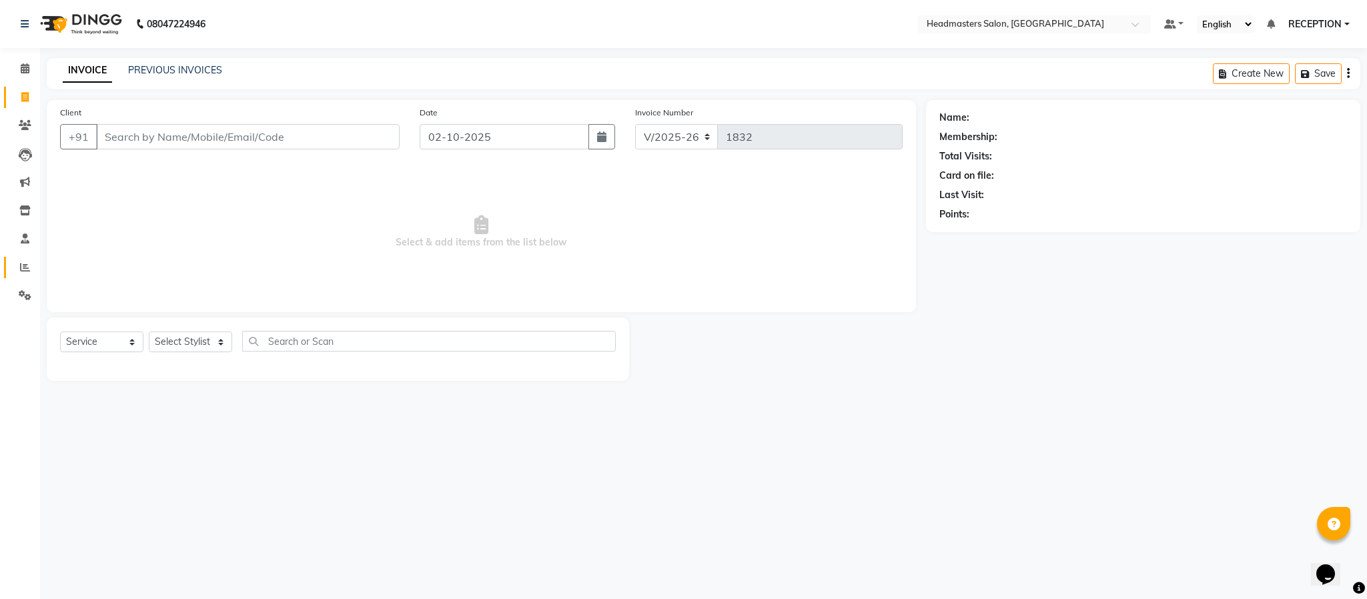
click at [6, 262] on link "Reports" at bounding box center [20, 268] width 32 height 22
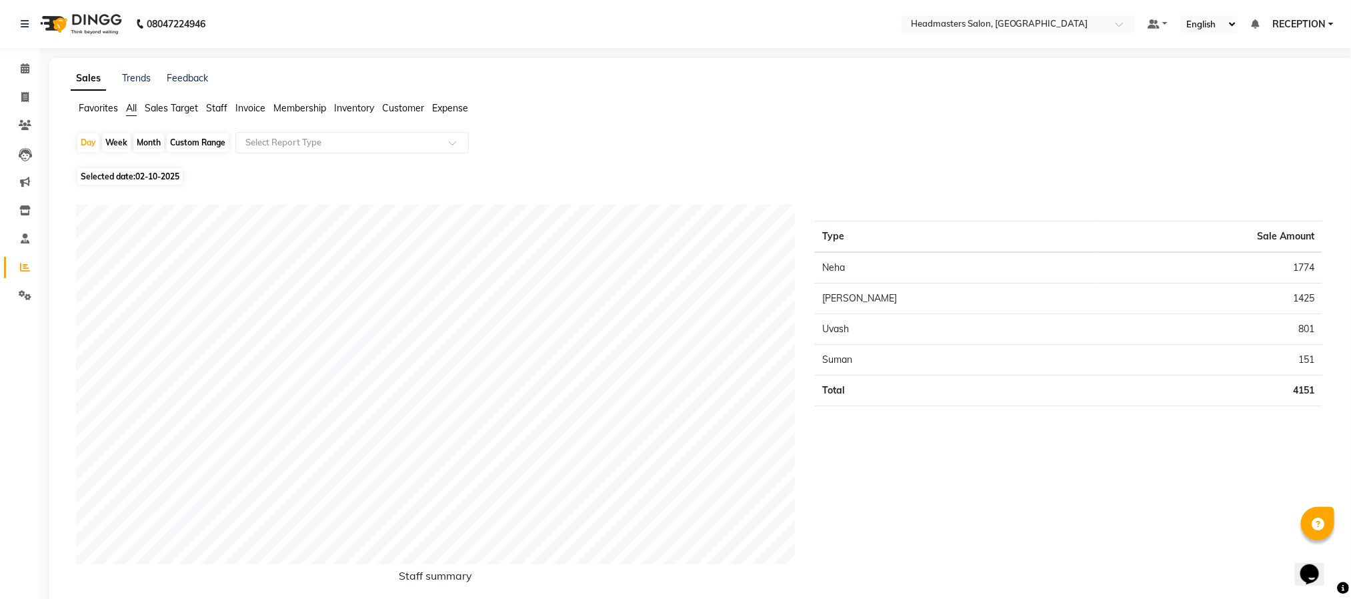
click at [0, 256] on li "Reports" at bounding box center [20, 267] width 40 height 29
click at [23, 99] on icon at bounding box center [24, 97] width 7 height 10
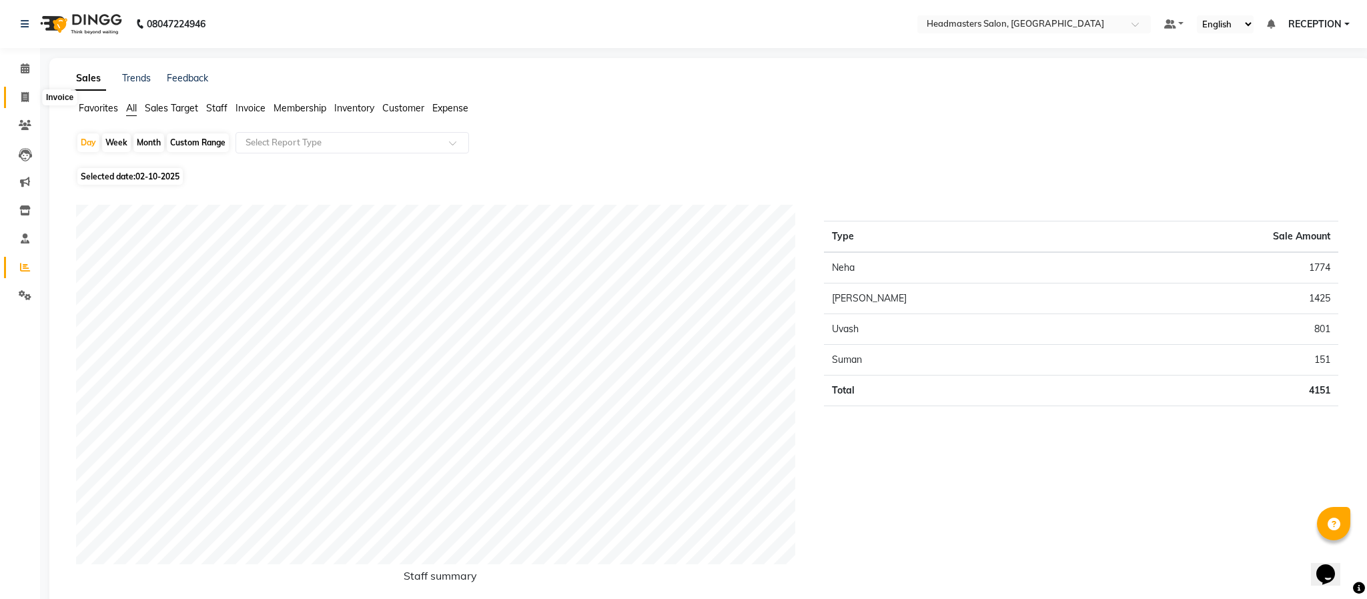
select select "service"
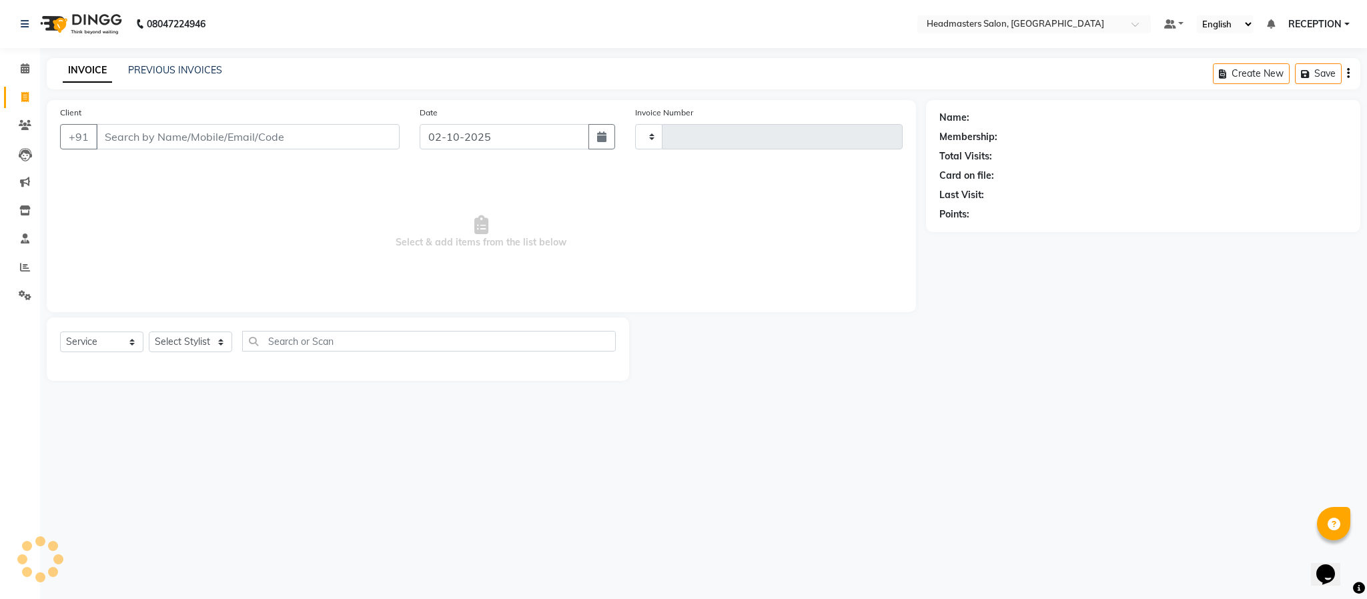
type input "1832"
select select "3454"
click at [196, 68] on link "PREVIOUS INVOICES" at bounding box center [175, 70] width 94 height 12
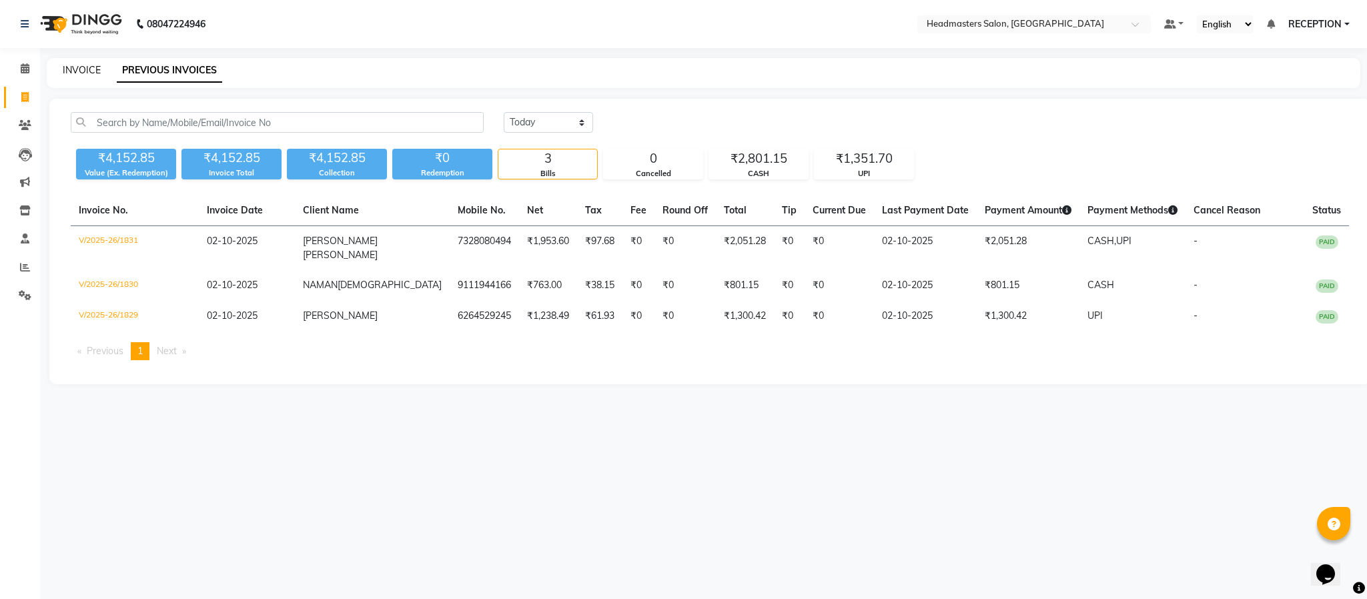
click at [86, 69] on link "INVOICE" at bounding box center [82, 70] width 38 height 12
select select "service"
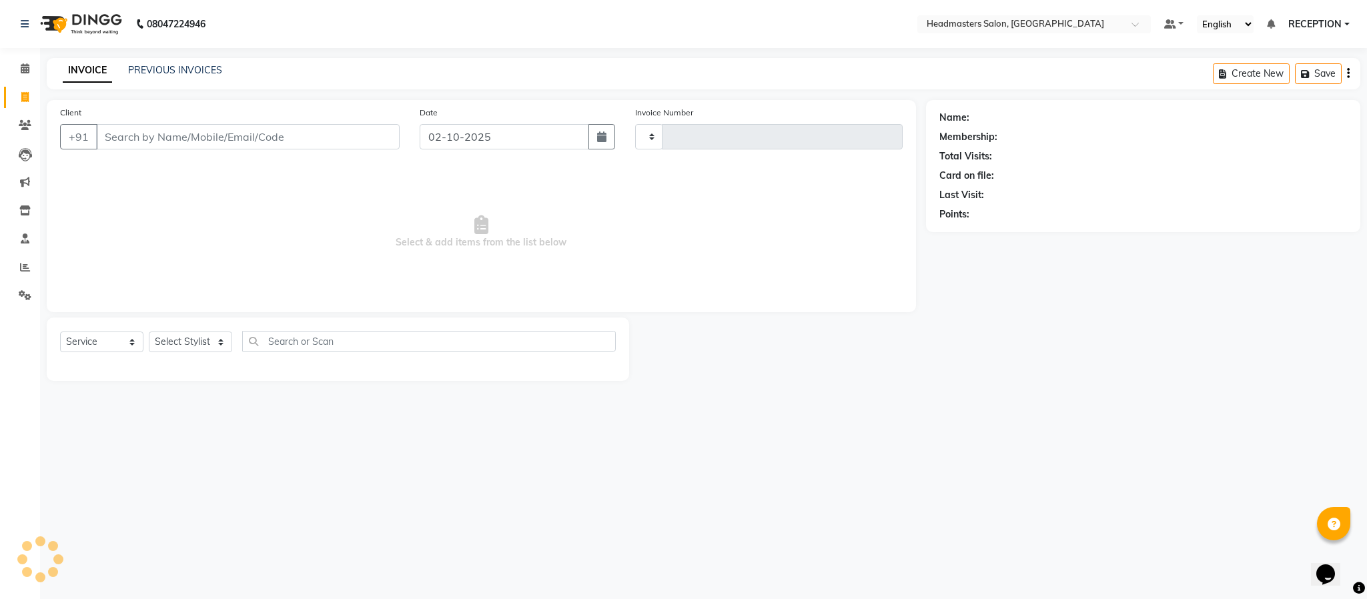
type input "1832"
select select "3454"
click at [207, 343] on select "Select Stylist AKASH ANJUM NEHA NEHA SAHU NISHA MANAGER RAHUL RECEPTION SHADAB …" at bounding box center [190, 342] width 83 height 21
select select "34282"
click at [149, 332] on select "Select Stylist AKASH ANJUM NEHA NEHA SAHU NISHA MANAGER RAHUL RECEPTION SHADAB …" at bounding box center [190, 342] width 83 height 21
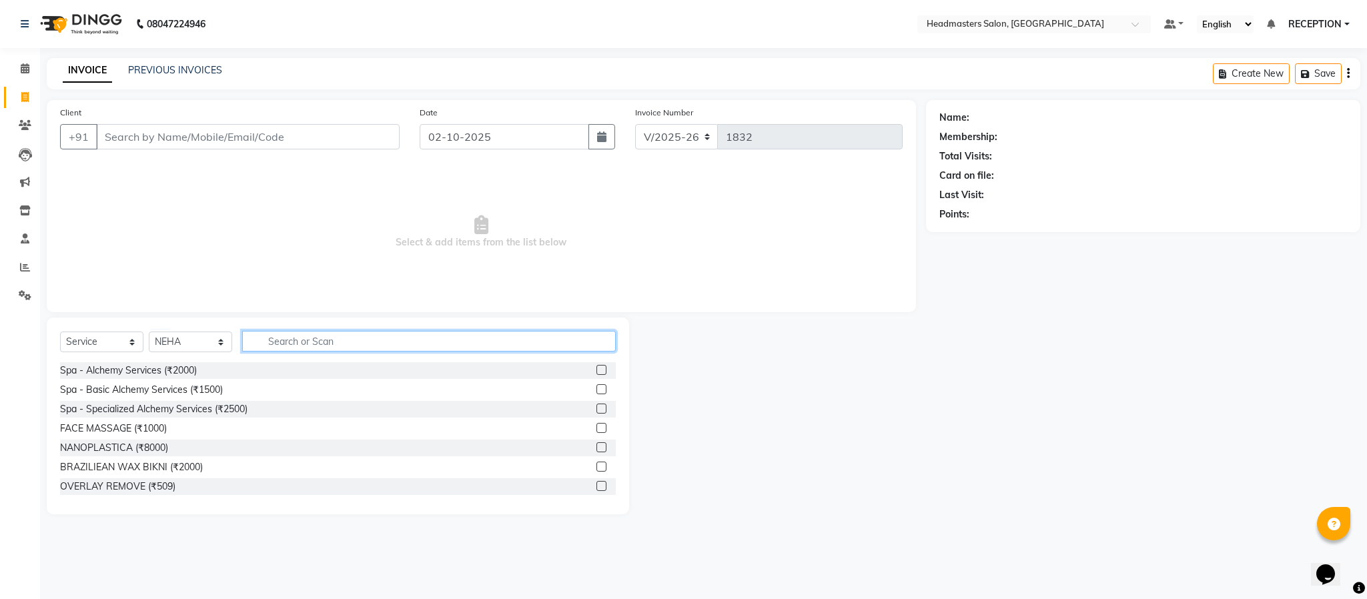
click at [307, 341] on input "text" at bounding box center [429, 341] width 374 height 21
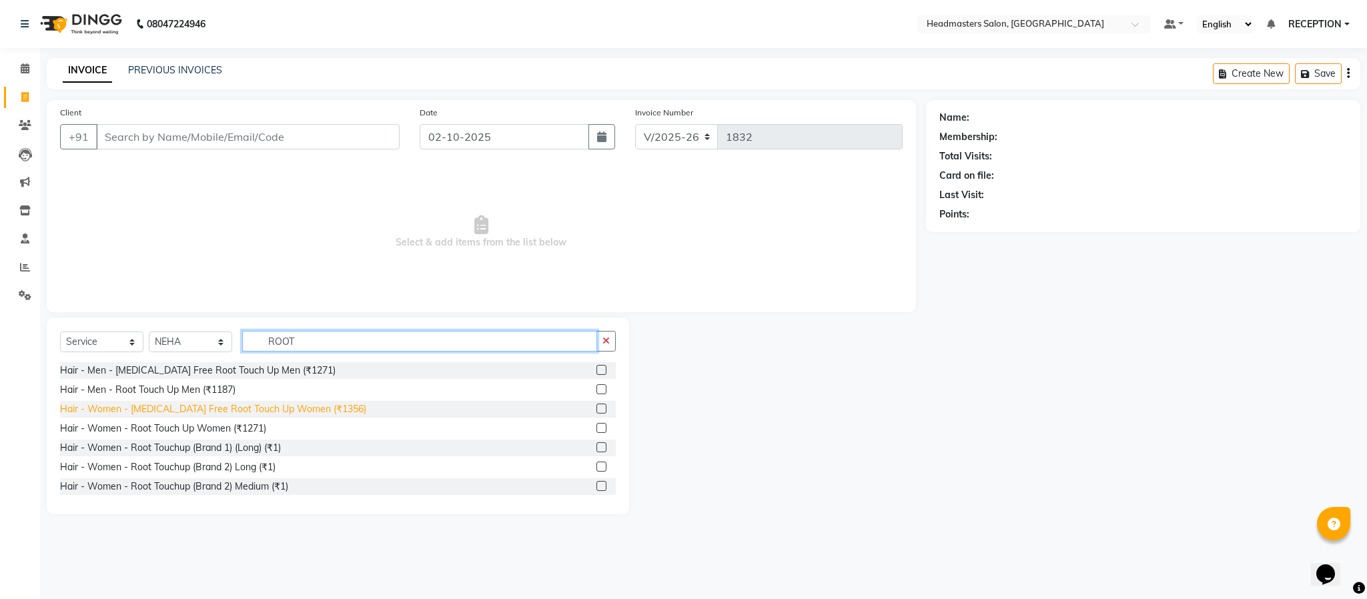
type input "ROOT"
click at [153, 414] on div "Hair - Women - Ammonia Free Root Touch Up Women (₹1356)" at bounding box center [213, 409] width 306 height 14
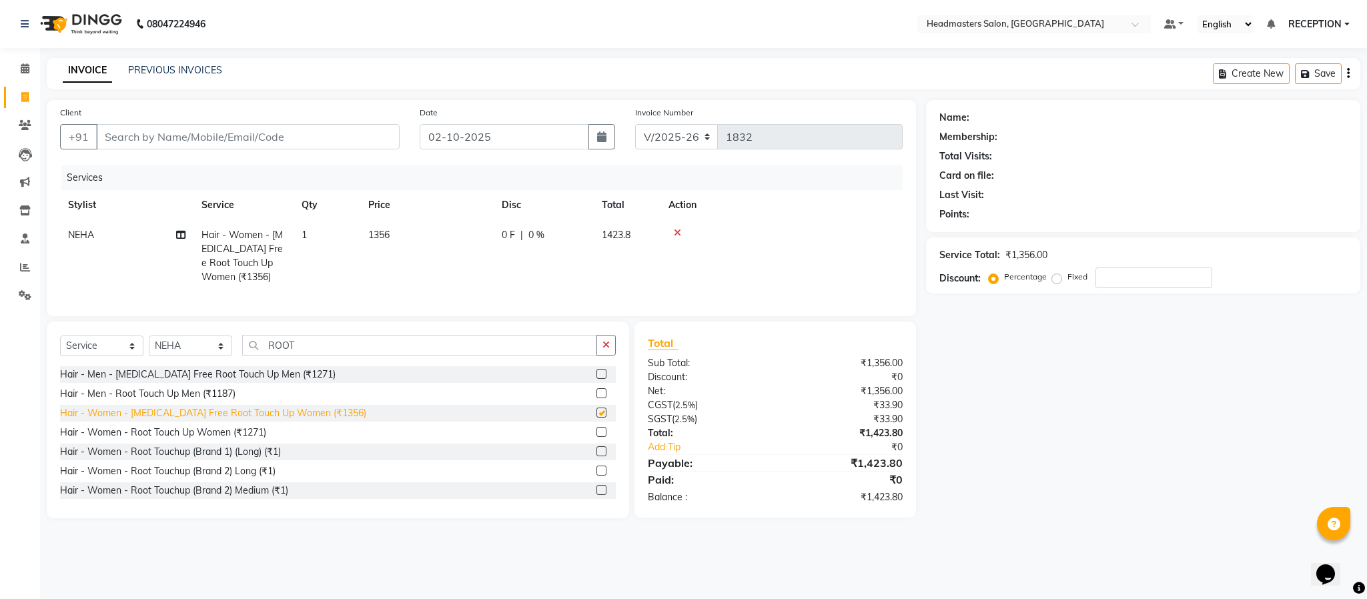
checkbox input "false"
click at [407, 240] on td "1356" at bounding box center [426, 256] width 133 height 72
select select "34282"
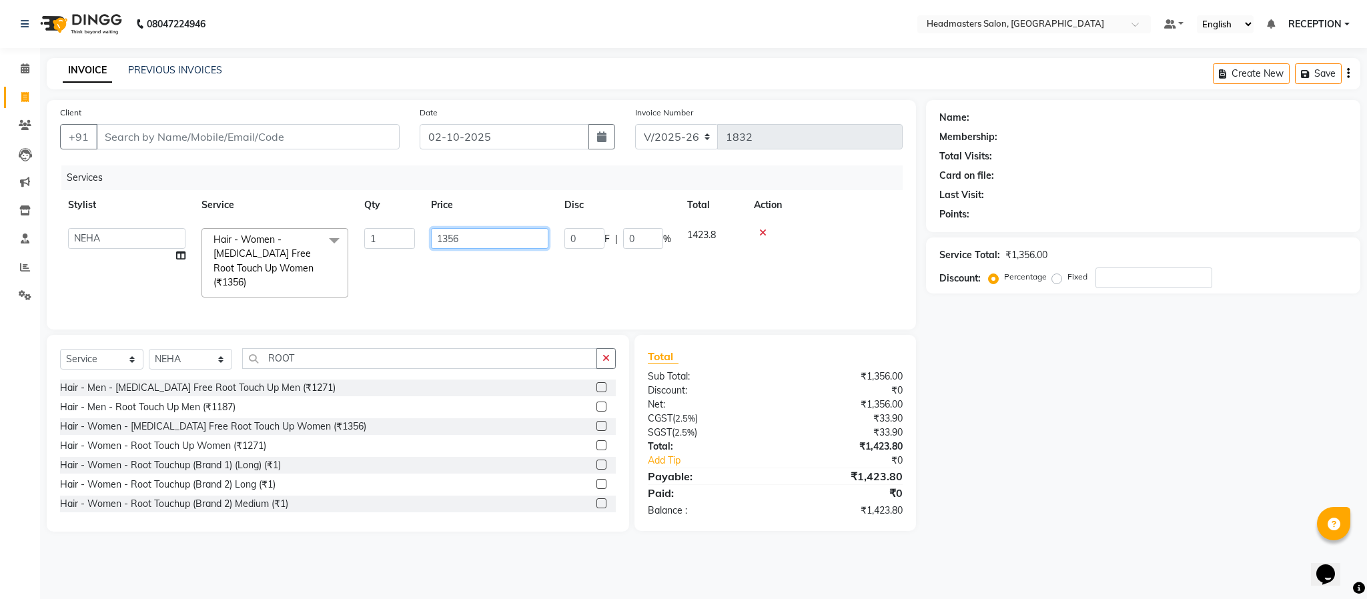
click at [473, 244] on input "1356" at bounding box center [489, 238] width 117 height 21
type input "1400"
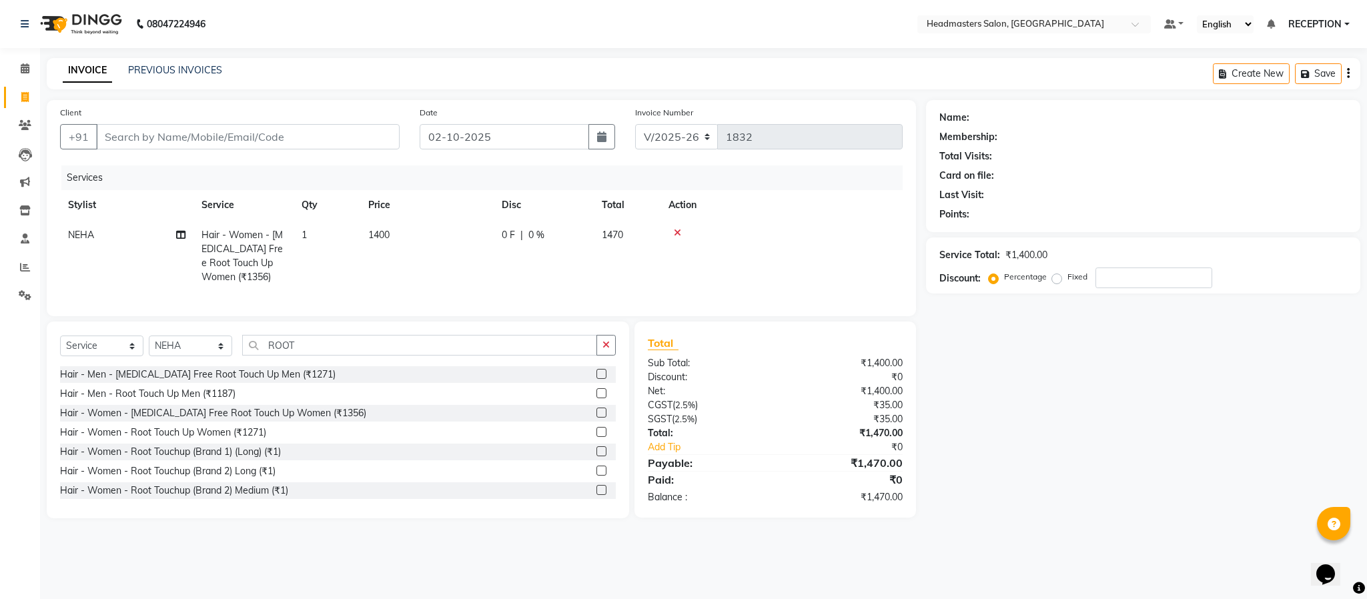
click at [472, 268] on td "1400" at bounding box center [426, 256] width 133 height 72
select select "34282"
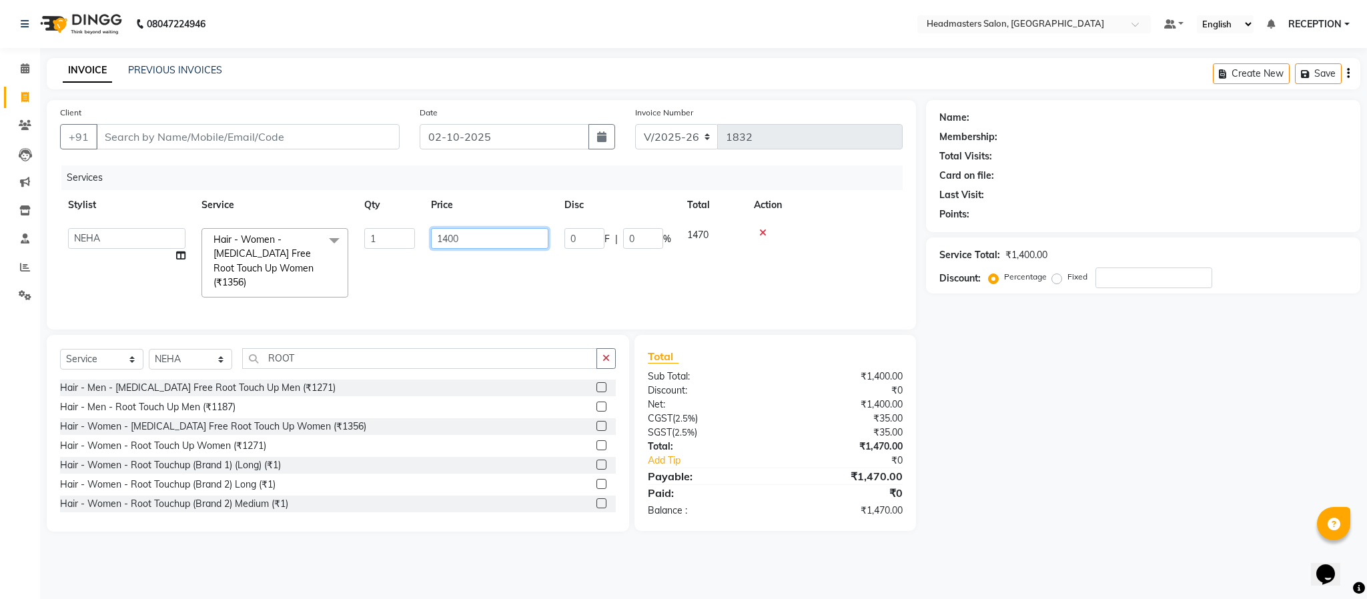
click at [480, 240] on input "1400" at bounding box center [489, 238] width 117 height 21
type input "1500"
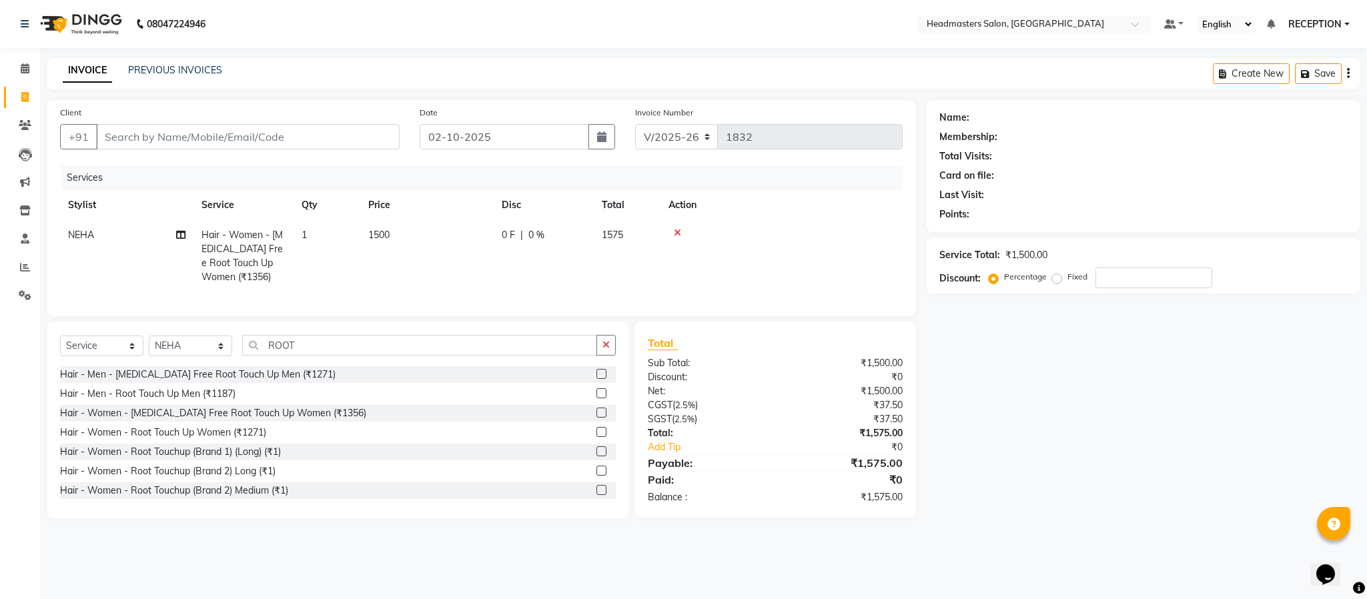
click at [482, 337] on div "Client +91 Date 02-10-2025 Invoice Number V/2025 V/2025-26 1832 Services Stylis…" at bounding box center [481, 309] width 889 height 418
click at [481, 293] on div "Services Stylist Service Qty Price Disc Total Action NEHA Hair - Women - Ammoni…" at bounding box center [481, 233] width 842 height 137
click at [449, 228] on td "1500" at bounding box center [426, 256] width 133 height 72
select select "34282"
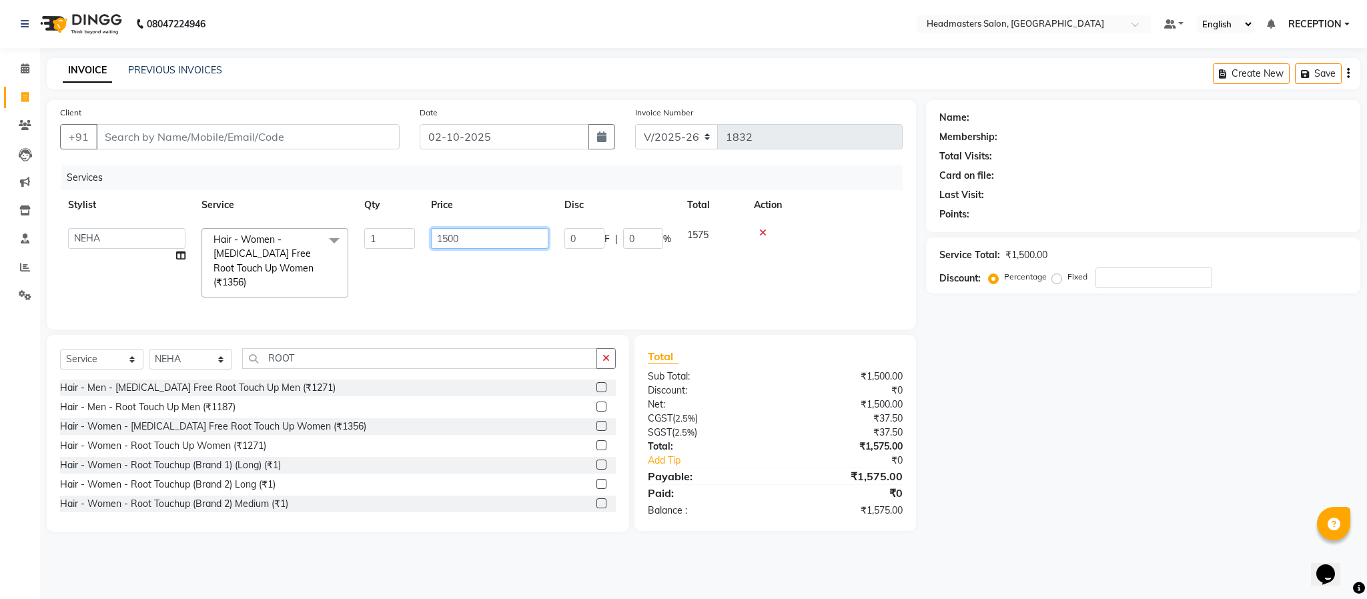
click at [477, 242] on input "1500" at bounding box center [489, 238] width 117 height 21
type input "1520"
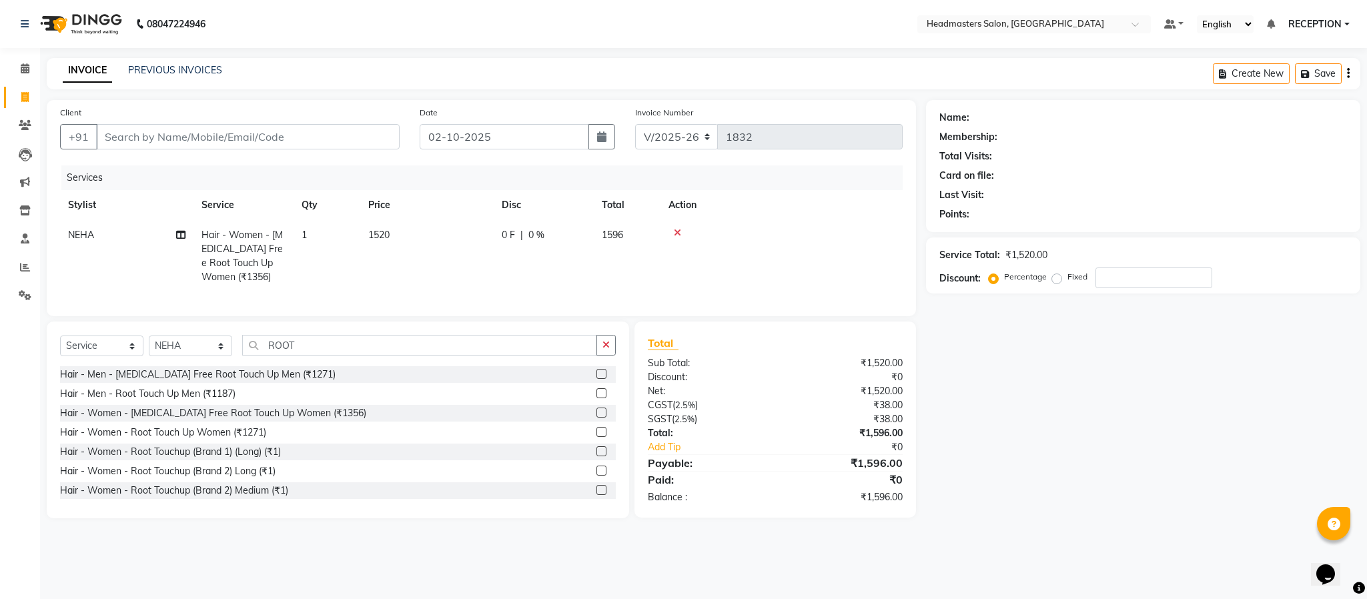
click at [481, 257] on td "1520" at bounding box center [426, 256] width 133 height 72
select select "34282"
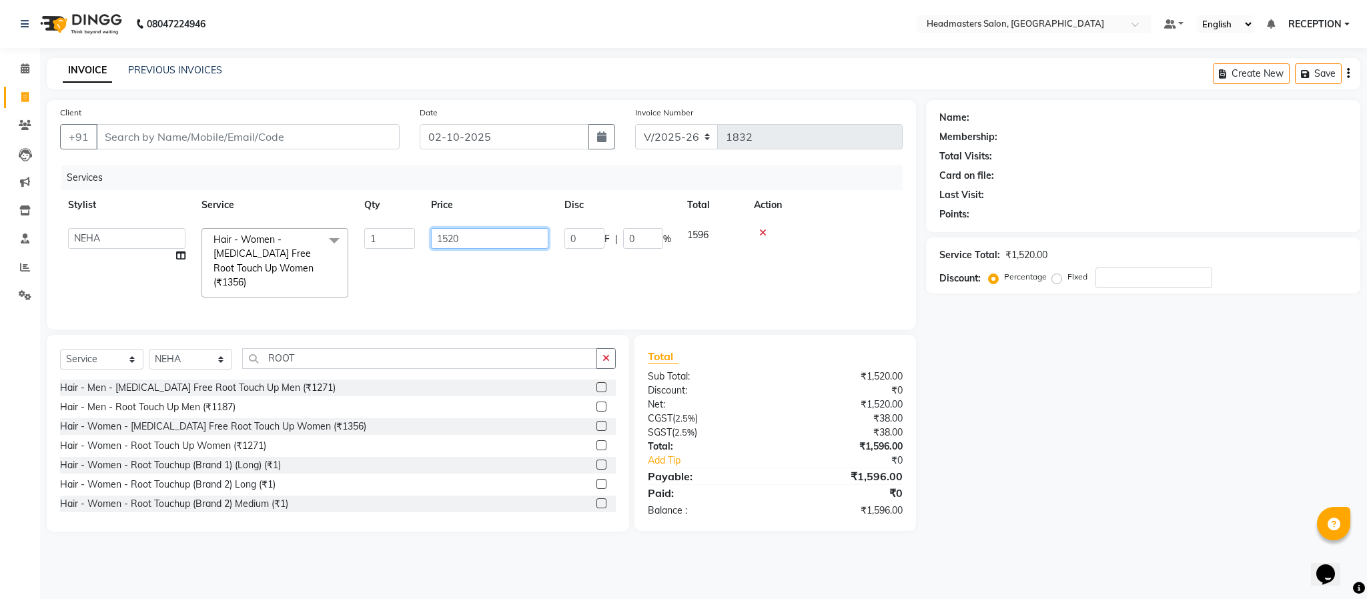
click at [479, 241] on input "1520" at bounding box center [489, 238] width 117 height 21
type input "1525"
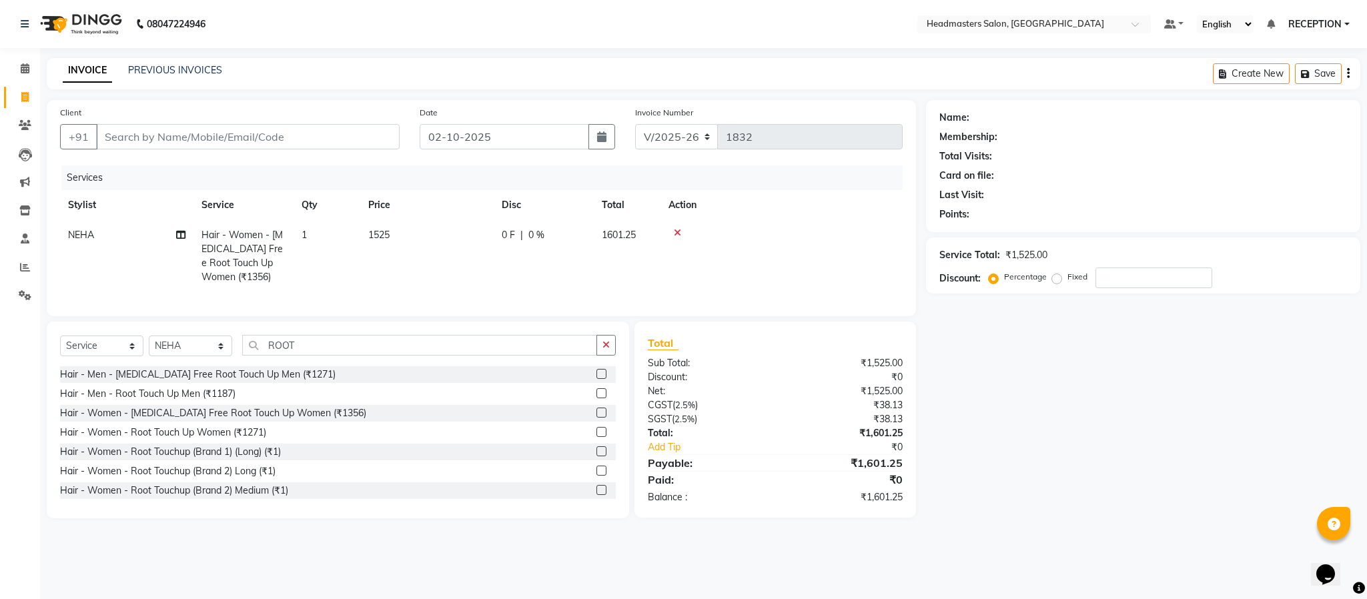
click at [484, 281] on td "1525" at bounding box center [426, 256] width 133 height 72
select select "34282"
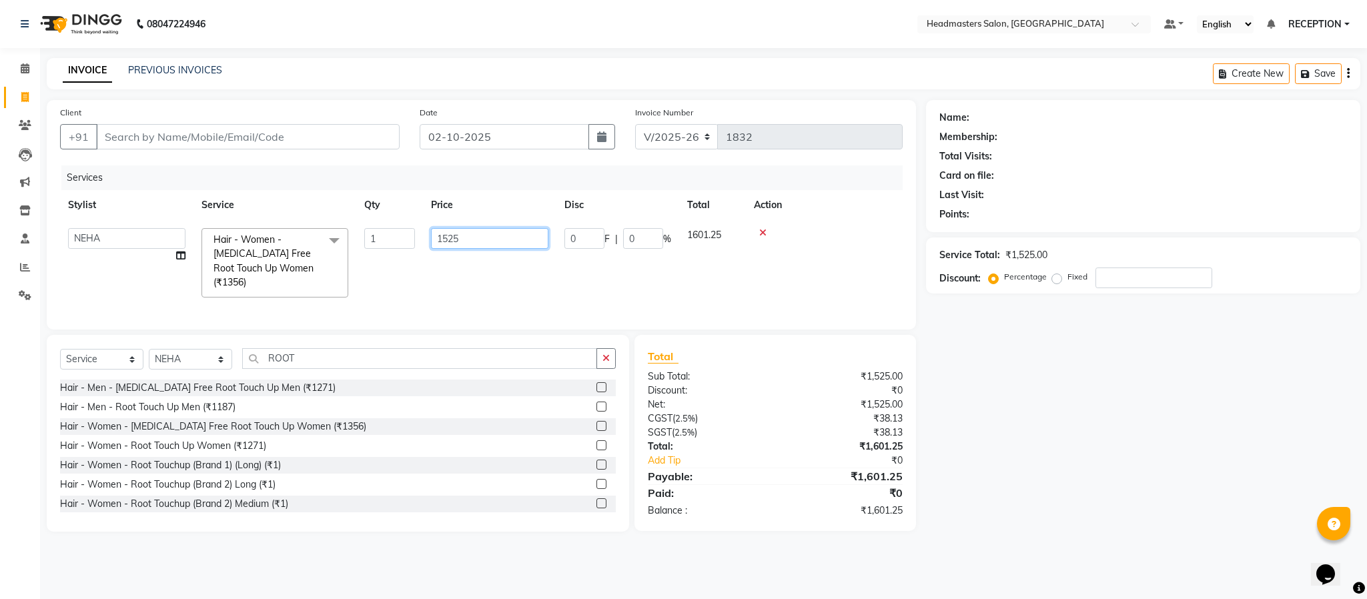
click at [473, 242] on input "1525" at bounding box center [489, 238] width 117 height 21
type input "1"
type input "1600"
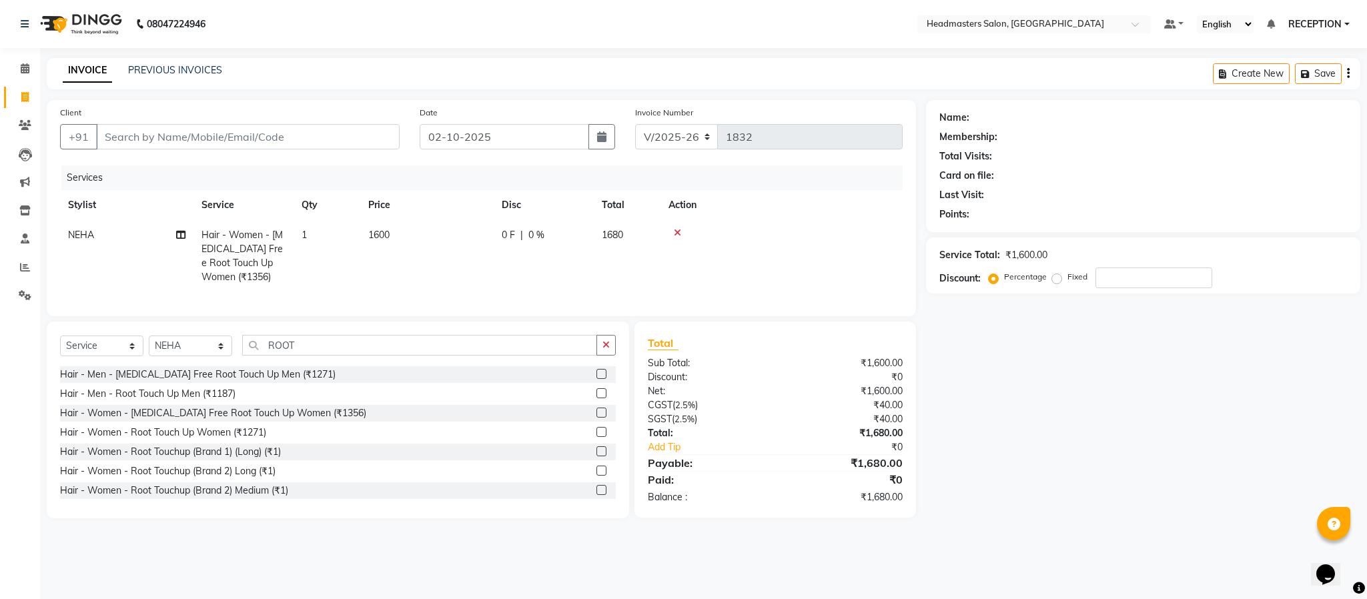
click at [460, 289] on td "1600" at bounding box center [426, 256] width 133 height 72
select select "34282"
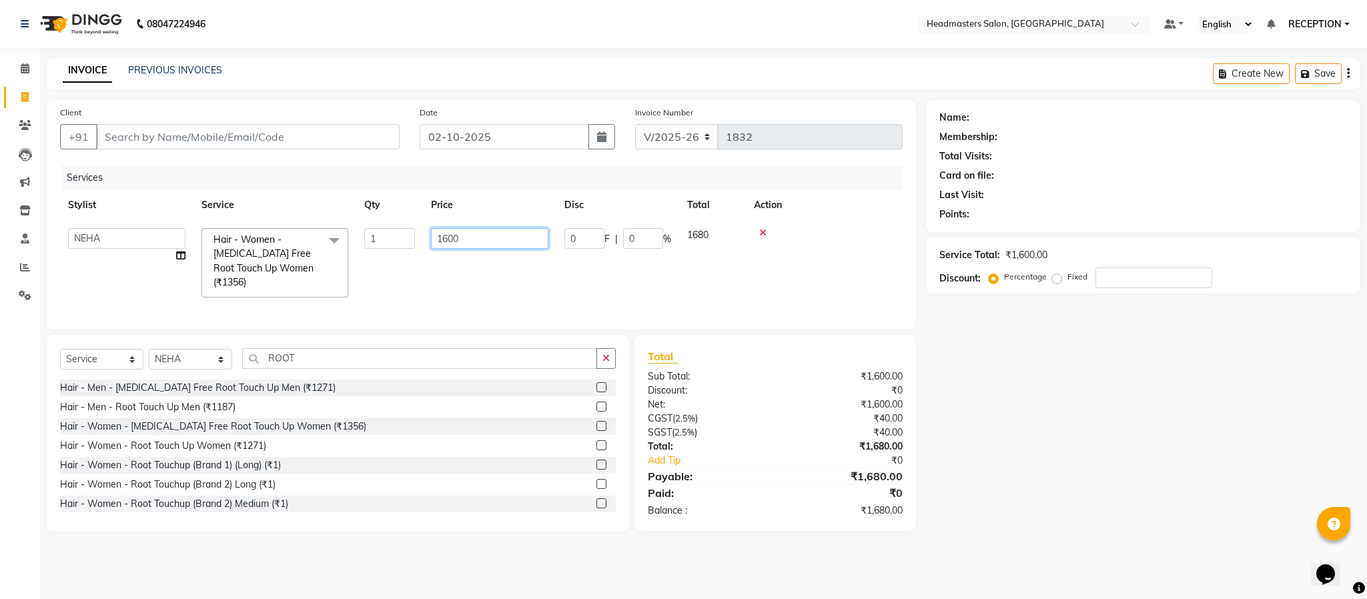
click at [487, 239] on input "1600" at bounding box center [489, 238] width 117 height 21
click at [437, 238] on input "590" at bounding box center [489, 238] width 117 height 21
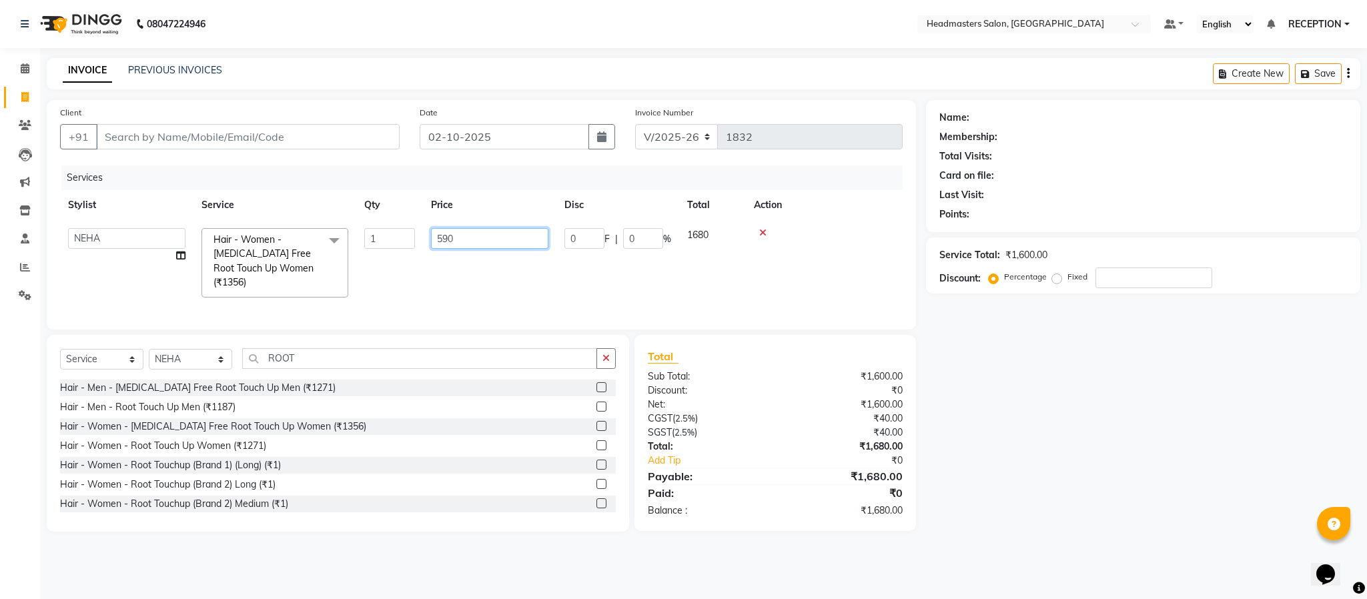
type input "1590"
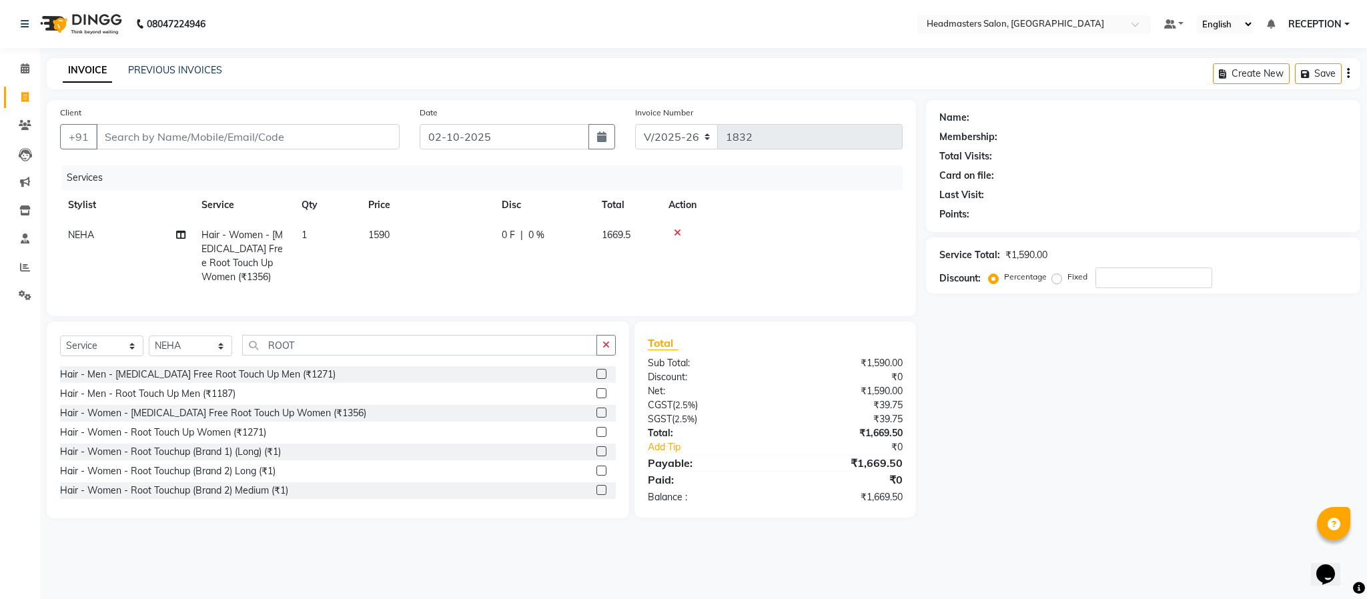
click at [447, 262] on td "1590" at bounding box center [426, 256] width 133 height 72
select select "34282"
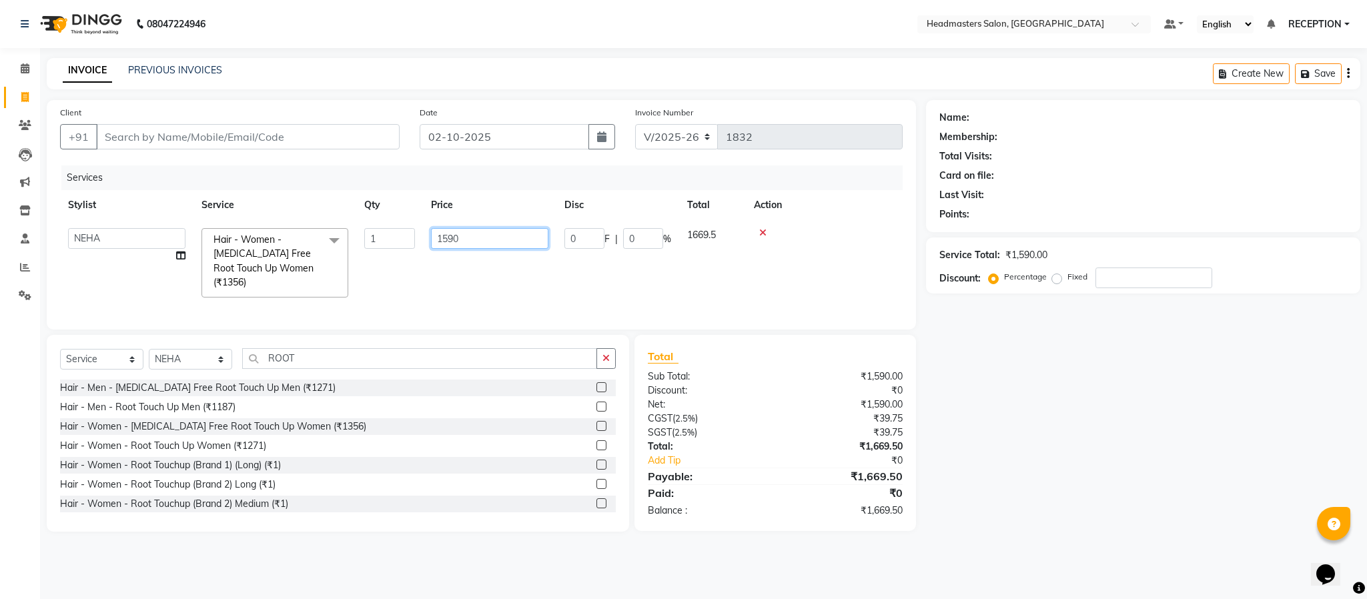
click at [476, 231] on input "1590" at bounding box center [489, 238] width 117 height 21
type input "1575"
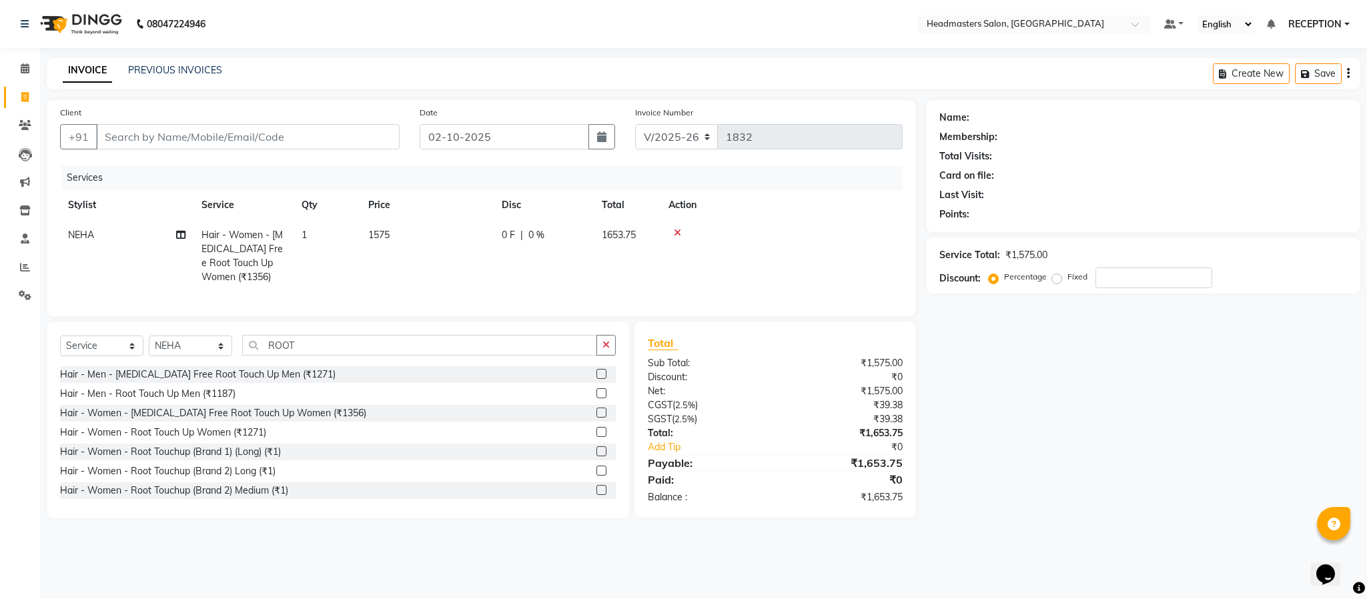
click at [484, 269] on td "1575" at bounding box center [426, 256] width 133 height 72
select select "34282"
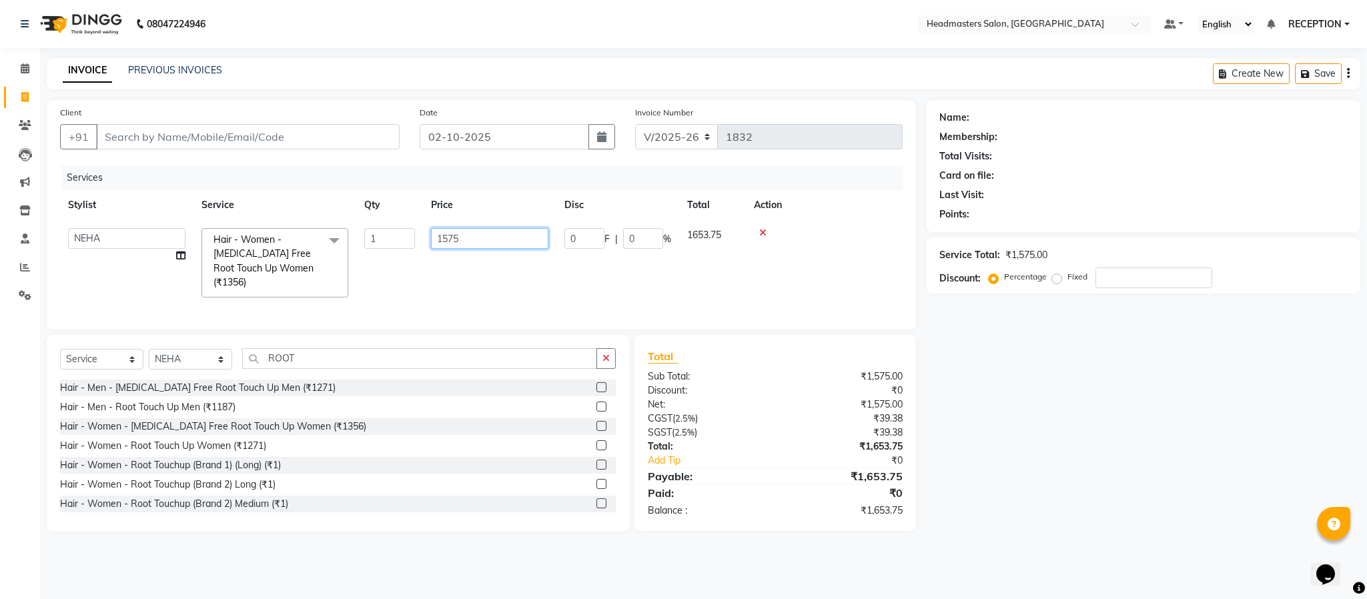
click at [488, 238] on input "1575" at bounding box center [489, 238] width 117 height 21
type input "1525"
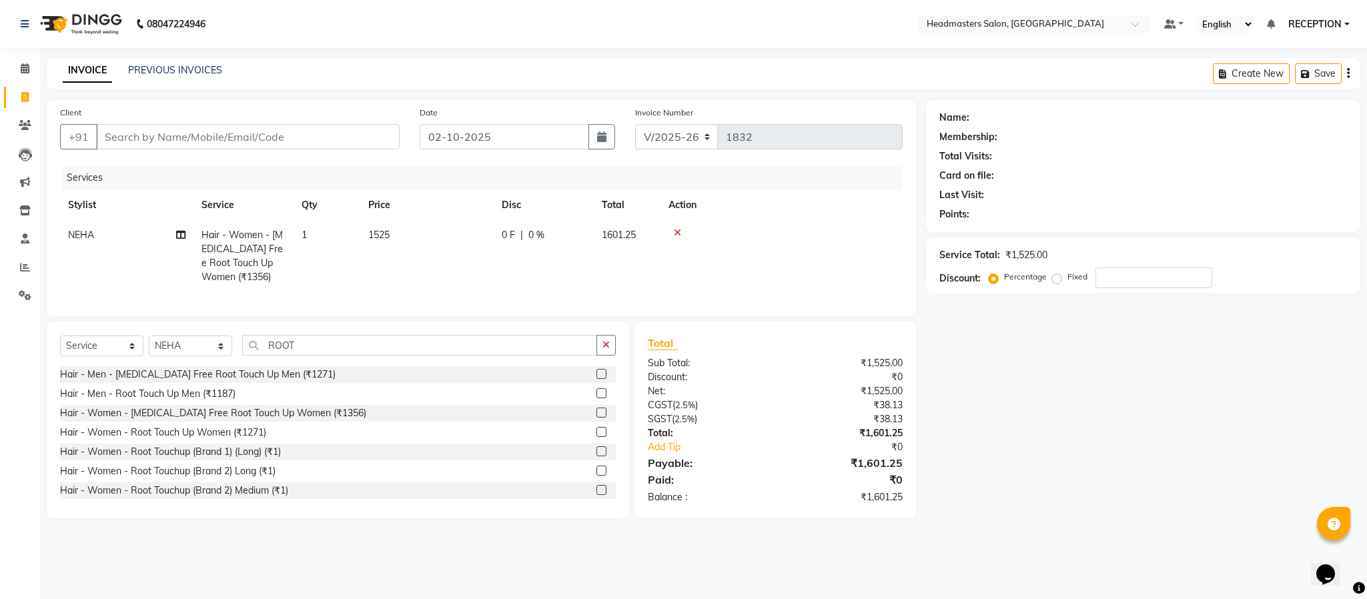
click at [494, 278] on tr "NEHA Hair - Women - Ammonia Free Root Touch Up Women (₹1356) 1 1525 0 F | 0 % 1…" at bounding box center [481, 256] width 842 height 72
click at [494, 278] on td "0 F | 0 %" at bounding box center [544, 256] width 100 height 72
select select "34282"
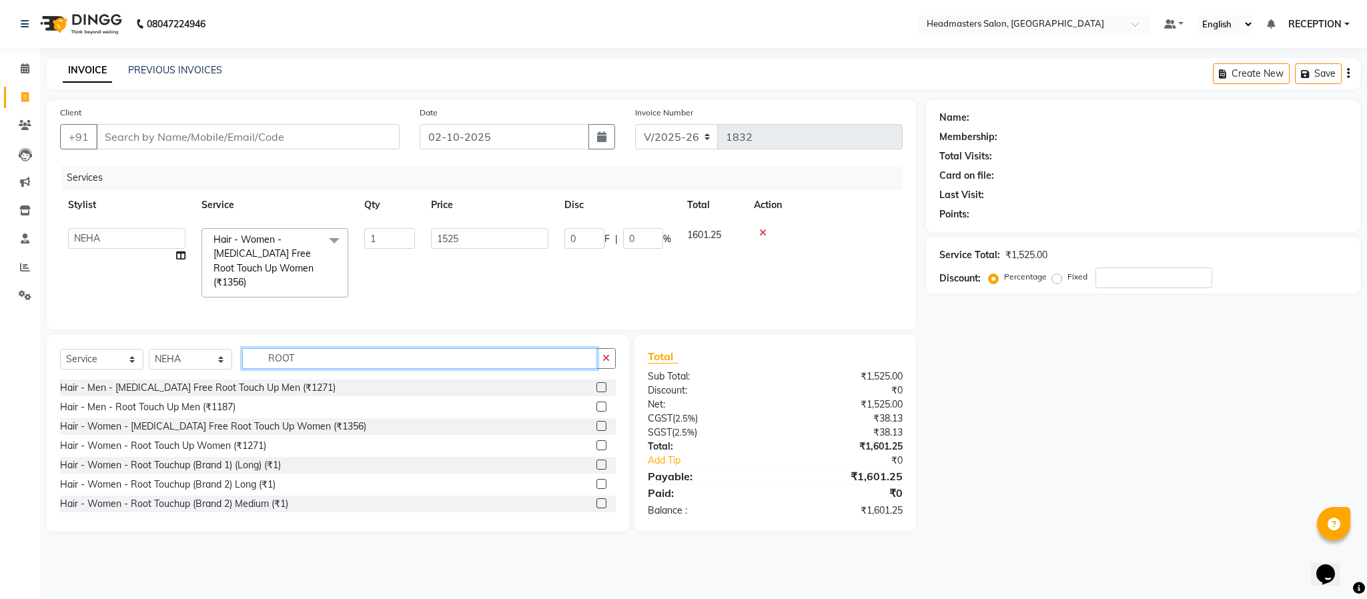
click at [316, 369] on input "ROOT" at bounding box center [419, 358] width 355 height 21
click at [203, 129] on input "Client" at bounding box center [247, 136] width 303 height 25
type input "R"
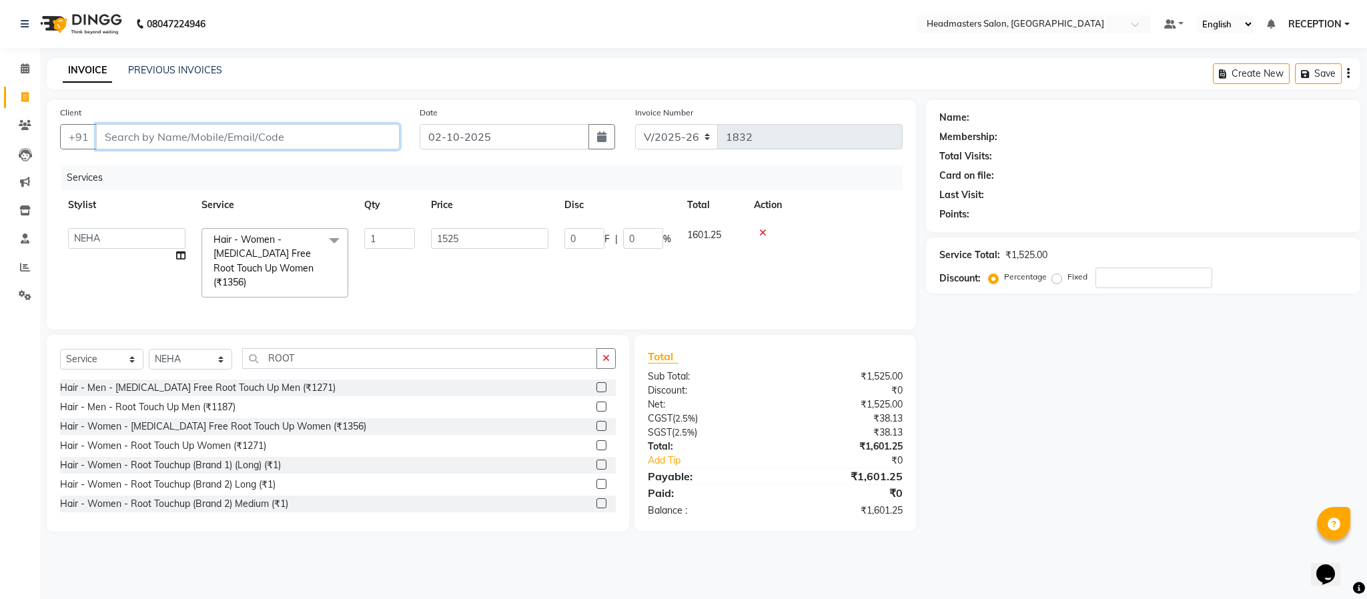
type input "0"
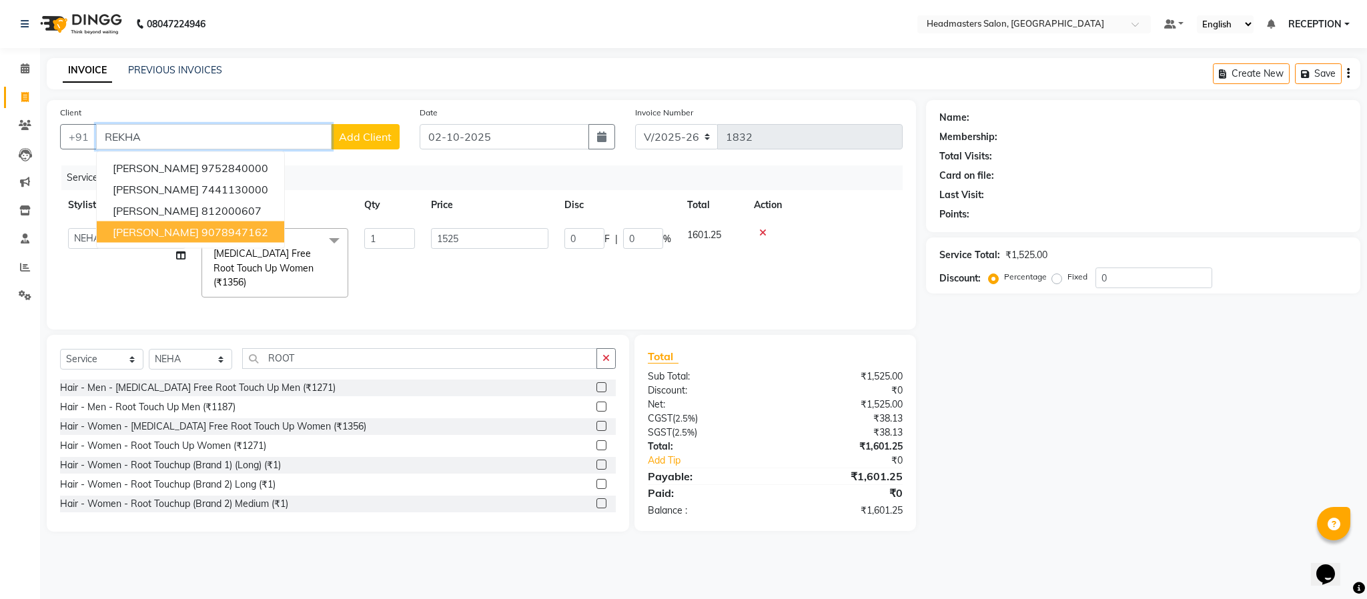
click at [149, 235] on span "Rekha Poddar" at bounding box center [156, 231] width 86 height 13
type input "9078947162"
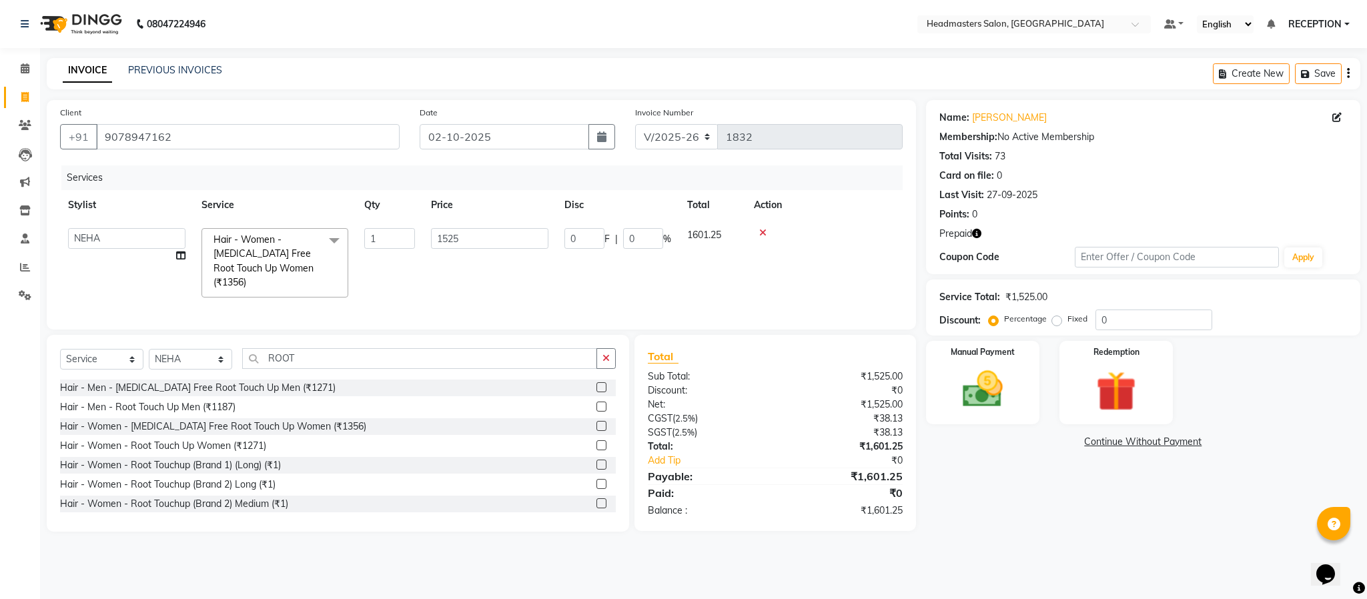
click at [977, 235] on icon "button" at bounding box center [976, 233] width 9 height 9
click at [959, 522] on div "Name: Rekha Poddar Membership: No Active Membership Total Visits: 73 Card on fi…" at bounding box center [1148, 316] width 444 height 432
click at [498, 236] on input "1525" at bounding box center [489, 238] width 117 height 21
click at [479, 240] on input "1525" at bounding box center [489, 238] width 117 height 21
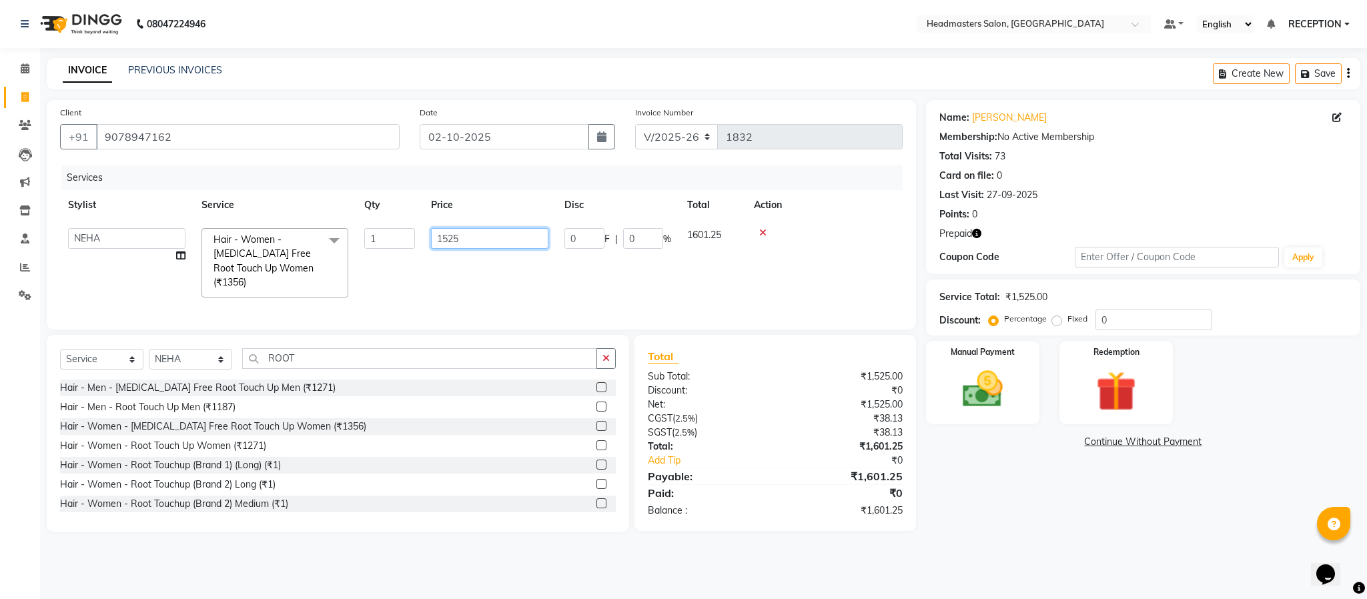
click at [479, 240] on input "1525" at bounding box center [489, 238] width 117 height 21
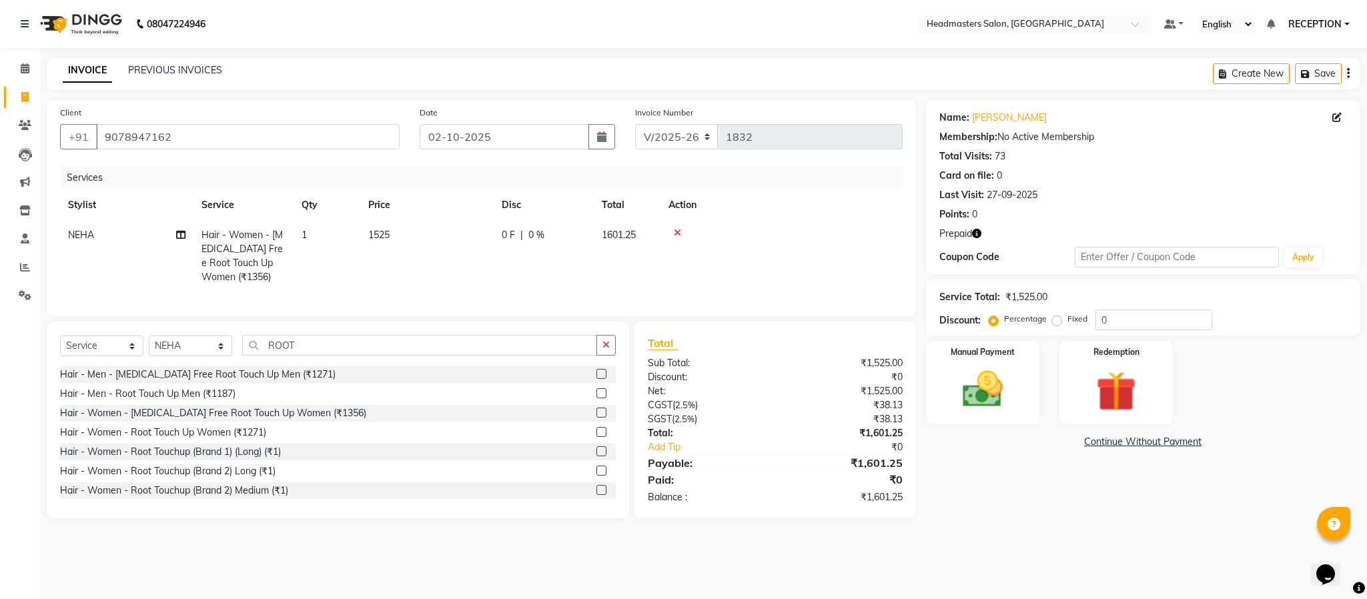
click at [483, 293] on div "Services Stylist Service Qty Price Disc Total Action NEHA Hair - Women - Ammoni…" at bounding box center [481, 233] width 842 height 137
click at [430, 231] on td "1525" at bounding box center [426, 256] width 133 height 72
select select "34282"
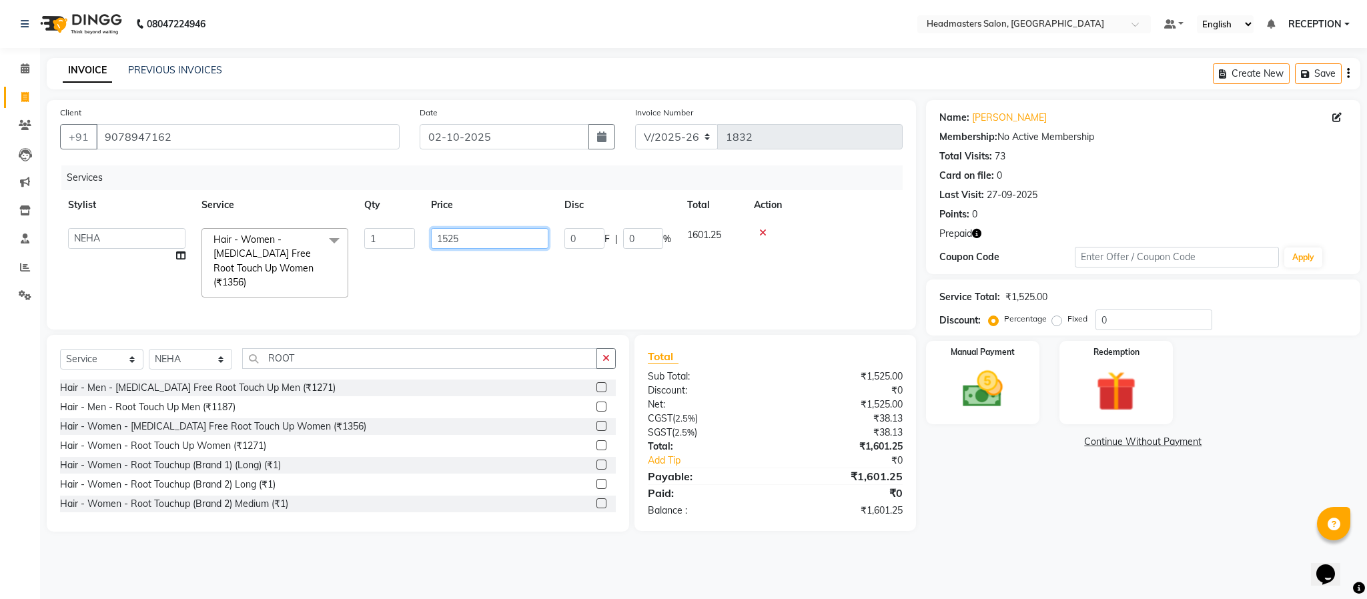
click at [514, 240] on input "1525" at bounding box center [489, 238] width 117 height 21
type input "1600"
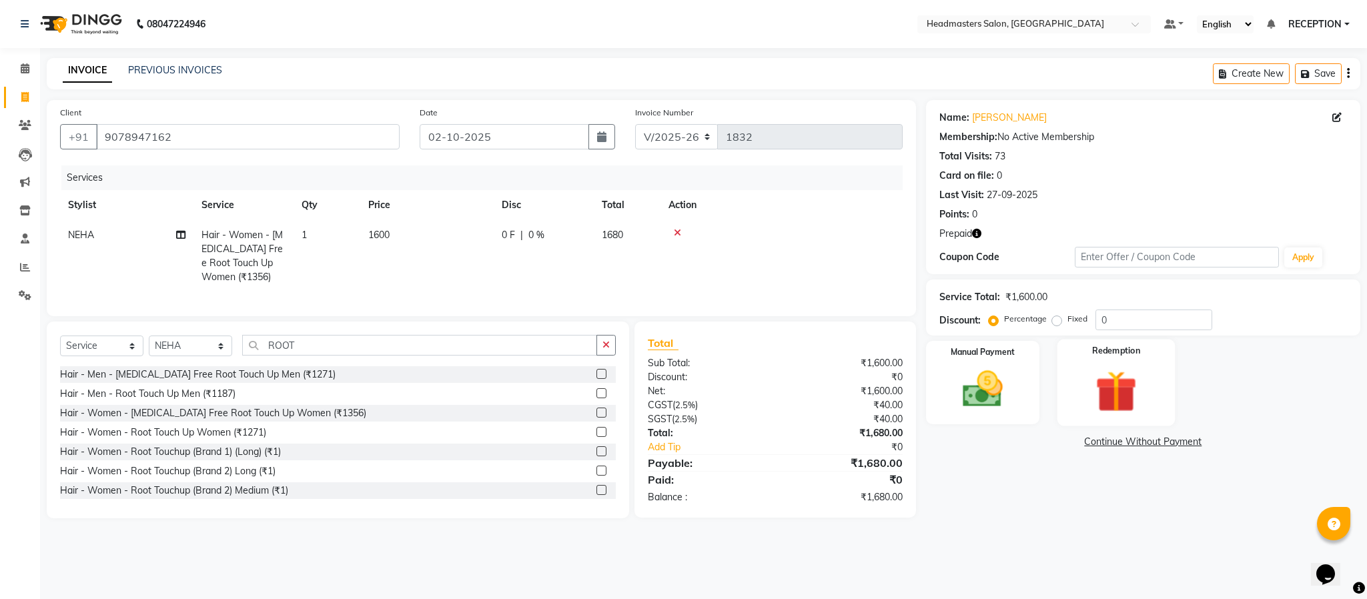
click at [1121, 393] on img at bounding box center [1116, 392] width 68 height 52
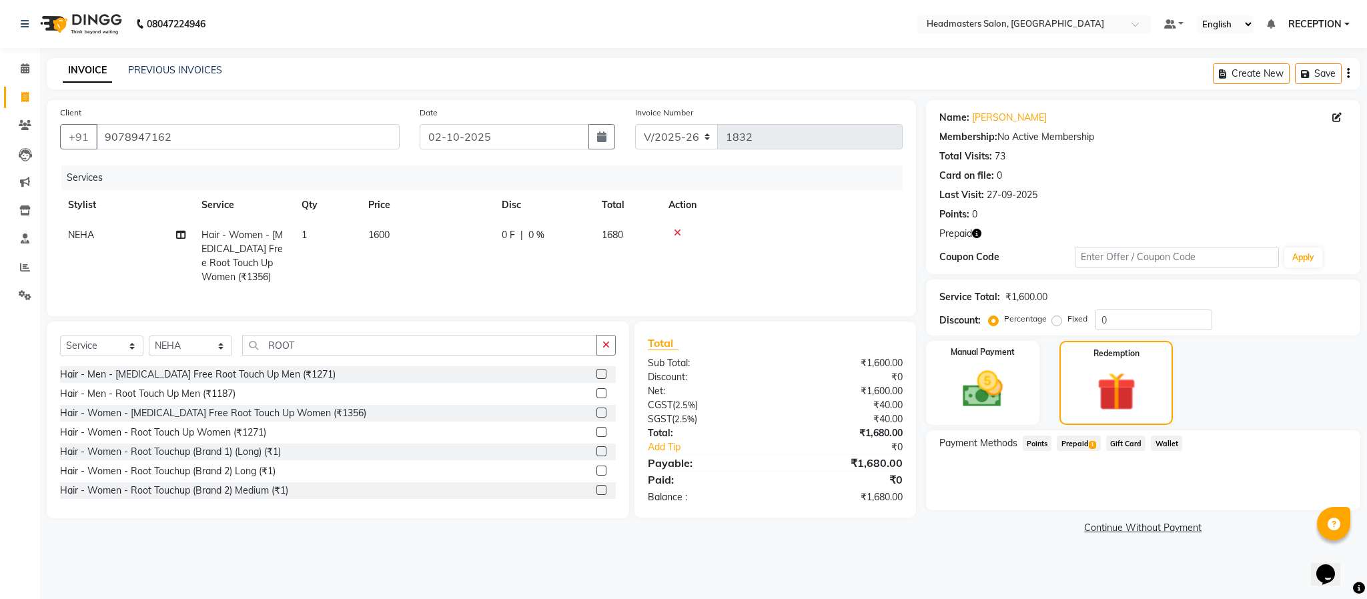
click at [1085, 442] on span "Prepaid 1" at bounding box center [1078, 443] width 43 height 15
click at [1315, 502] on button "Add" at bounding box center [1315, 497] width 49 height 23
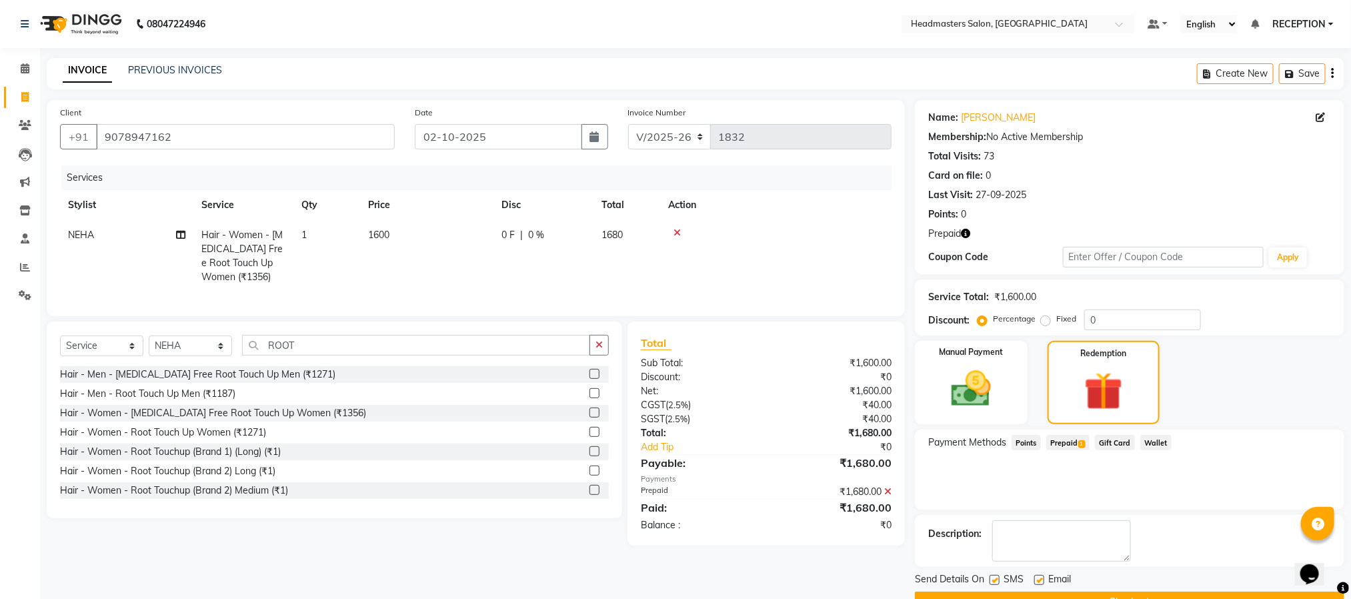
scroll to position [34, 0]
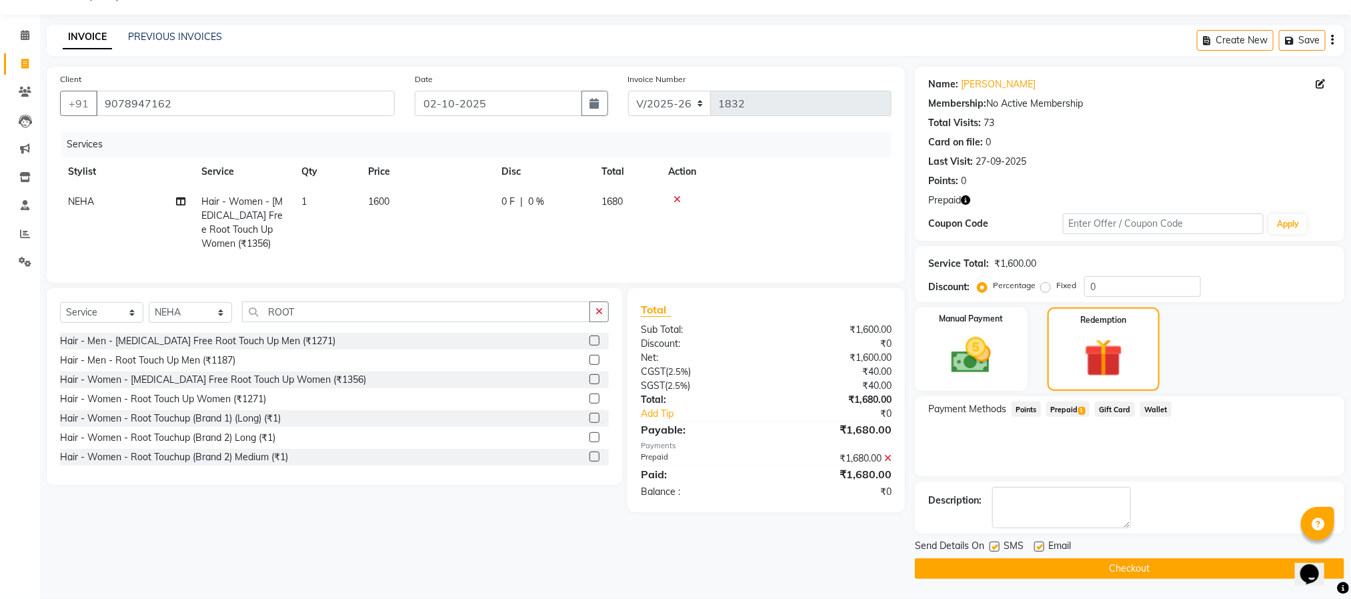
click at [1275, 567] on button "Checkout" at bounding box center [1130, 568] width 430 height 21
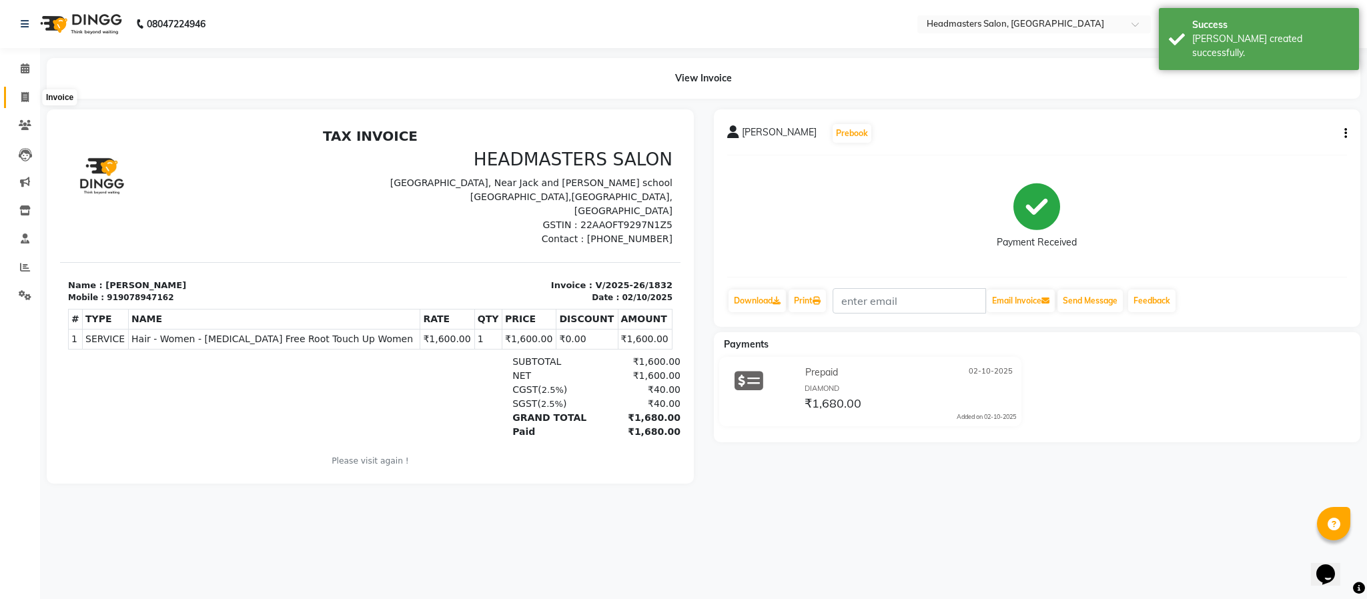
click at [23, 93] on icon at bounding box center [24, 97] width 7 height 10
select select "3454"
select select "service"
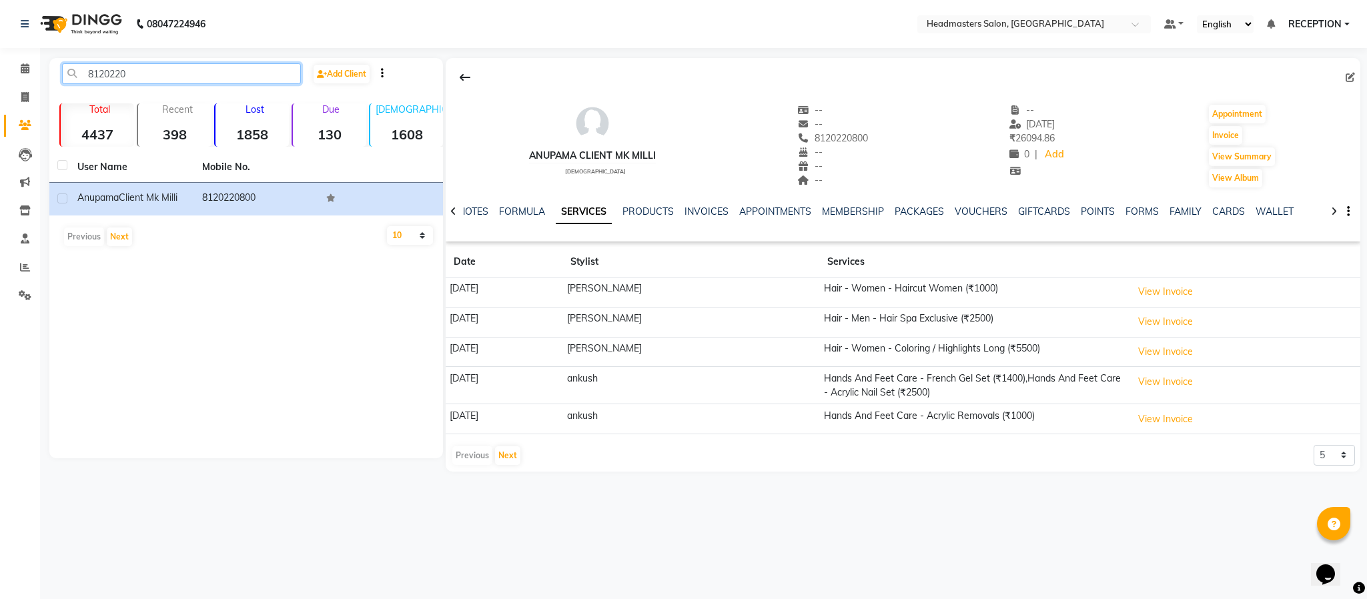
click at [159, 71] on input "8120220" at bounding box center [181, 73] width 239 height 21
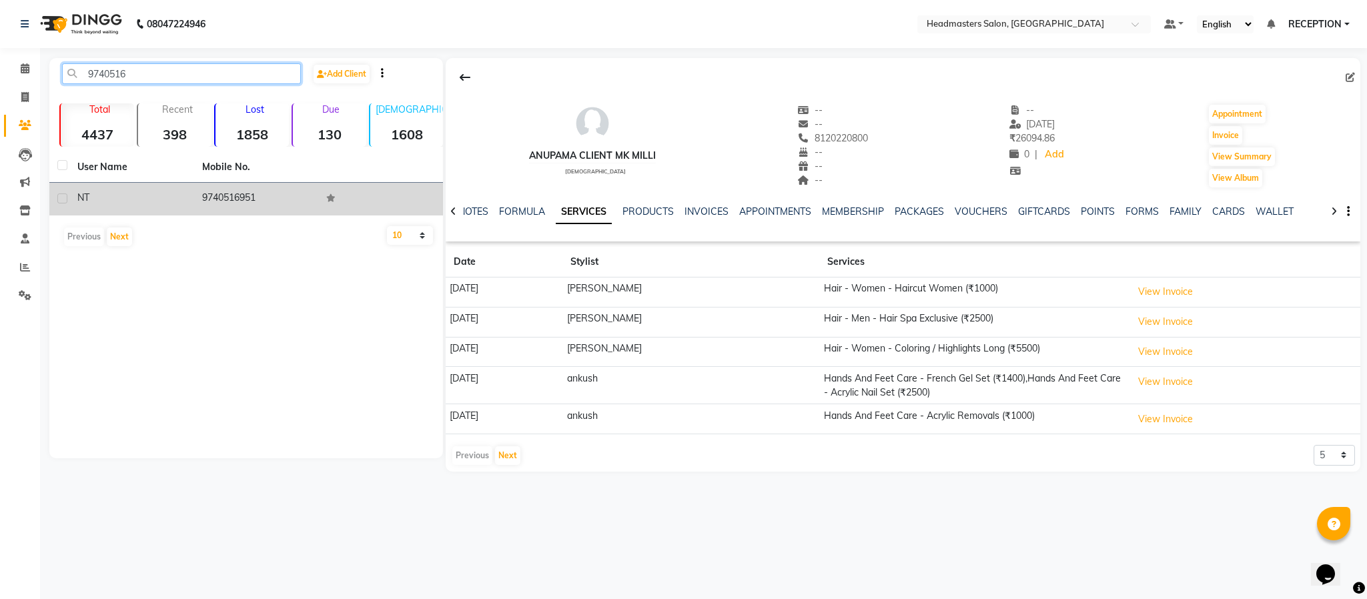
type input "9740516"
click at [183, 191] on div "N T" at bounding box center [131, 198] width 109 height 14
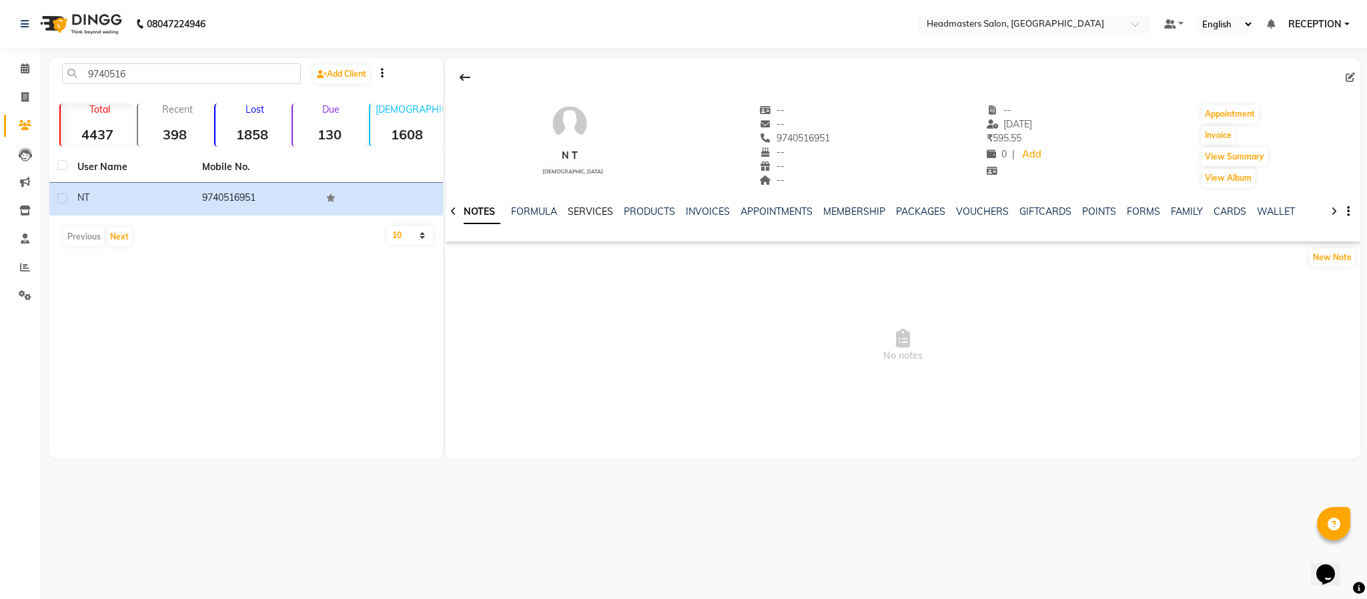
click at [596, 214] on link "SERVICES" at bounding box center [590, 211] width 45 height 12
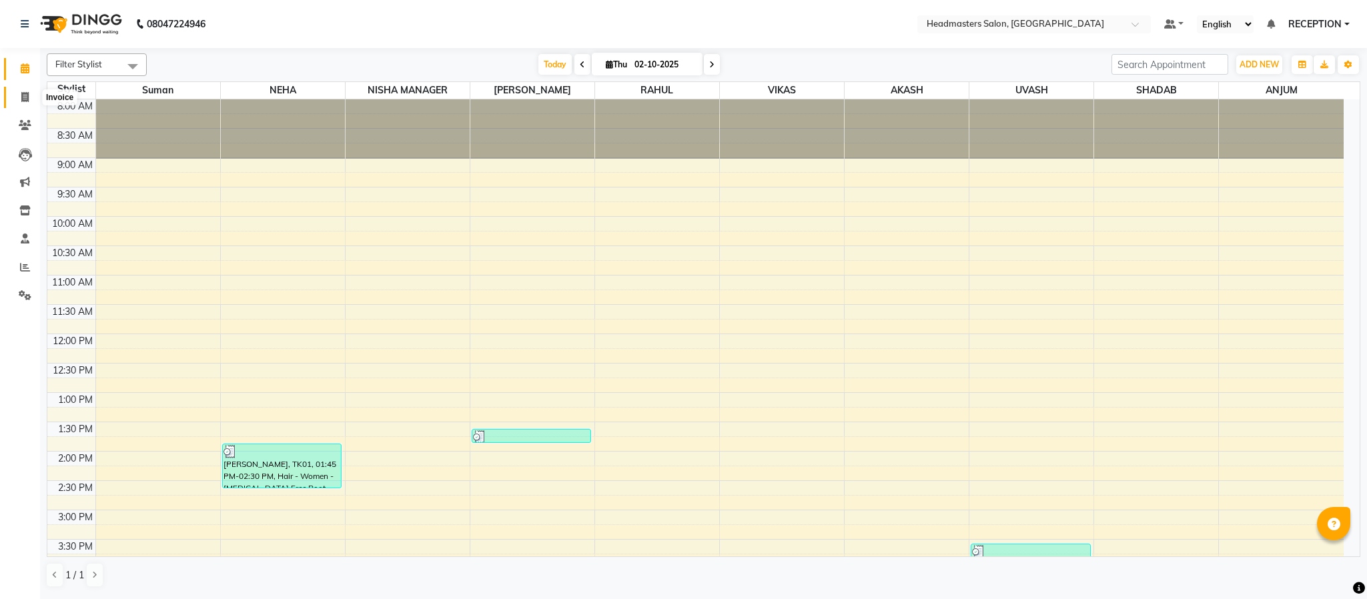
drag, startPoint x: 0, startPoint y: 0, endPoint x: 27, endPoint y: 96, distance: 99.7
click at [27, 96] on icon at bounding box center [24, 97] width 7 height 10
select select "3454"
select select "service"
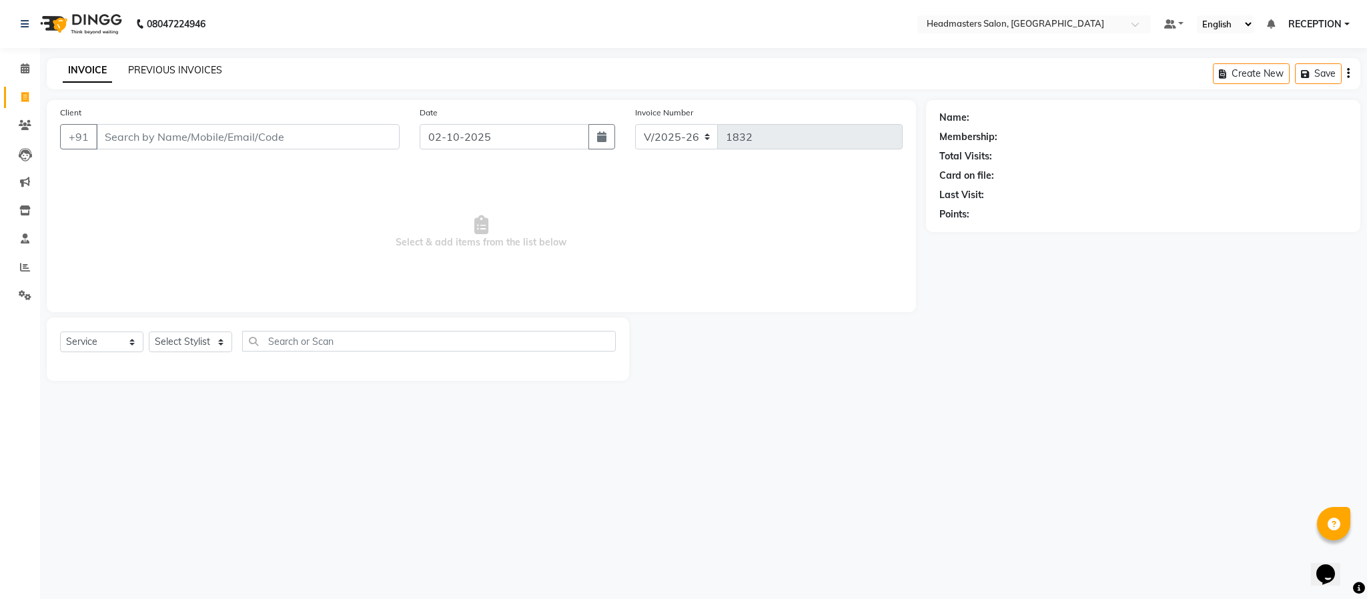
click at [203, 67] on link "PREVIOUS INVOICES" at bounding box center [175, 70] width 94 height 12
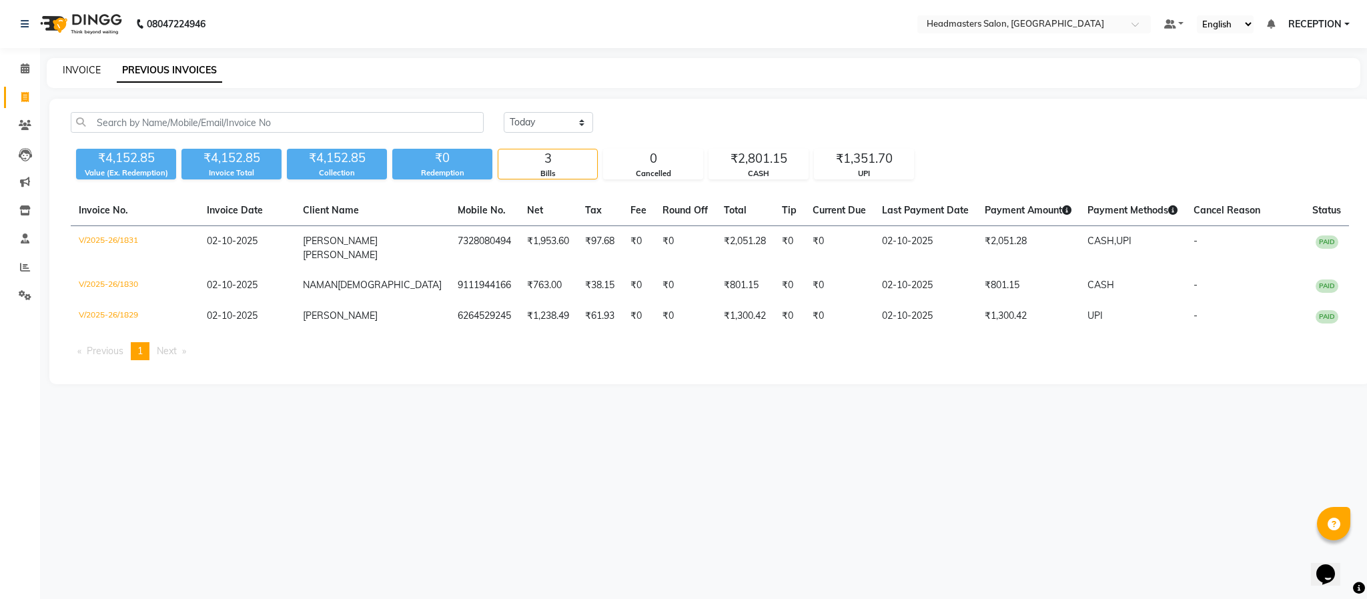
click at [84, 66] on link "INVOICE" at bounding box center [82, 70] width 38 height 12
select select "3454"
select select "service"
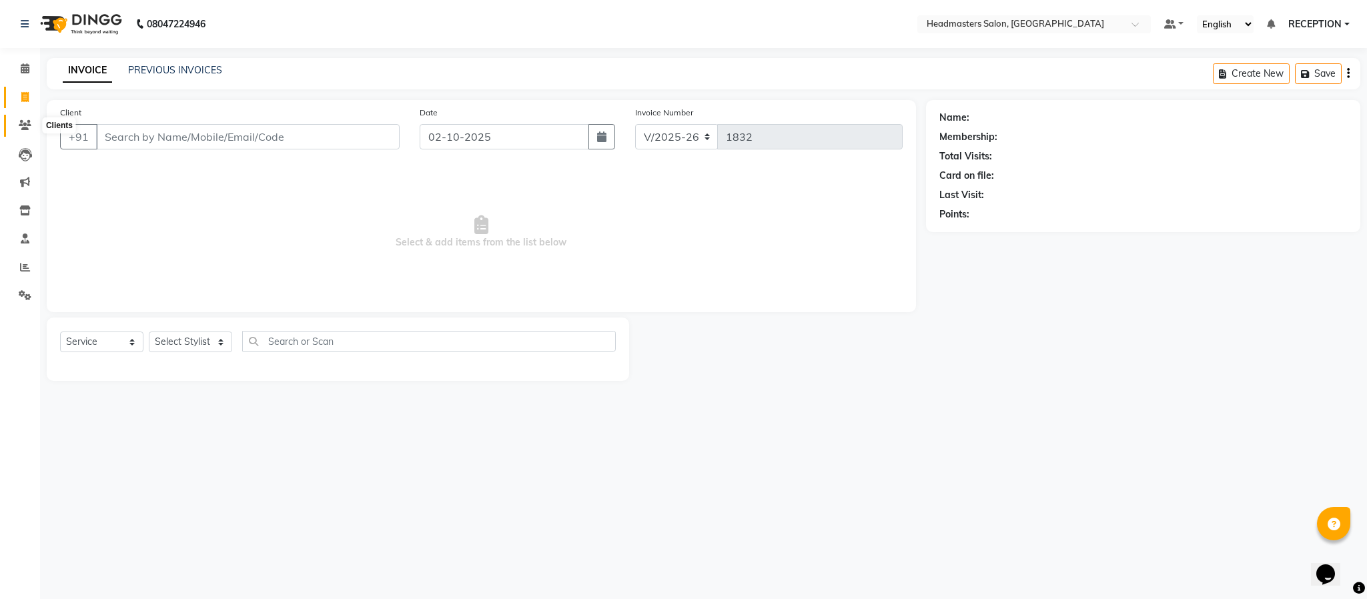
click at [27, 124] on icon at bounding box center [25, 125] width 13 height 10
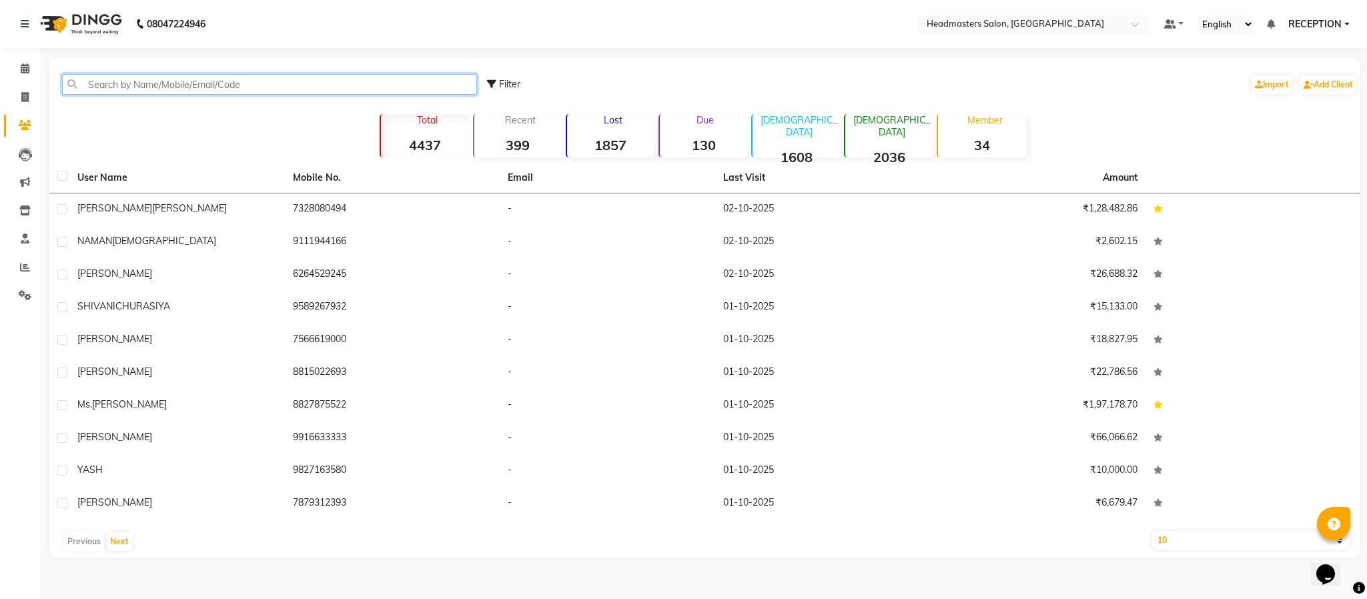
click at [161, 81] on input "text" at bounding box center [269, 84] width 415 height 21
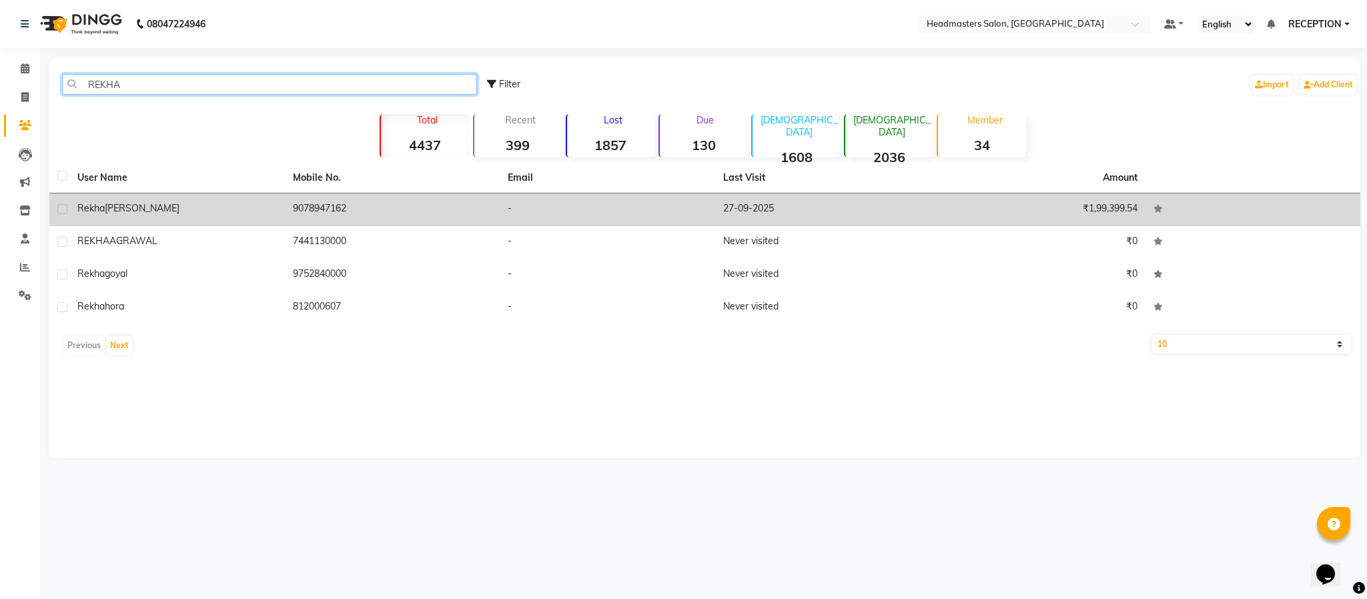
type input "REKHA"
click at [155, 205] on div "Rekha Poddar" at bounding box center [176, 208] width 199 height 14
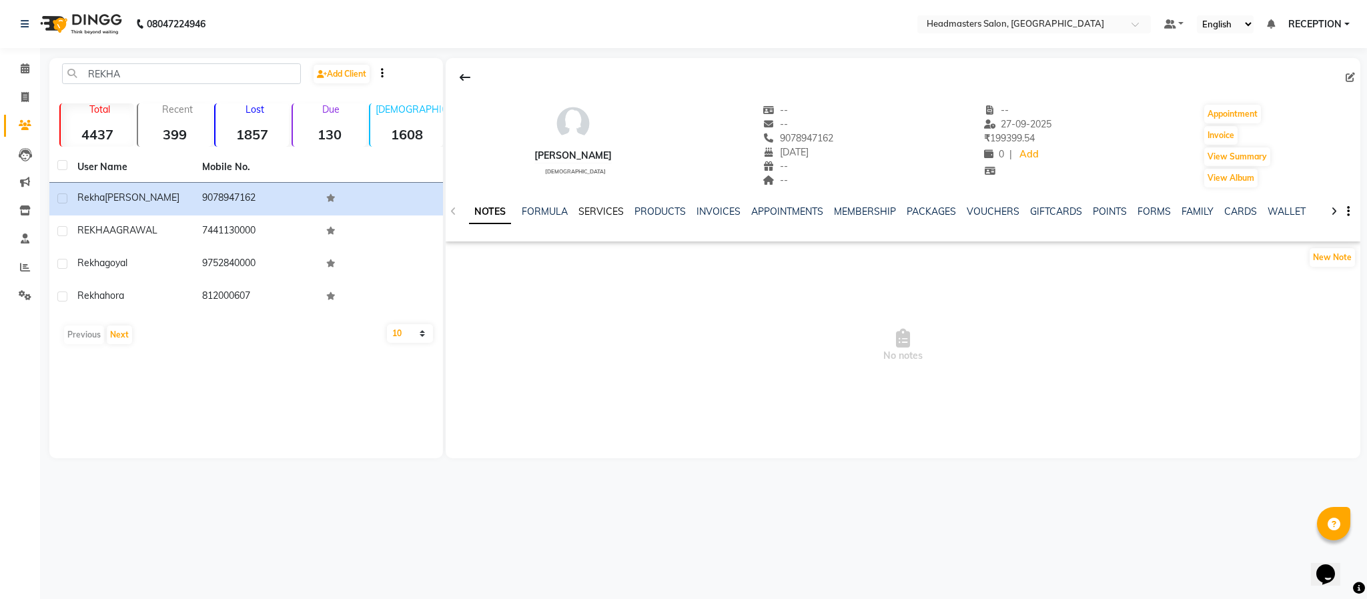
click at [596, 210] on link "SERVICES" at bounding box center [600, 211] width 45 height 12
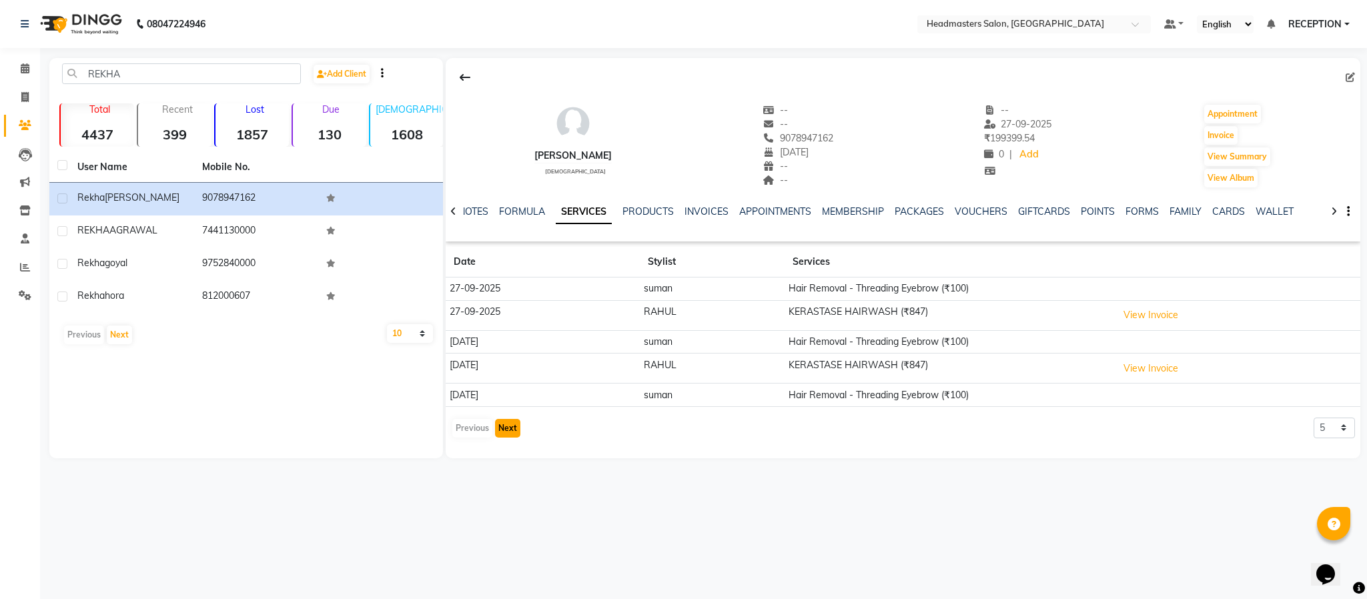
click at [506, 434] on button "Next" at bounding box center [507, 428] width 25 height 19
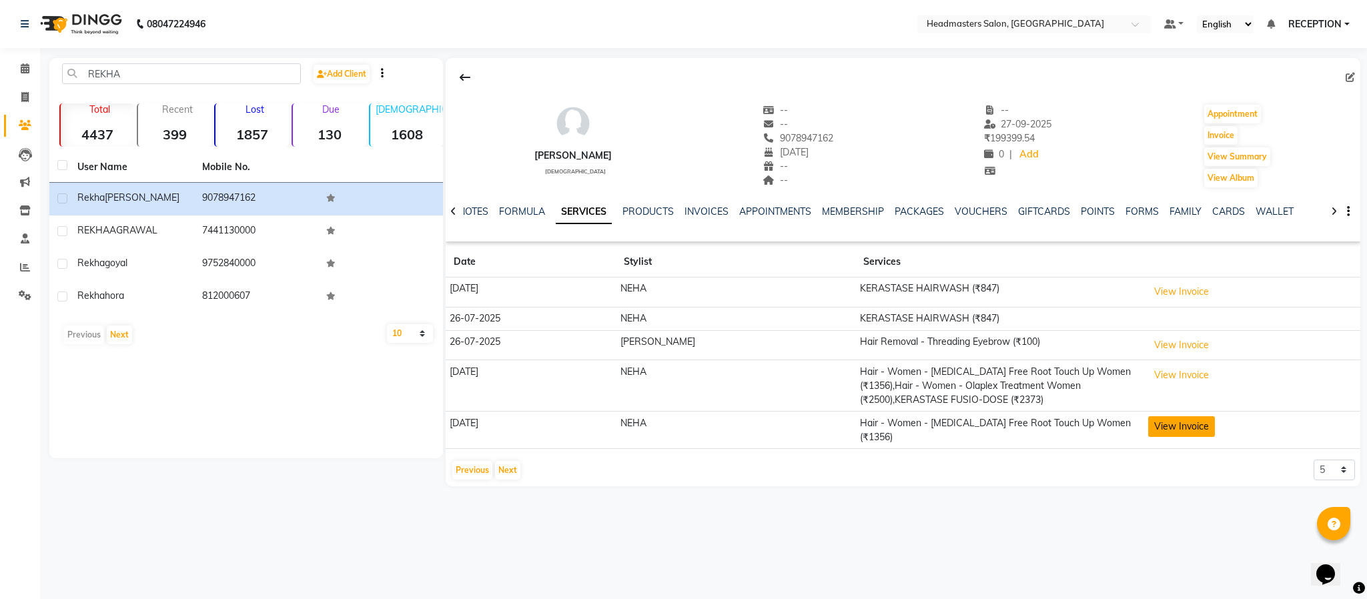
click at [1148, 427] on button "View Invoice" at bounding box center [1181, 426] width 67 height 21
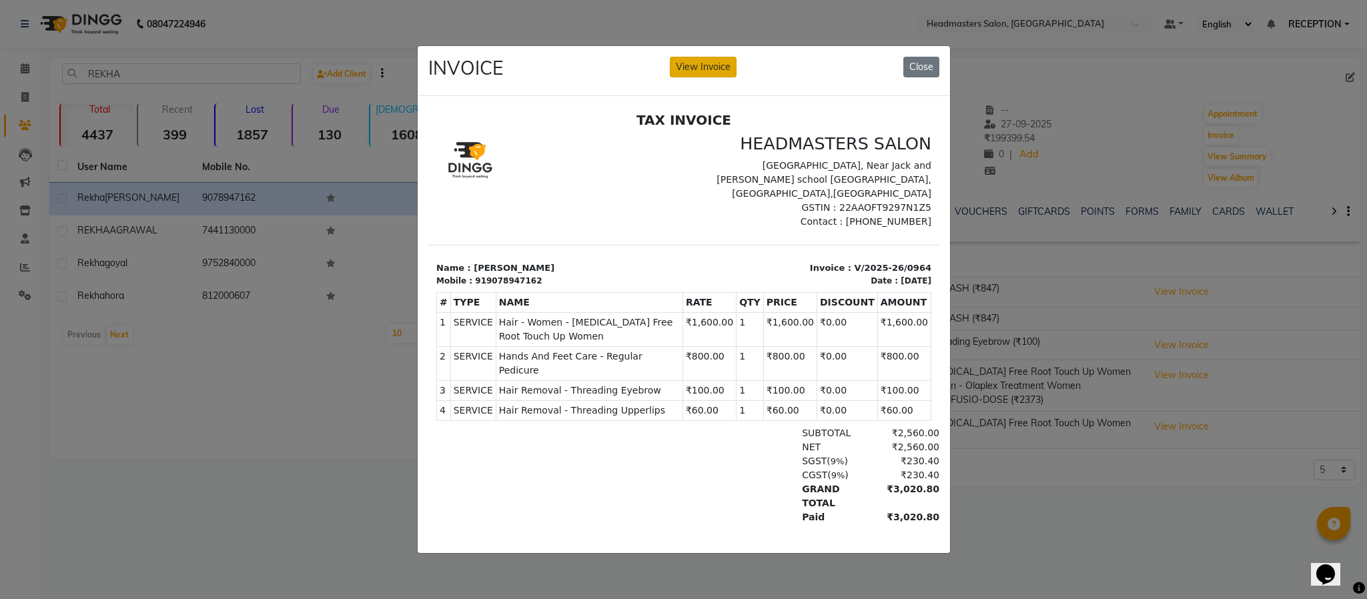
click at [694, 57] on button "View Invoice" at bounding box center [703, 67] width 67 height 21
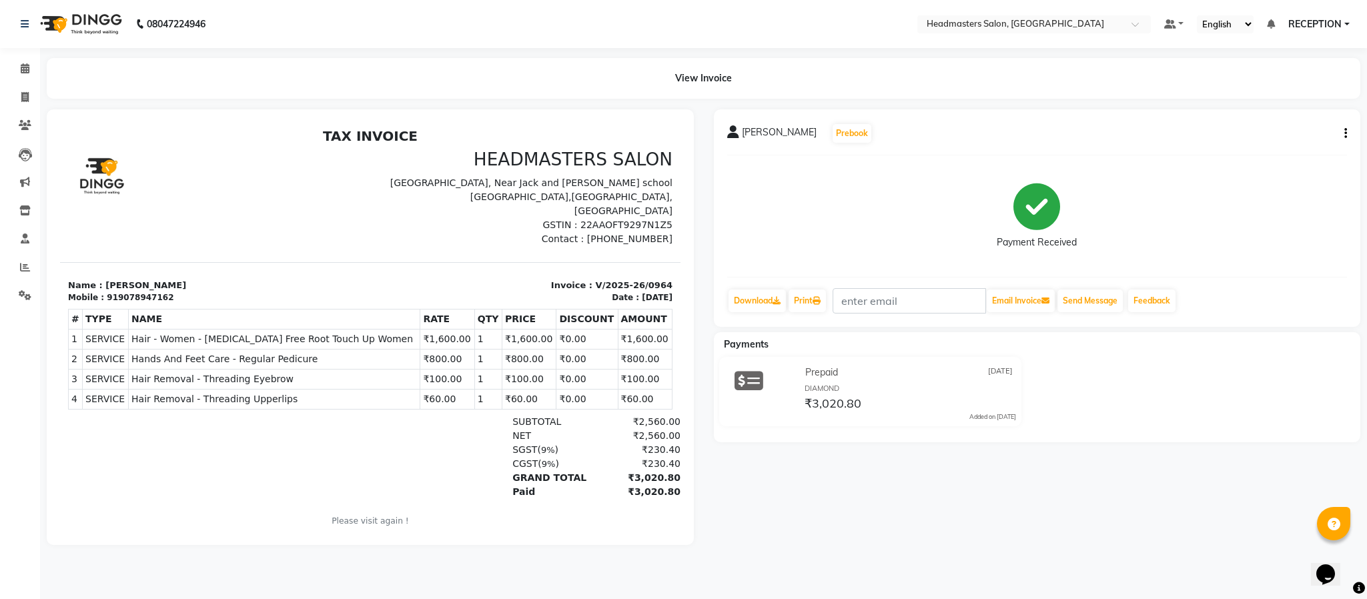
click at [1344, 134] on icon "button" at bounding box center [1345, 133] width 3 height 1
click at [1287, 153] on div "Edit Invoice" at bounding box center [1278, 149] width 91 height 17
select select "service"
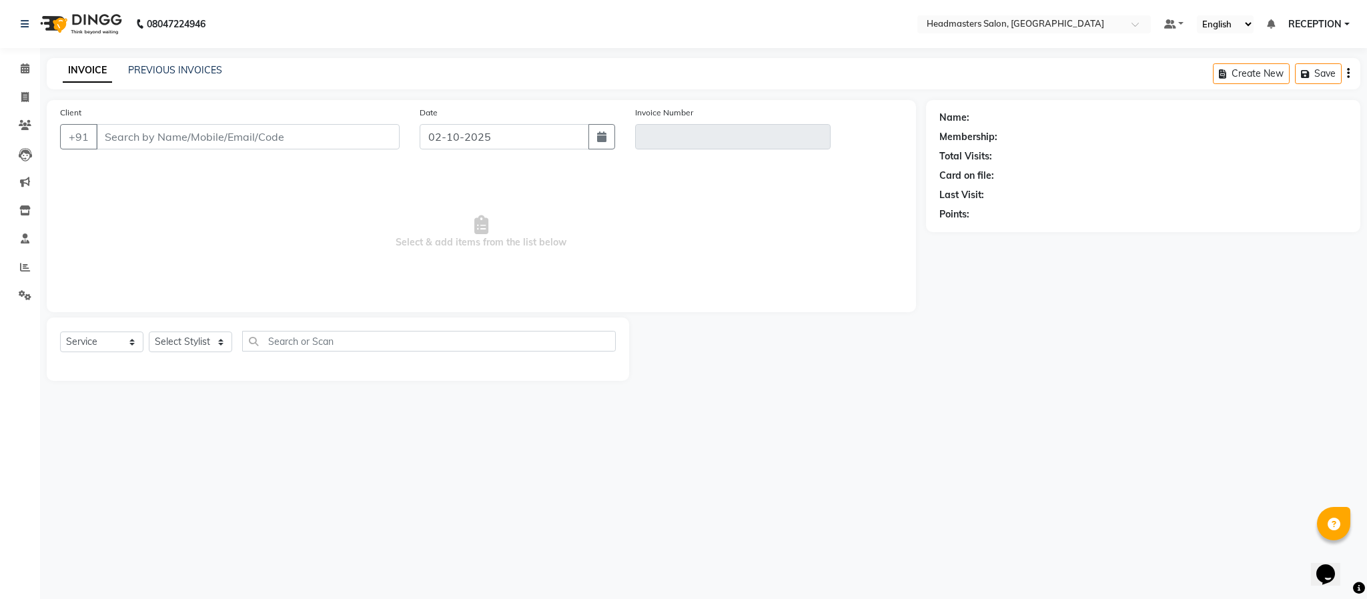
type input "9078947162"
type input "V/2025-26/0964"
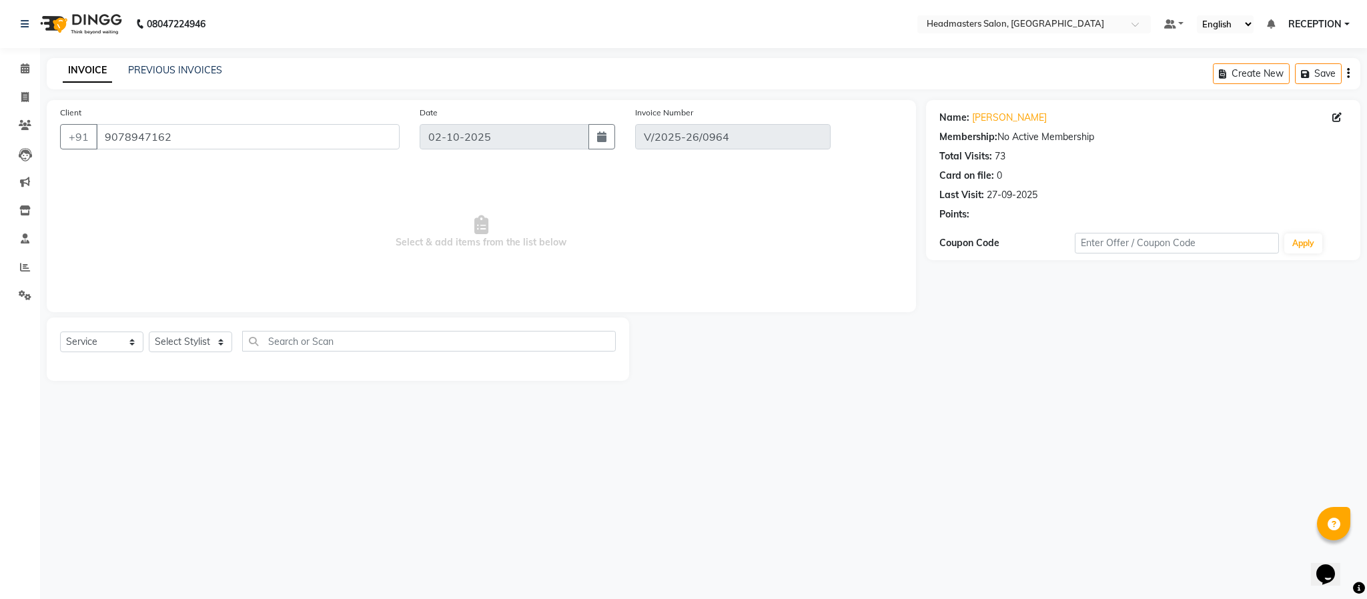
type input "26-06-2025"
select select "select"
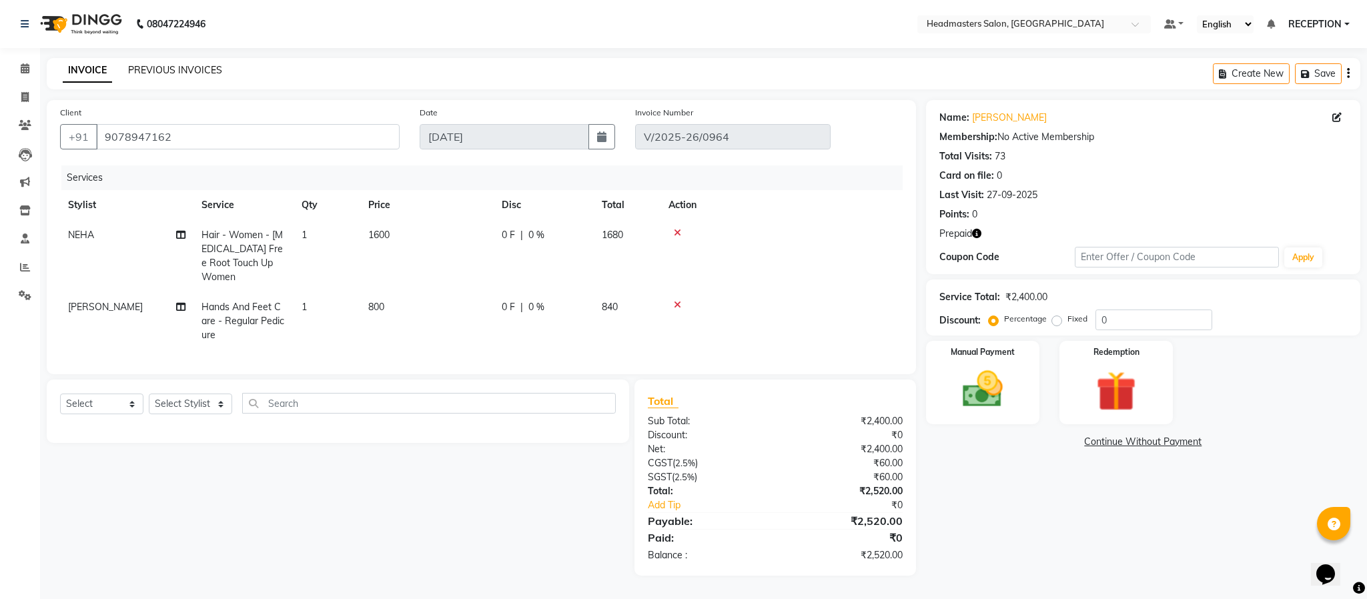
click at [141, 73] on link "PREVIOUS INVOICES" at bounding box center [175, 70] width 94 height 12
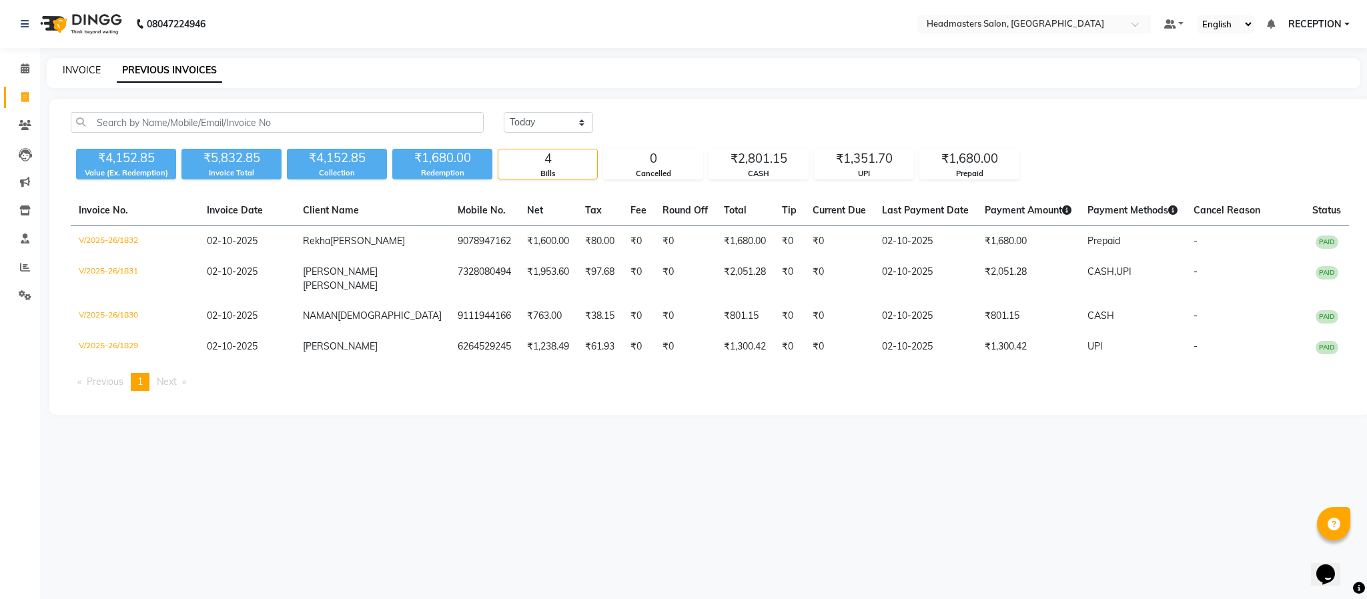
click at [81, 68] on link "INVOICE" at bounding box center [82, 70] width 38 height 12
select select "service"
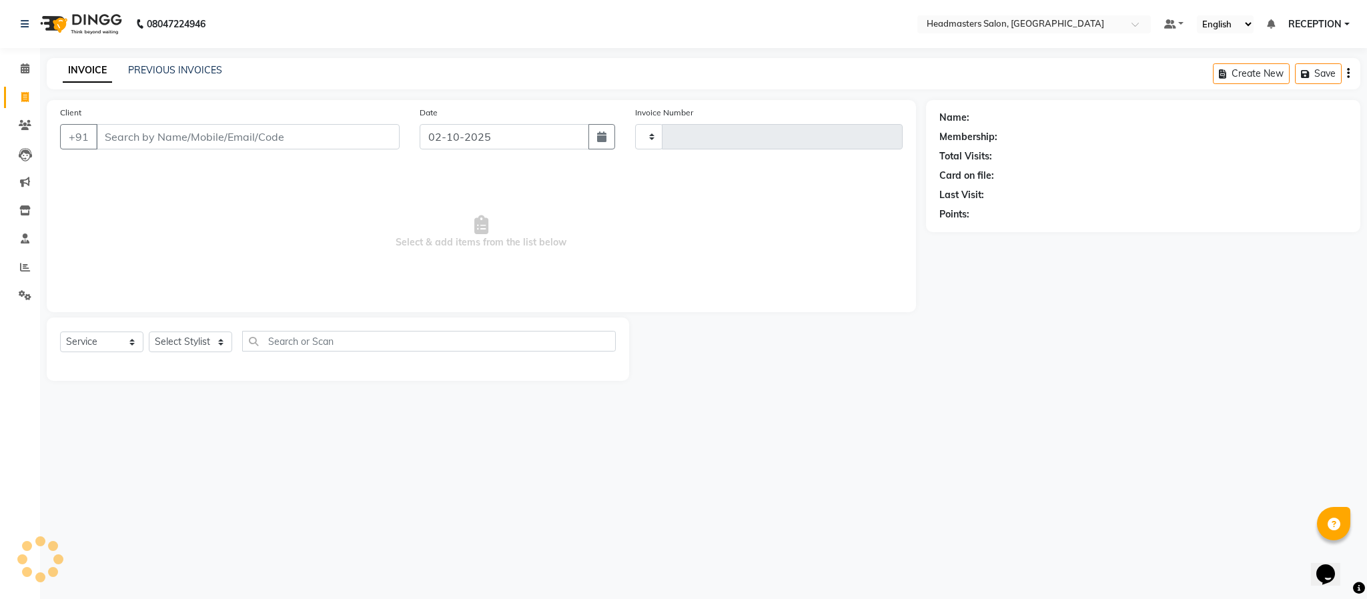
type input "1833"
select select "3454"
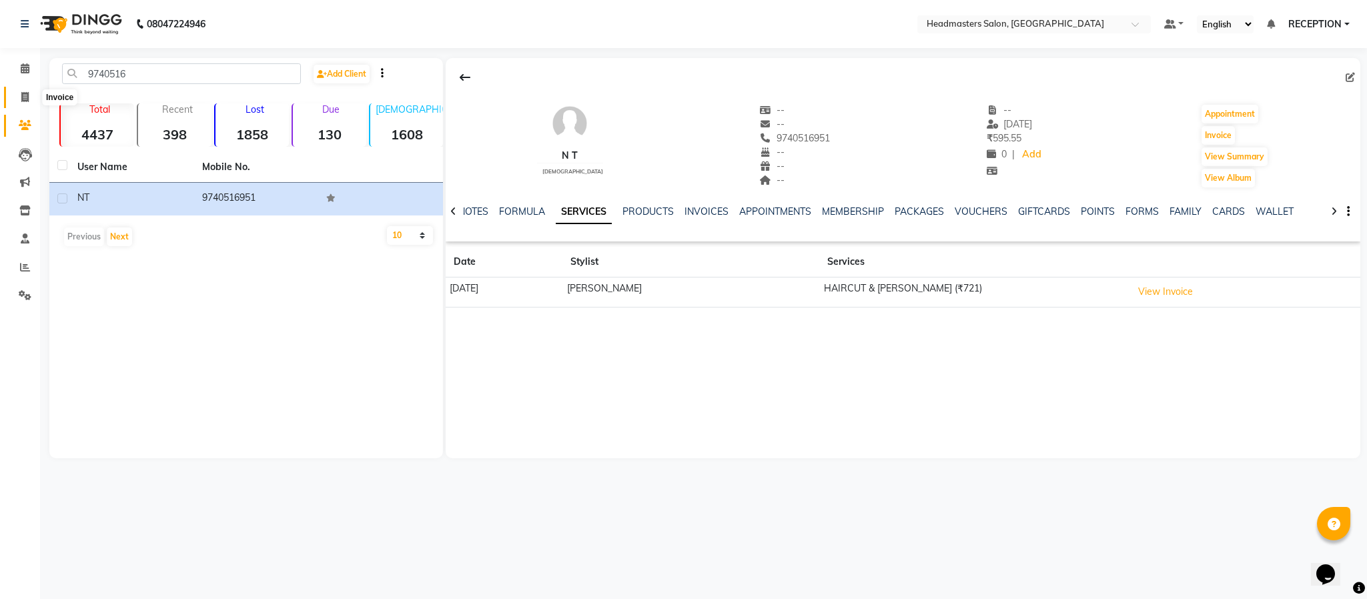
click at [28, 99] on icon at bounding box center [24, 97] width 7 height 10
select select "3454"
select select "service"
